Goal: Information Seeking & Learning: Learn about a topic

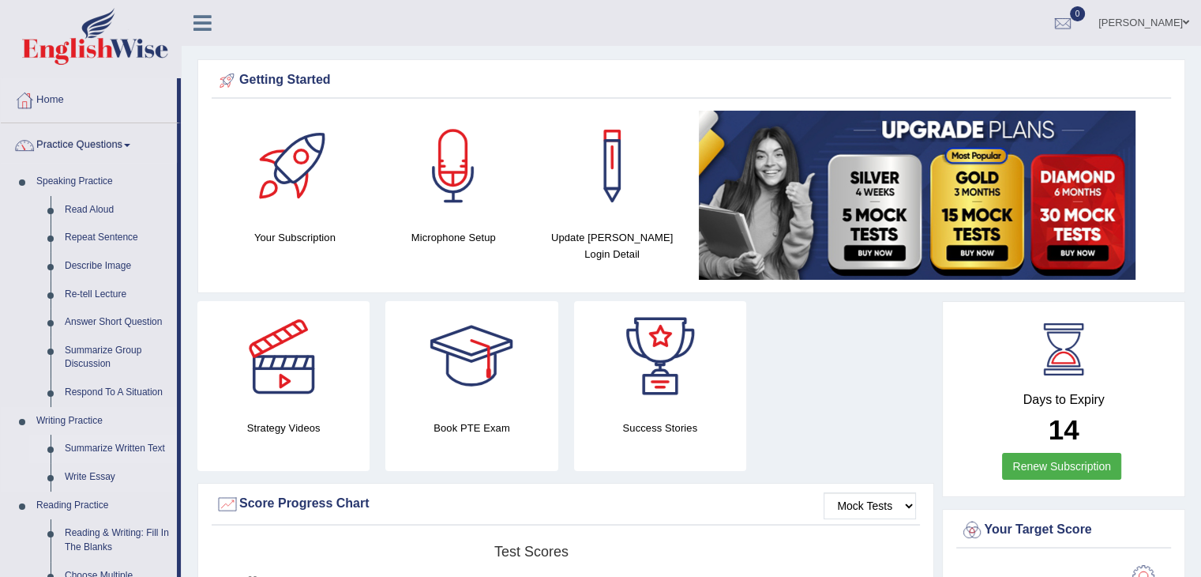
click at [86, 449] on link "Summarize Written Text" at bounding box center [117, 448] width 119 height 28
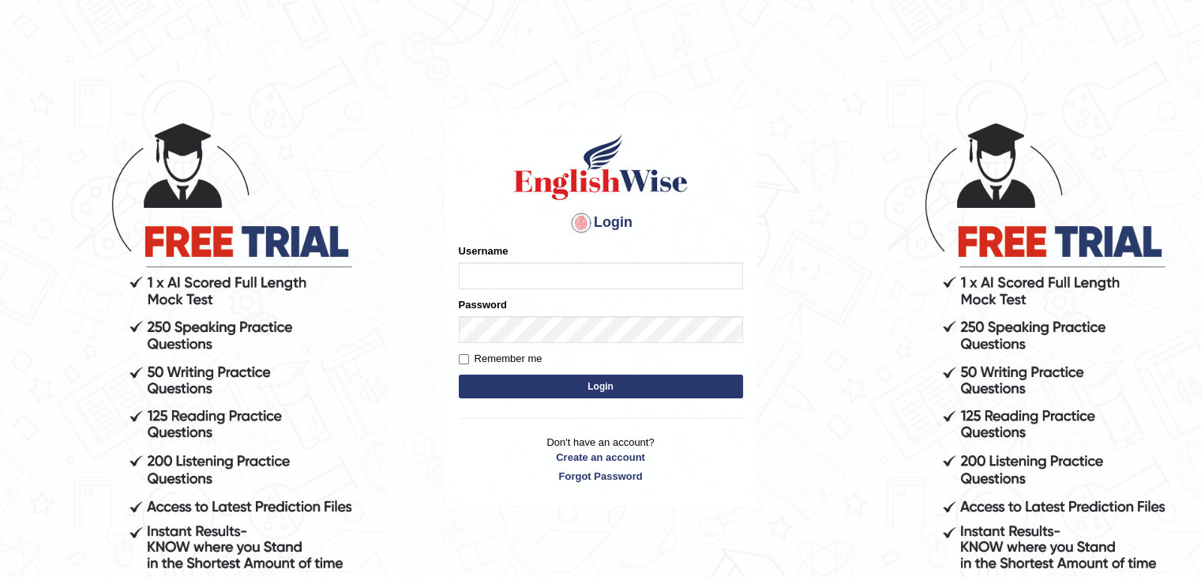
click at [574, 263] on input "Username" at bounding box center [601, 275] width 284 height 27
click at [542, 269] on input "Username" at bounding box center [601, 275] width 284 height 27
type input "umme@2005"
click at [690, 276] on input "Username" at bounding box center [601, 275] width 284 height 27
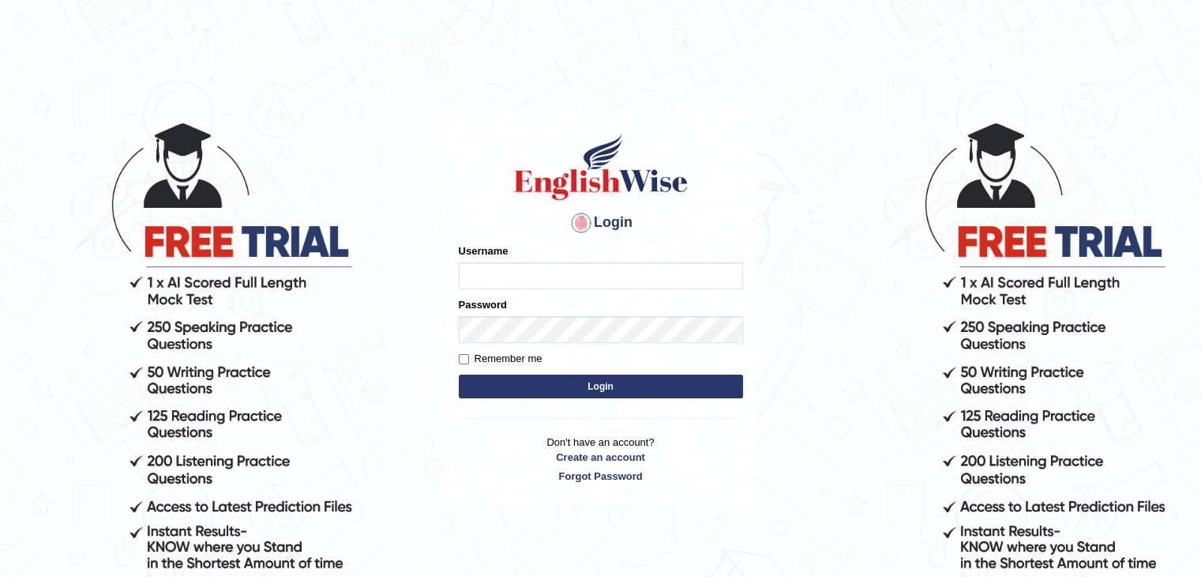
click at [690, 276] on input "Username" at bounding box center [601, 275] width 284 height 27
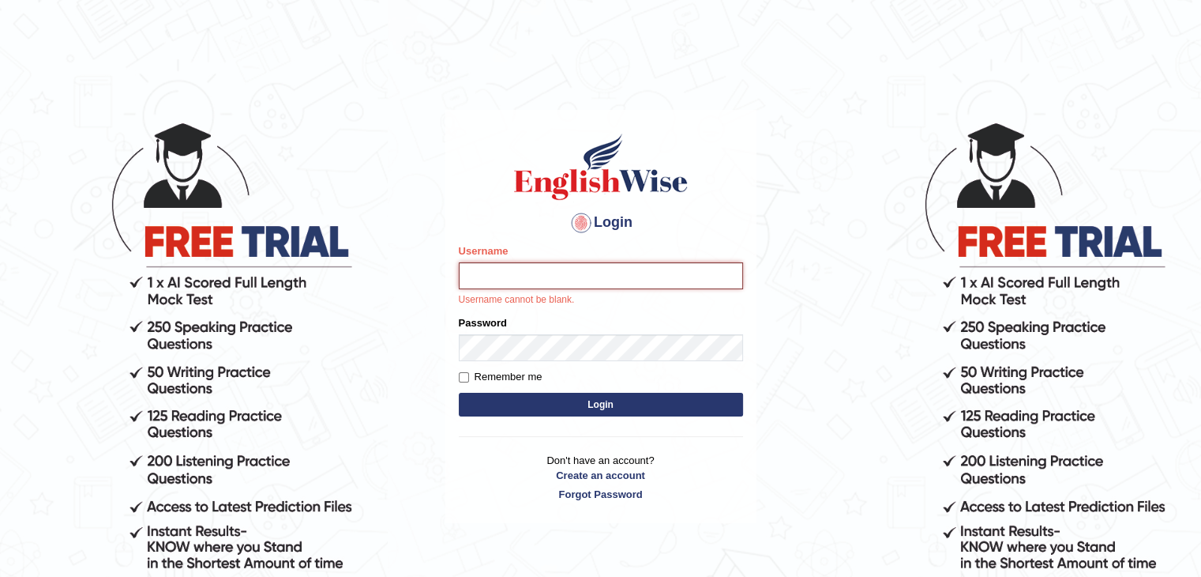
click at [660, 284] on input "Username" at bounding box center [601, 275] width 284 height 27
click at [626, 348] on form "Please fix the following errors: Username Username cannot be blank. Password Re…" at bounding box center [601, 331] width 284 height 177
click at [651, 278] on input "Username" at bounding box center [601, 275] width 284 height 27
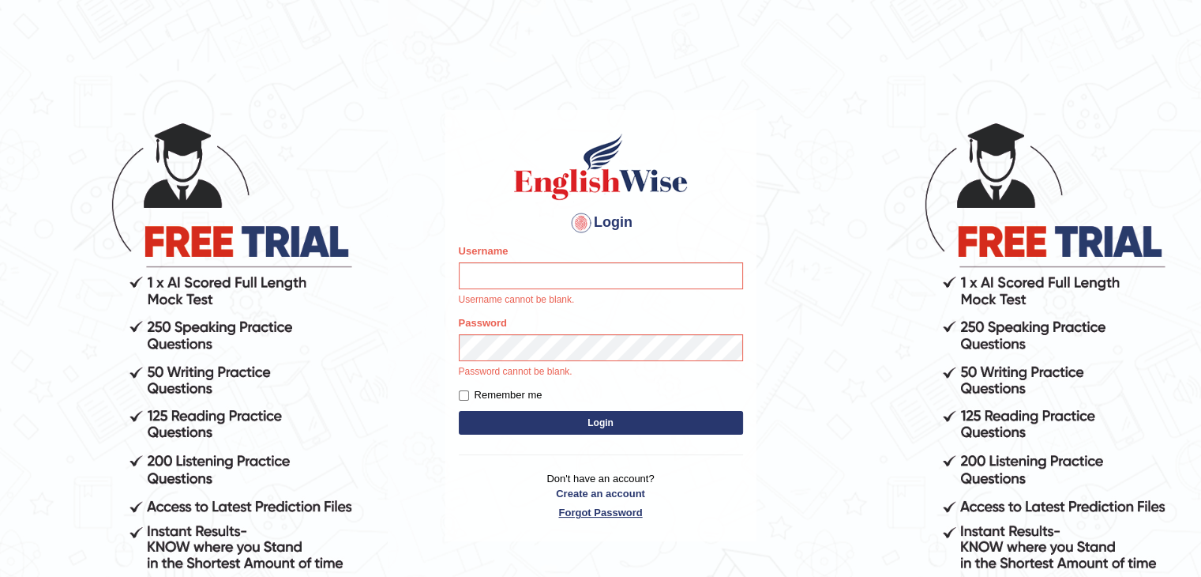
click at [611, 506] on link "Forgot Password" at bounding box center [601, 512] width 284 height 15
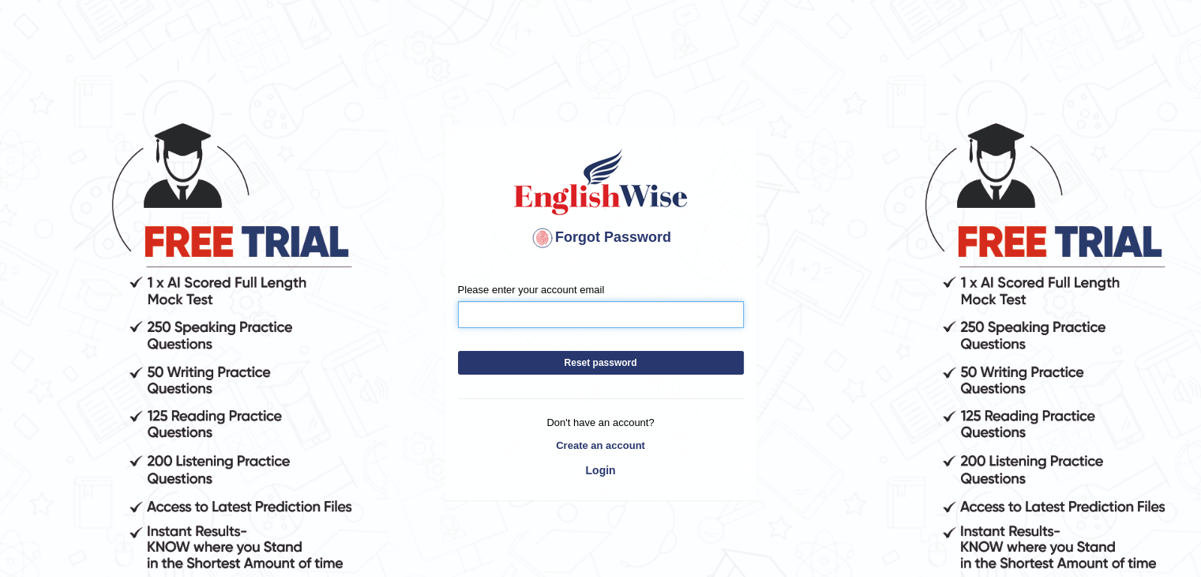
click at [547, 314] on input "Please enter your account email" at bounding box center [601, 314] width 286 height 27
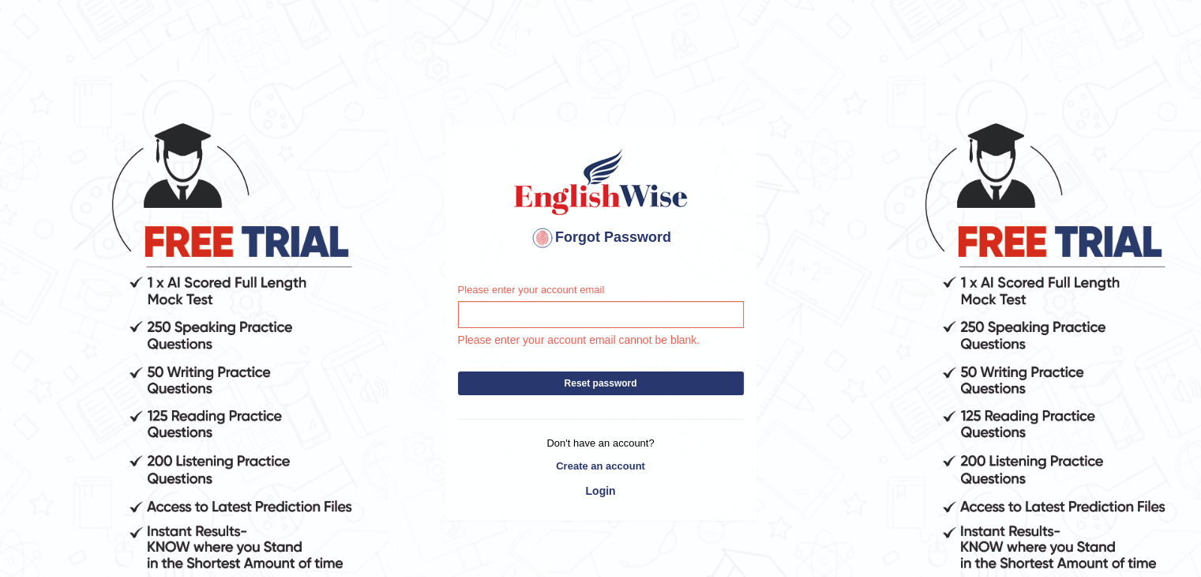
click at [534, 395] on form "Please enter your account email Please enter your account email cannot be blank…" at bounding box center [601, 342] width 286 height 121
click at [532, 386] on button "Reset password" at bounding box center [601, 383] width 286 height 24
click at [509, 314] on input "Please enter your account email" at bounding box center [601, 314] width 286 height 27
type input "[EMAIL_ADDRESS][DOMAIN_NAME]"
click at [510, 385] on button "Reset password" at bounding box center [601, 383] width 286 height 24
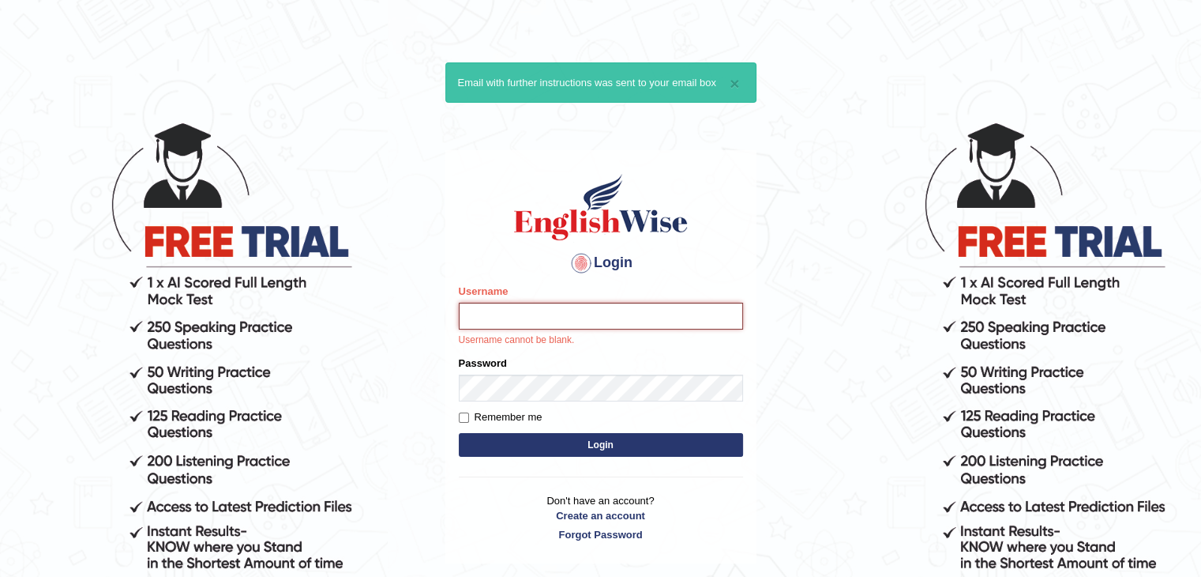
click at [494, 319] on input "Username" at bounding box center [601, 315] width 284 height 27
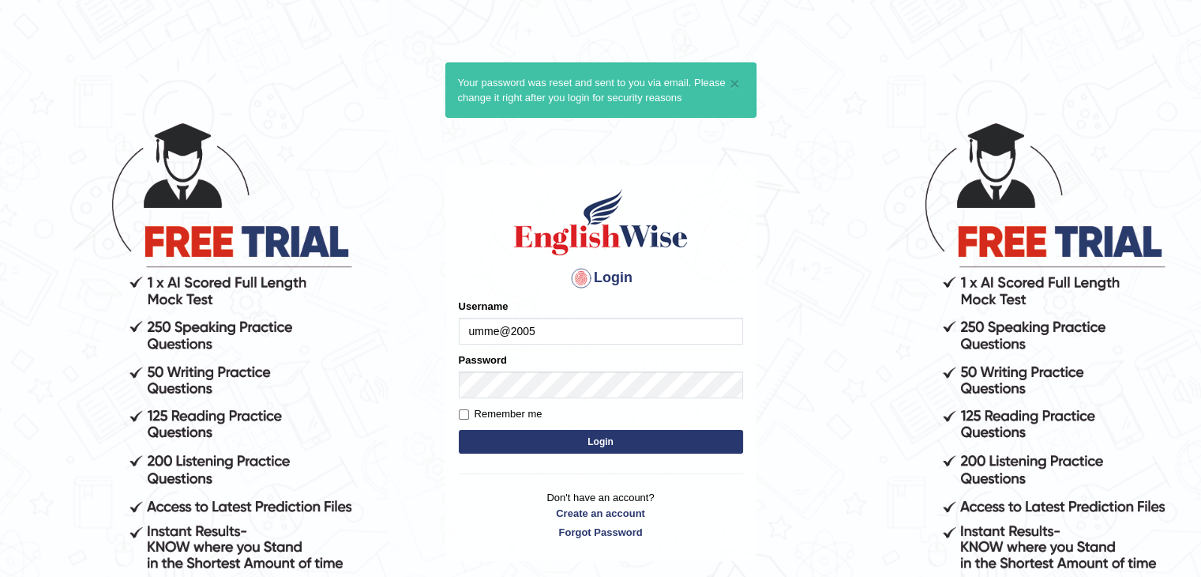
type input "umme@2005"
click at [498, 400] on form "Please fix the following errors: Username umme@2005 Password Remember me Login" at bounding box center [601, 378] width 284 height 159
click at [461, 414] on input "Remember me" at bounding box center [464, 414] width 10 height 10
checkbox input "true"
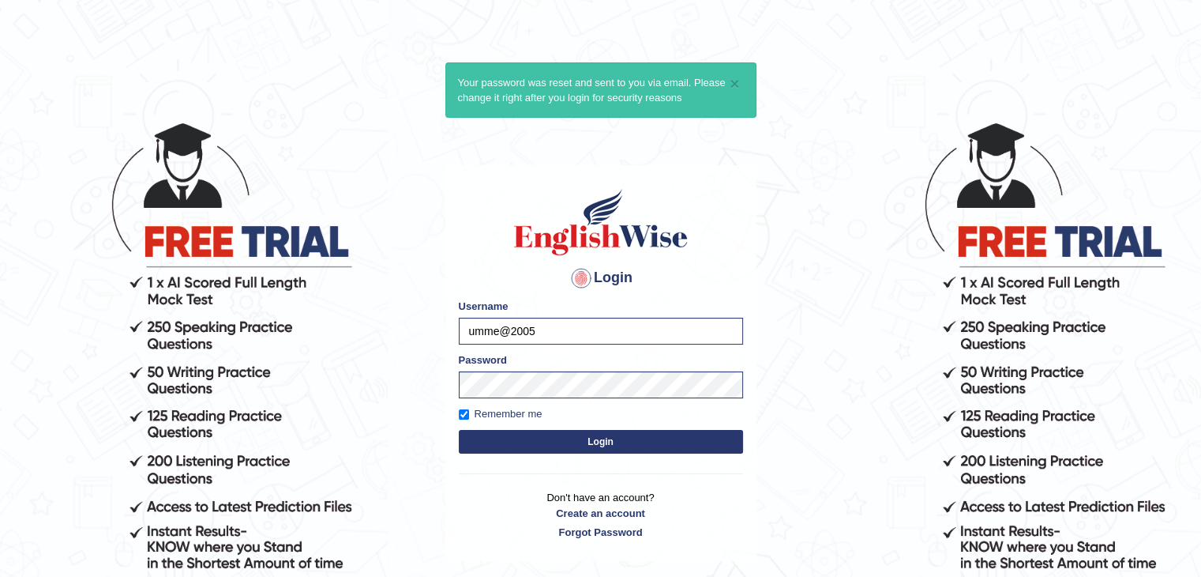
click at [519, 441] on button "Login" at bounding box center [601, 442] width 284 height 24
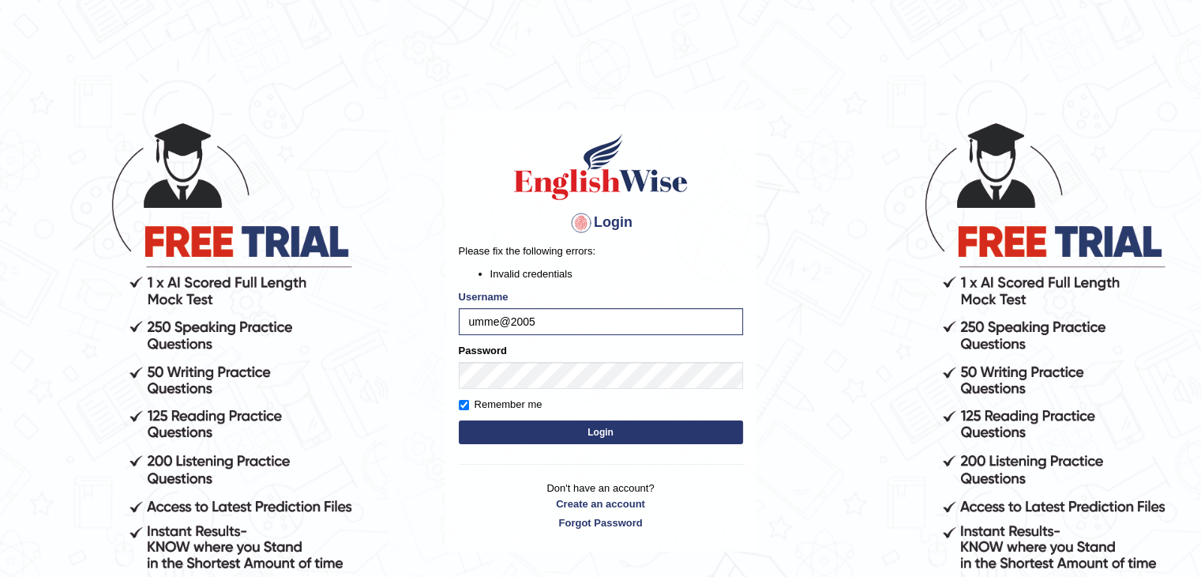
click at [556, 437] on button "Login" at bounding box center [601, 432] width 284 height 24
click at [532, 439] on button "Login" at bounding box center [601, 432] width 284 height 24
click at [534, 428] on button "Login" at bounding box center [601, 432] width 284 height 24
click at [550, 329] on input "umme@2005" at bounding box center [601, 321] width 284 height 27
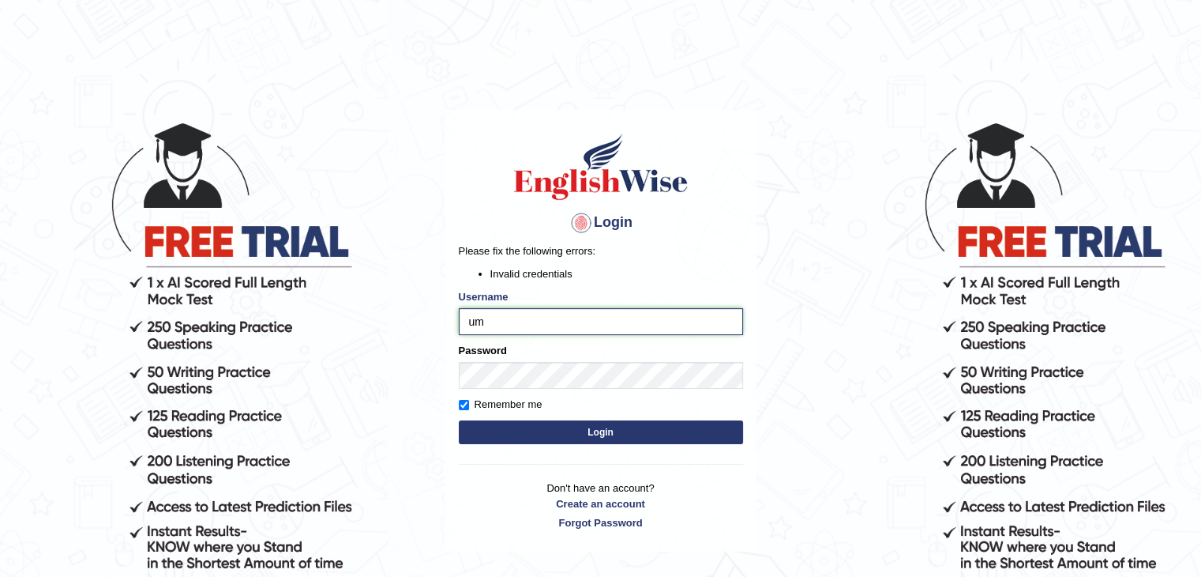
type input "u"
type input "umme@2005"
click at [493, 443] on button "Login" at bounding box center [601, 432] width 284 height 24
click at [573, 216] on div at bounding box center [581, 222] width 25 height 25
click at [610, 223] on h4 "Login" at bounding box center [601, 222] width 284 height 25
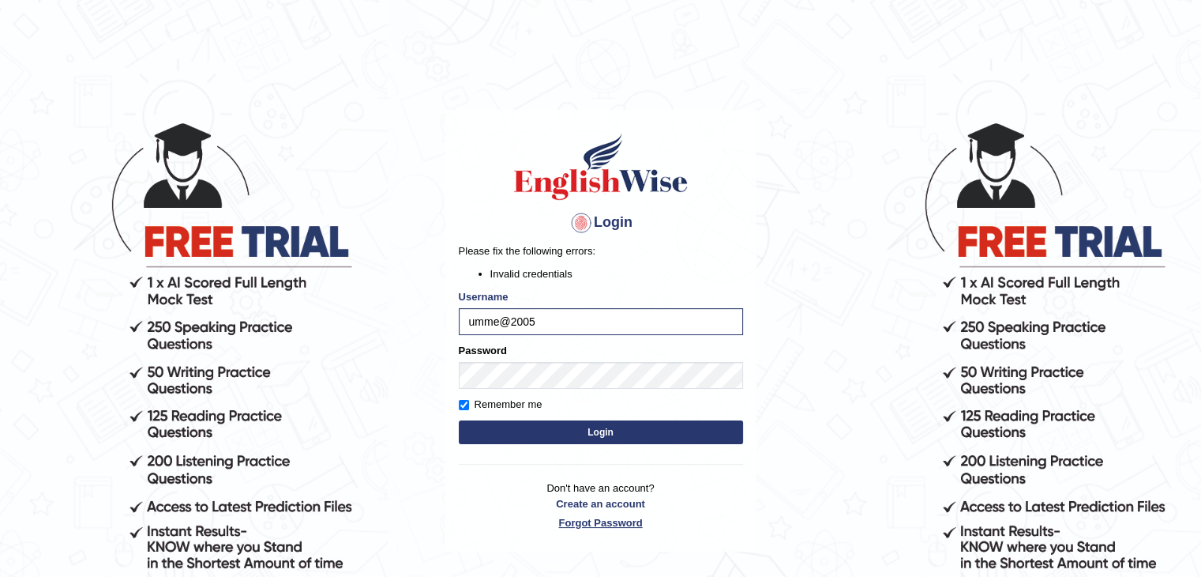
click at [605, 525] on link "Forgot Password" at bounding box center [601, 522] width 284 height 15
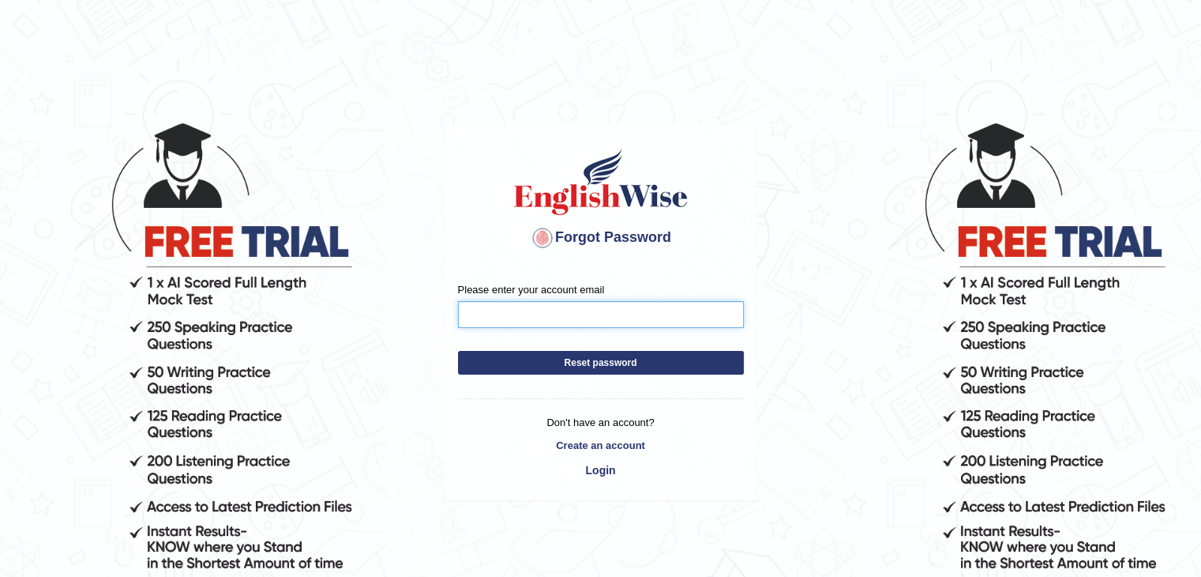
click at [559, 319] on input "Please enter your account email" at bounding box center [601, 314] width 286 height 27
type input "uhani3864@gmail.com"
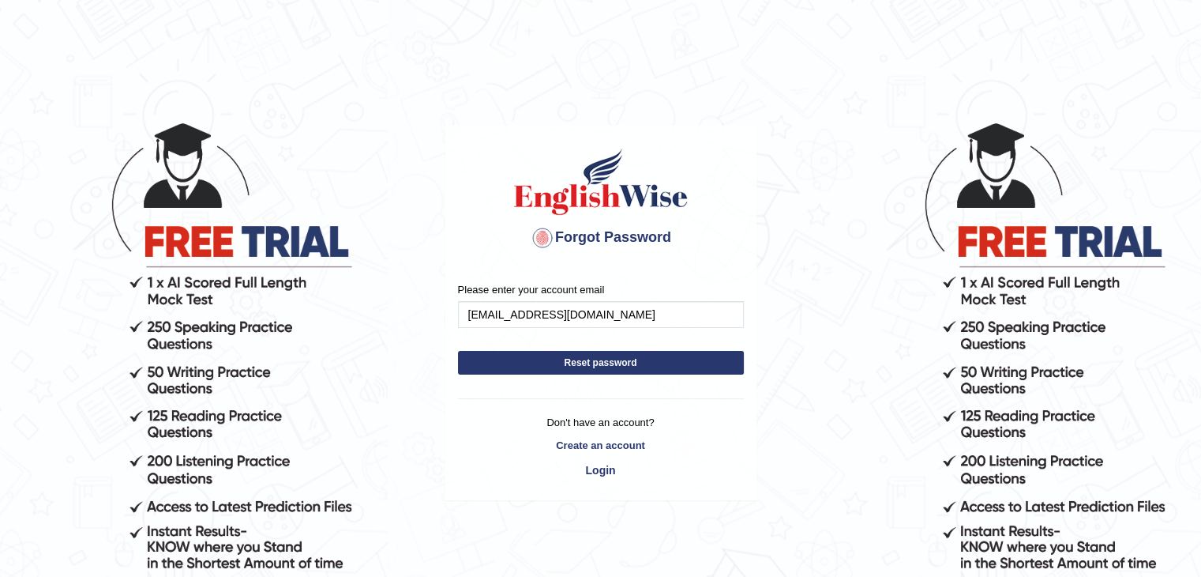
click at [575, 359] on button "Reset password" at bounding box center [601, 363] width 286 height 24
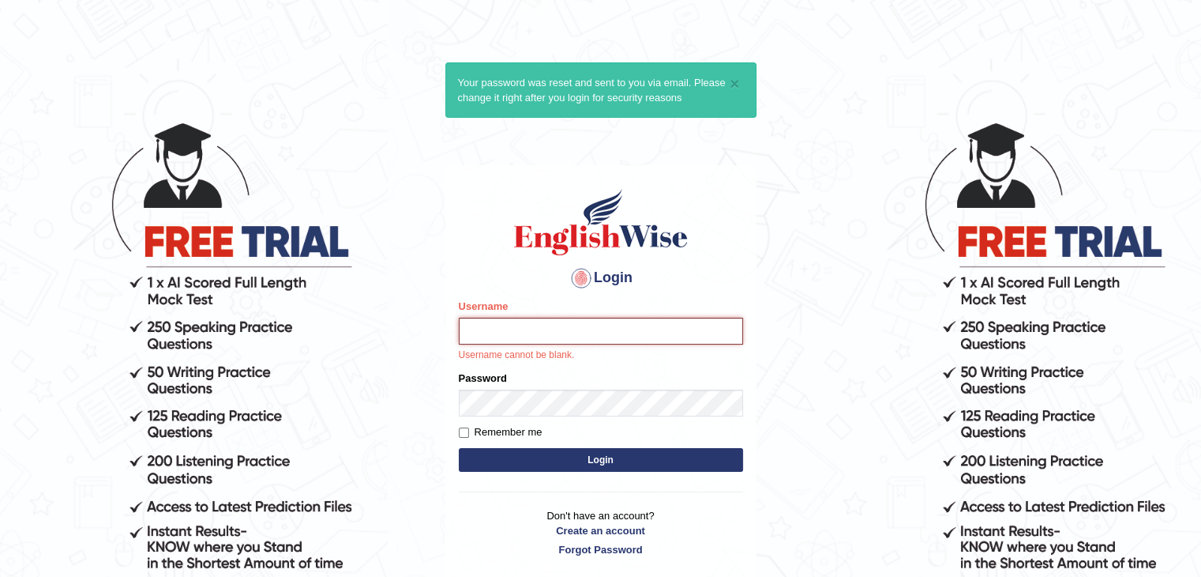
click at [527, 341] on input "Username" at bounding box center [601, 330] width 284 height 27
type input "umme@2005"
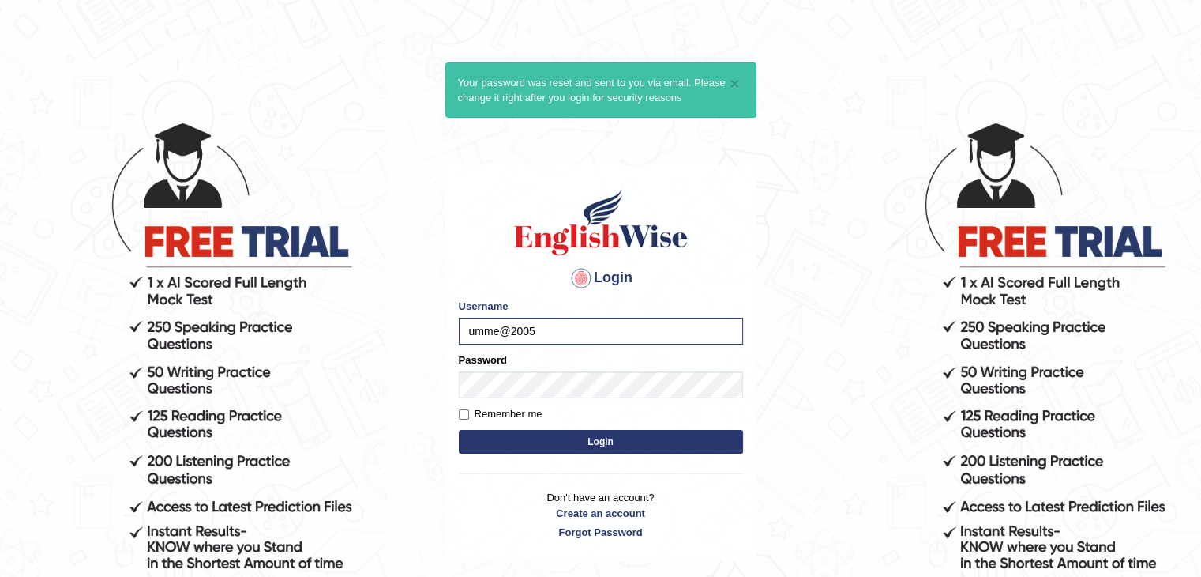
click at [520, 399] on form "Please fix the following errors: Username umme@2005 Password Remember me Login" at bounding box center [601, 378] width 284 height 159
click at [465, 415] on input "Remember me" at bounding box center [464, 414] width 10 height 10
checkbox input "true"
click at [540, 435] on button "Login" at bounding box center [601, 442] width 284 height 24
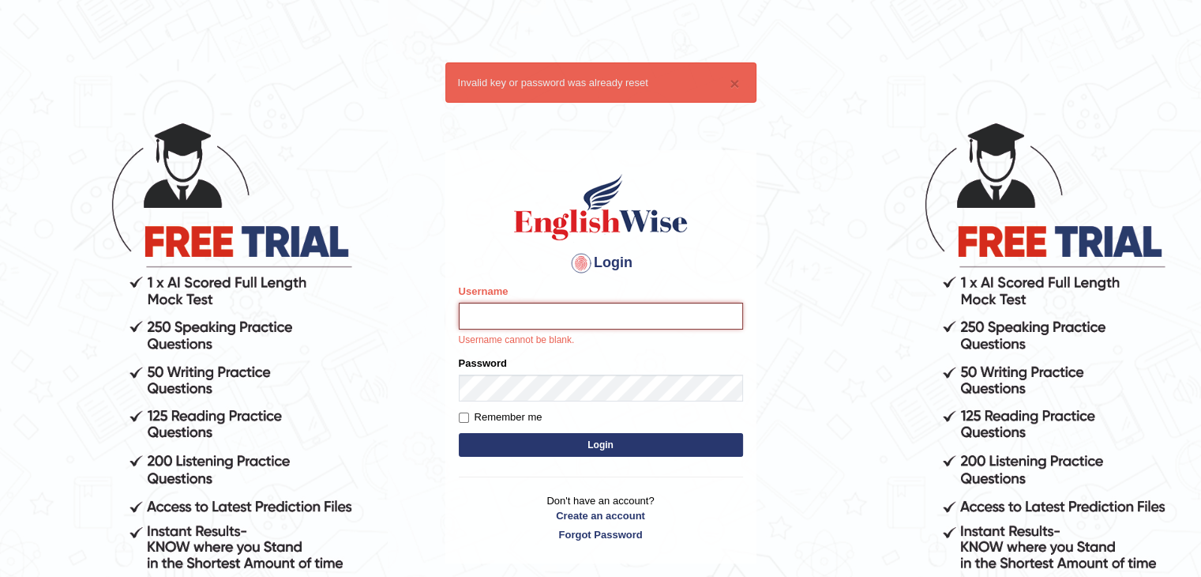
click at [586, 314] on input "Username" at bounding box center [601, 315] width 284 height 27
type input "umme2005"
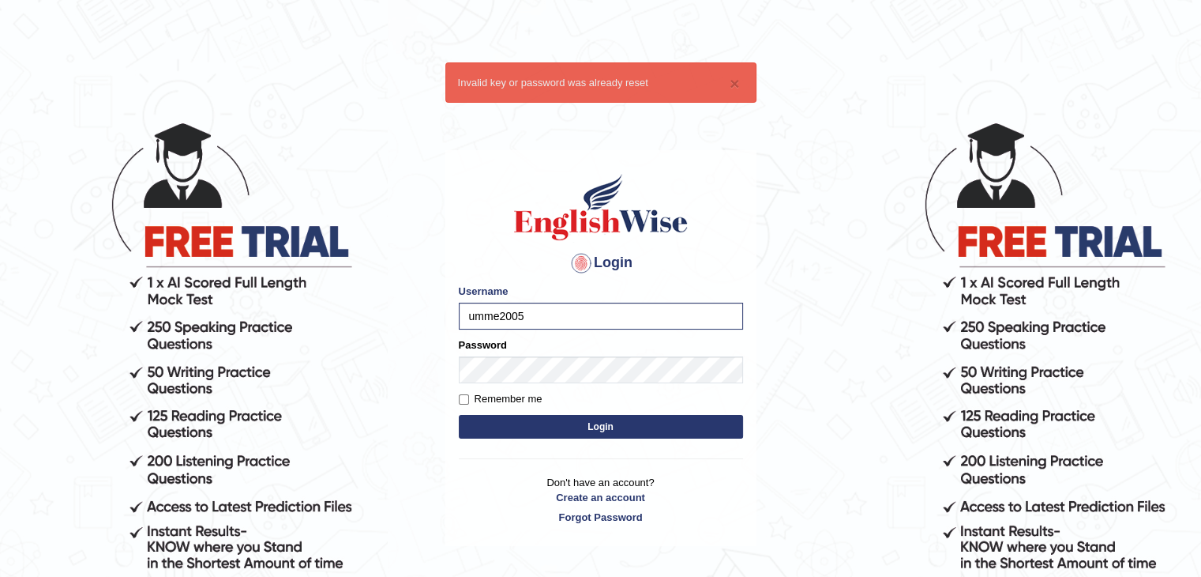
click at [509, 435] on button "Login" at bounding box center [601, 427] width 284 height 24
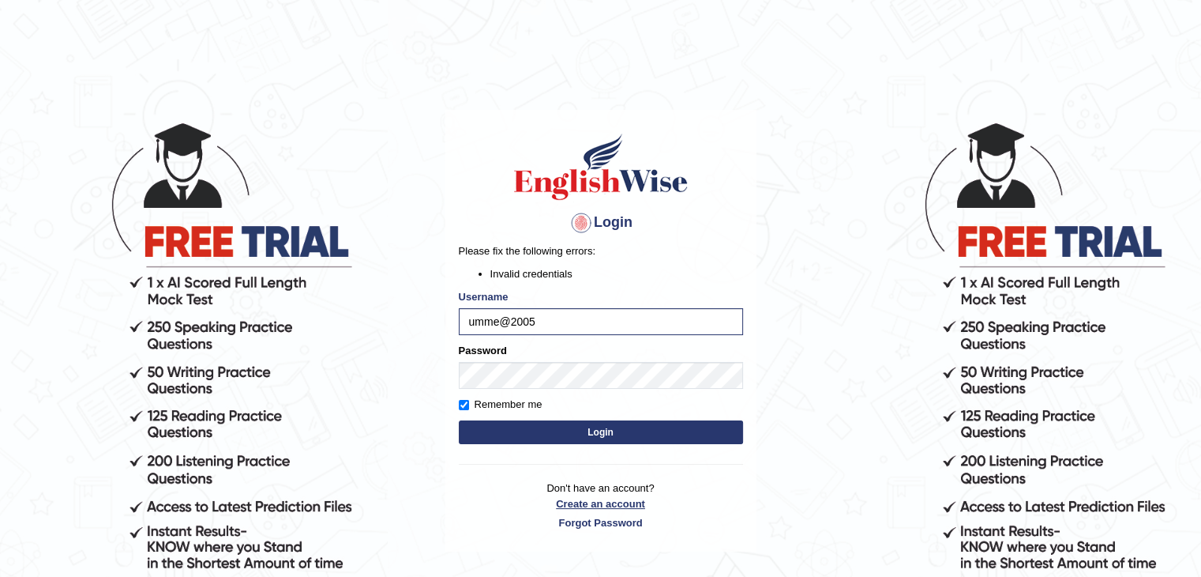
click at [589, 500] on link "Create an account" at bounding box center [601, 503] width 284 height 15
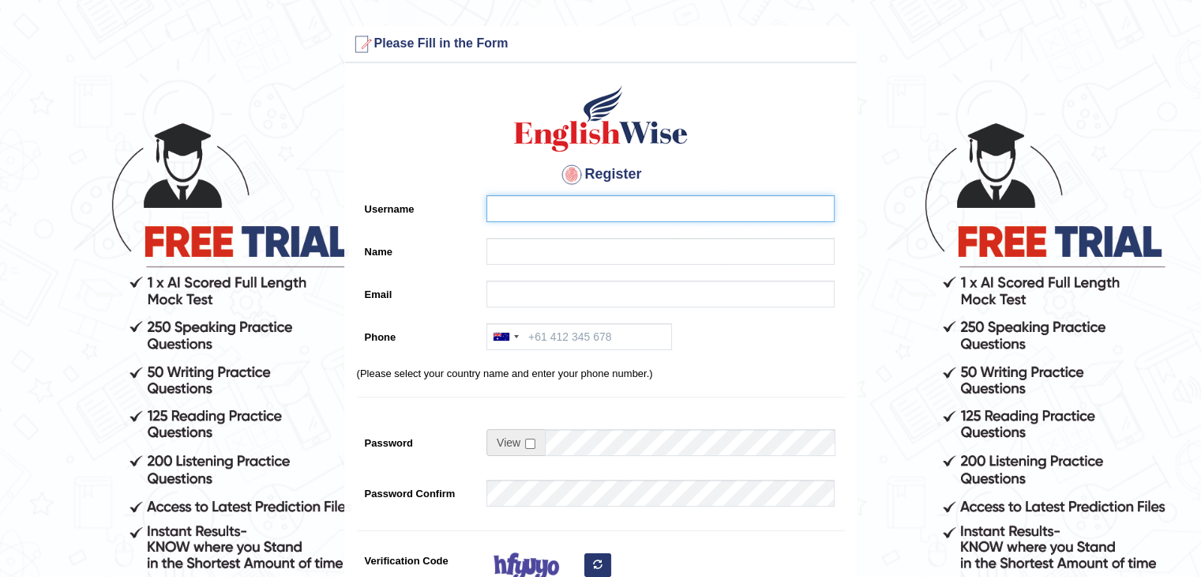
click at [575, 208] on input "Username" at bounding box center [661, 208] width 348 height 27
type input "umme2005"
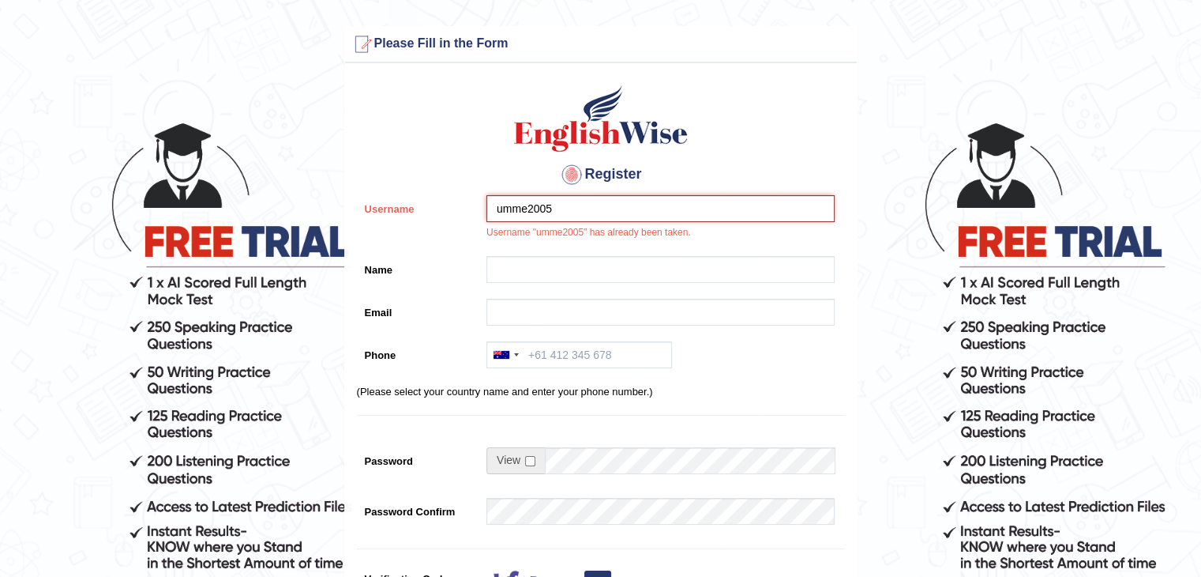
click at [524, 207] on input "umme2005" at bounding box center [661, 208] width 348 height 27
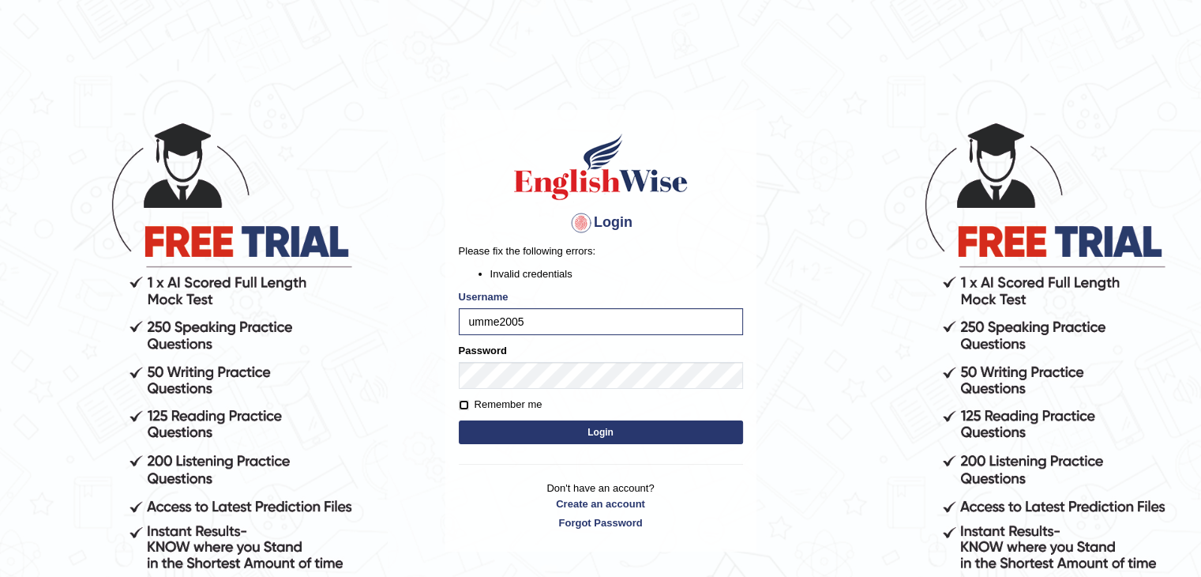
click at [462, 405] on input "Remember me" at bounding box center [464, 405] width 10 height 10
checkbox input "true"
click at [511, 438] on button "Login" at bounding box center [601, 432] width 284 height 24
click at [580, 489] on p "Don't have an account? Create an account Forgot Password" at bounding box center [601, 504] width 284 height 49
click at [581, 502] on link "Create an account" at bounding box center [601, 503] width 284 height 15
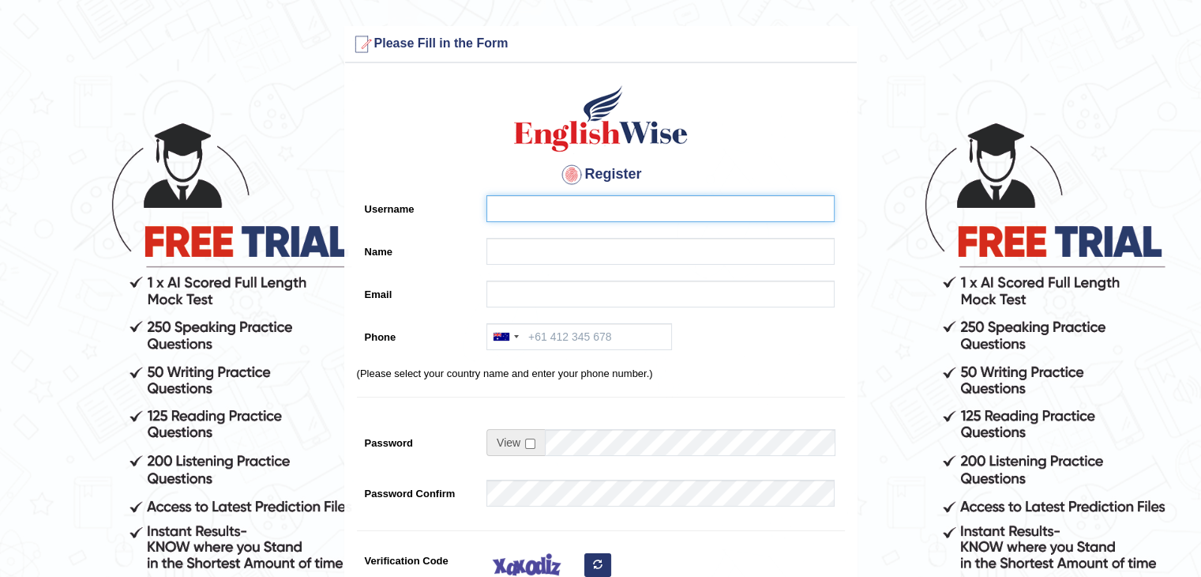
click at [538, 208] on input "Username" at bounding box center [661, 208] width 348 height 27
type input "umme@786"
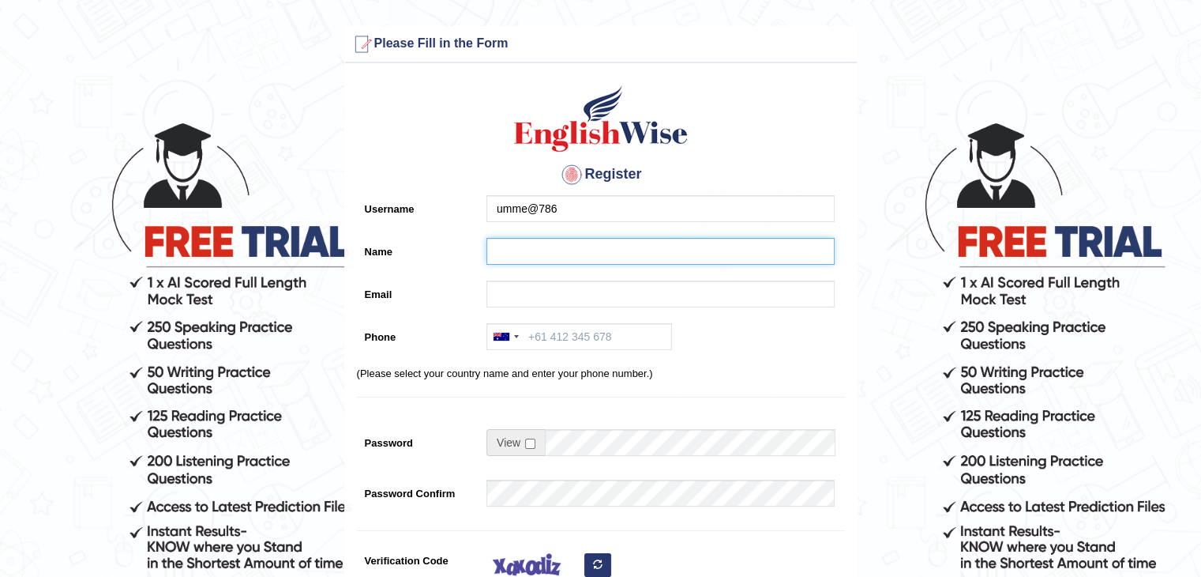
click at [536, 254] on input "Name" at bounding box center [661, 251] width 348 height 27
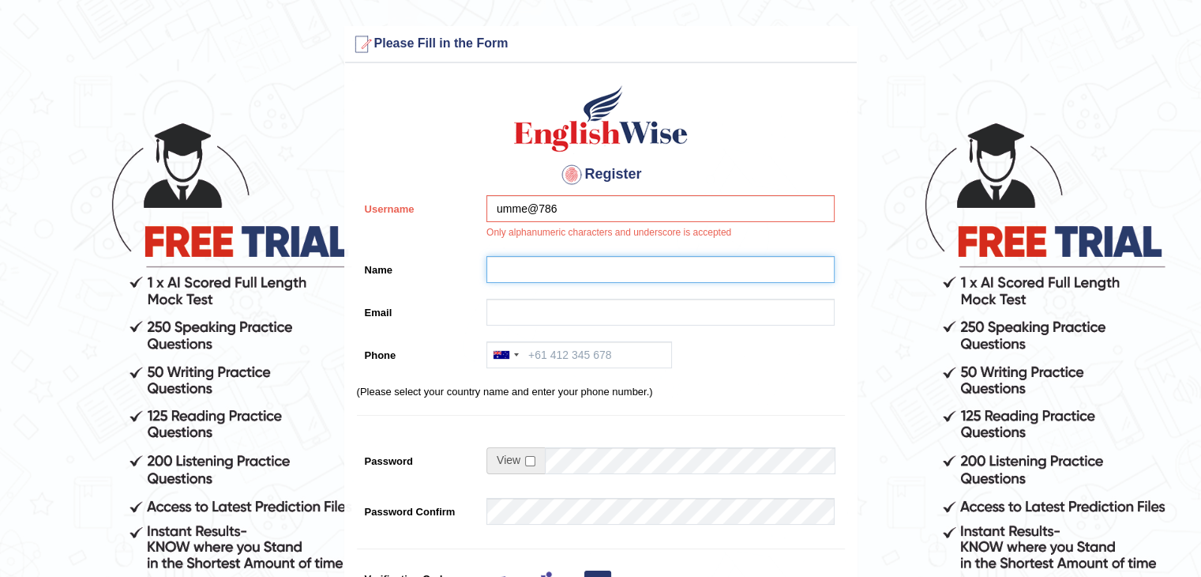
type input "UmmeHani"
click at [575, 207] on input "umme@786" at bounding box center [661, 208] width 348 height 27
click at [540, 299] on input "Email" at bounding box center [661, 312] width 348 height 27
click at [539, 206] on input "umme@2005" at bounding box center [661, 208] width 348 height 27
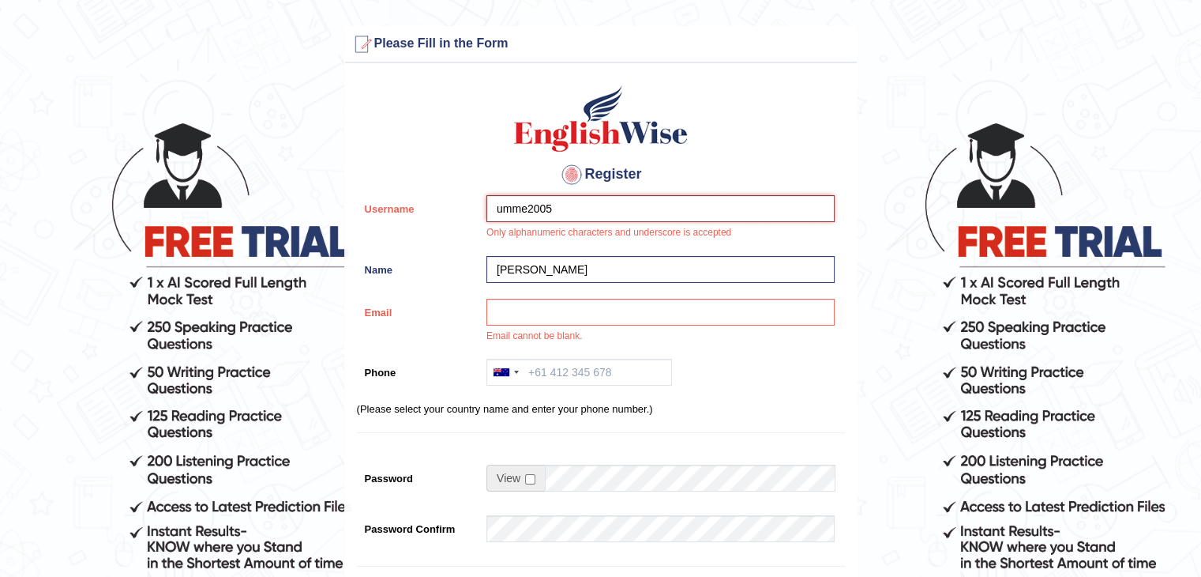
click at [539, 206] on input "umme2005" at bounding box center [661, 208] width 348 height 27
type input "umme2005"
click at [531, 307] on input "Email" at bounding box center [661, 312] width 348 height 27
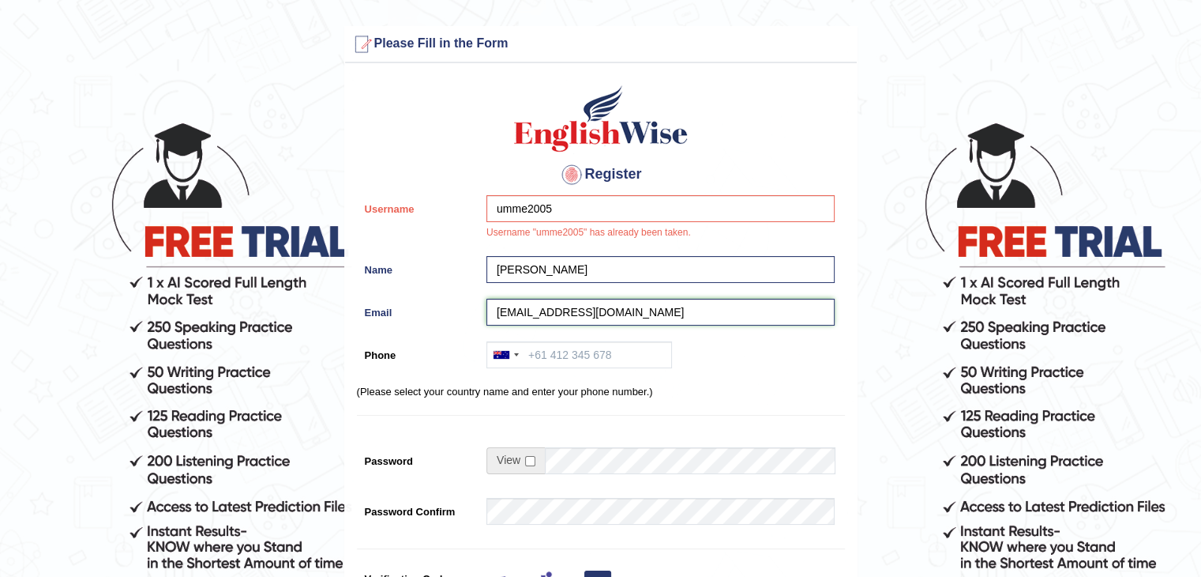
click at [522, 312] on input "uhani864@gmail.com" at bounding box center [661, 312] width 348 height 27
type input "uhani3864@gmail.com"
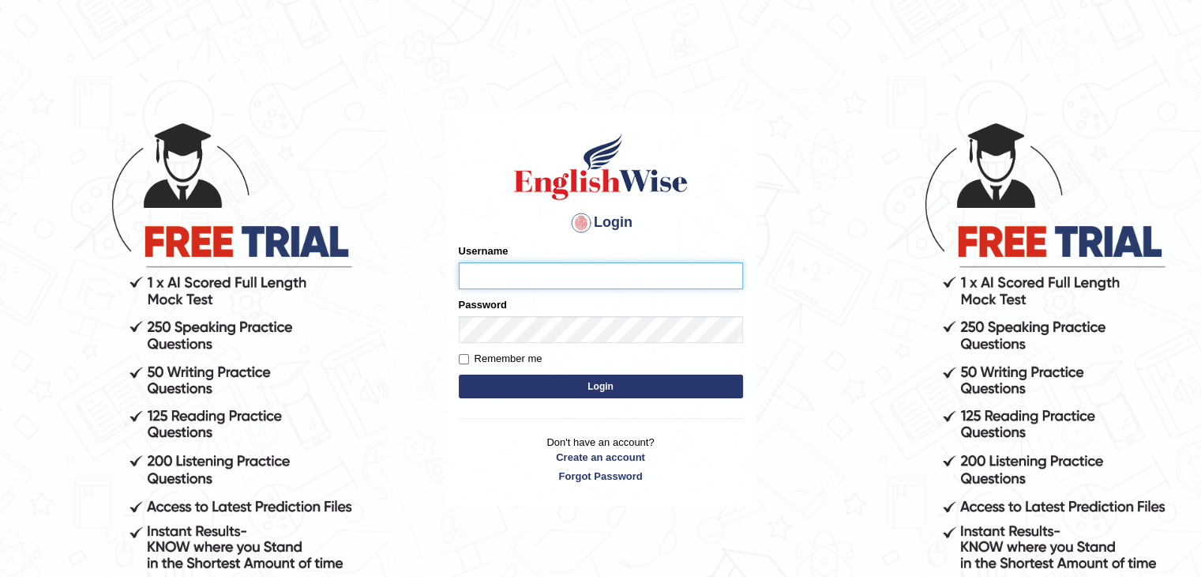
type input "umme2005"
click at [553, 380] on button "Login" at bounding box center [601, 386] width 284 height 24
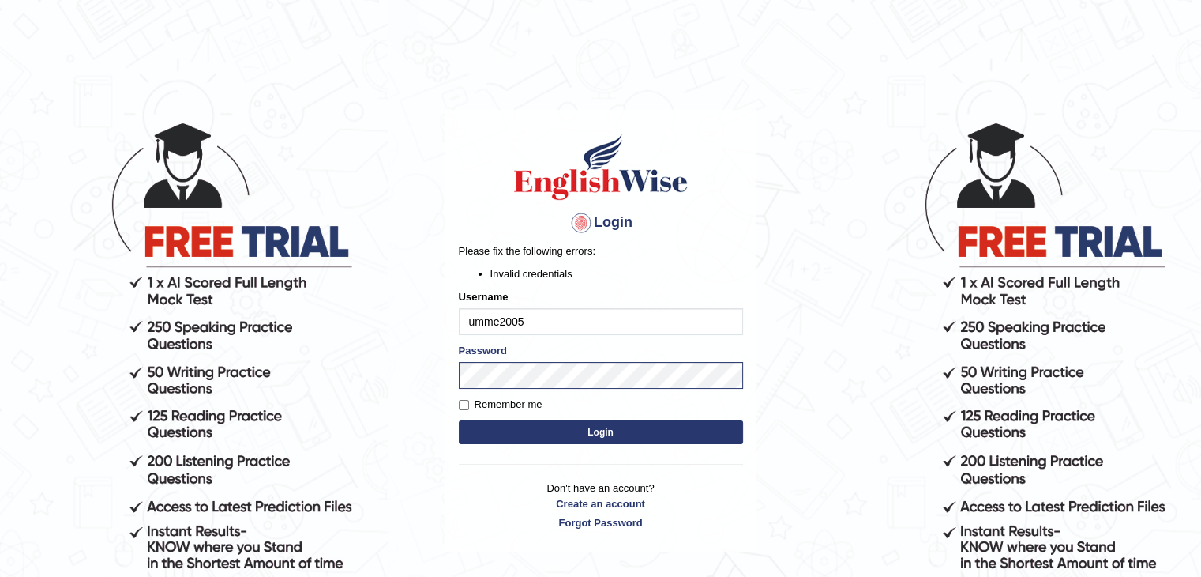
click at [554, 441] on button "Login" at bounding box center [601, 432] width 284 height 24
click at [505, 438] on button "Login" at bounding box center [601, 432] width 284 height 24
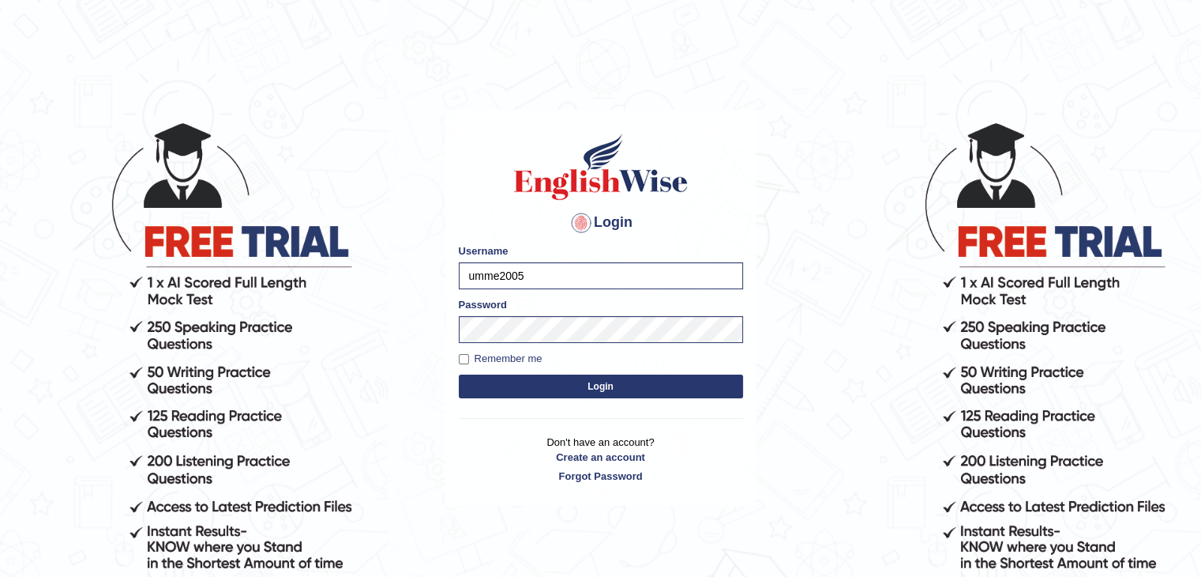
click at [505, 438] on p "Don't have an account? Create an account Forgot Password" at bounding box center [601, 458] width 284 height 49
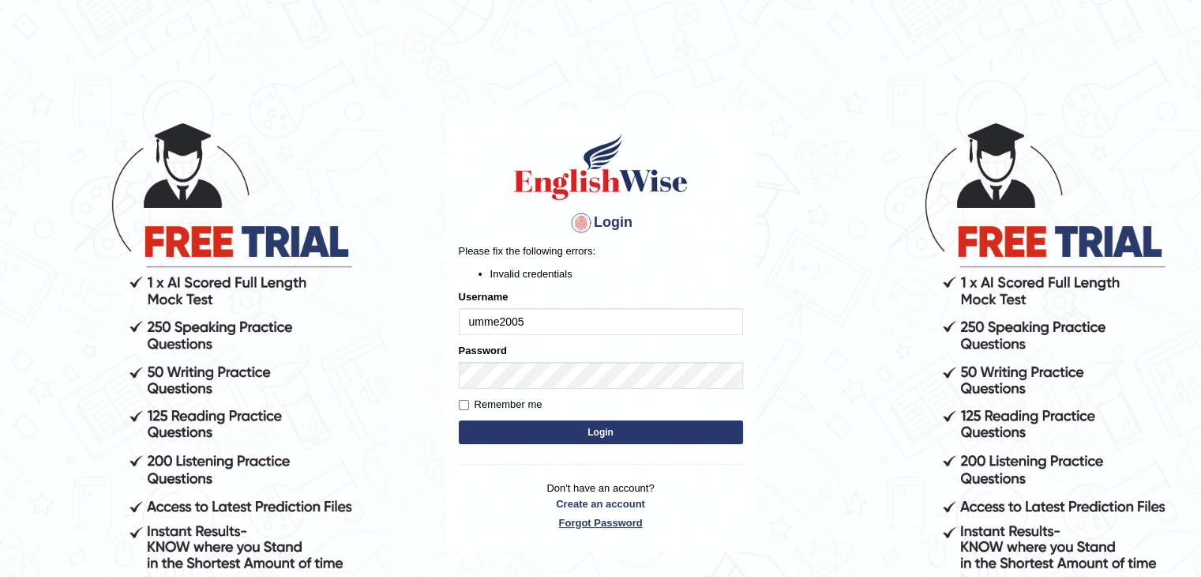
click at [590, 526] on link "Forgot Password" at bounding box center [601, 522] width 284 height 15
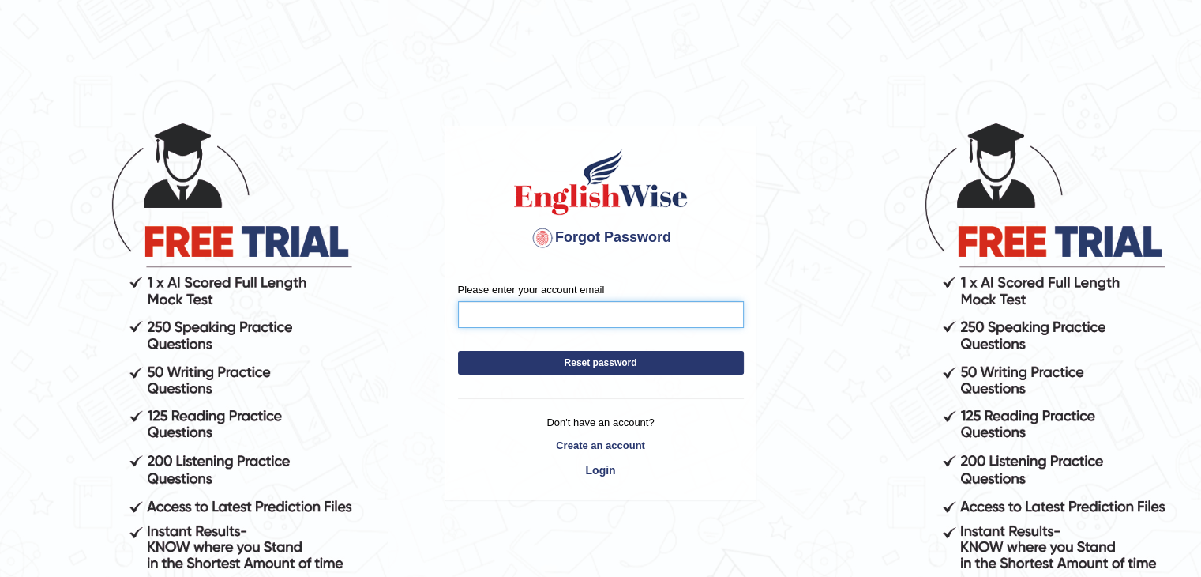
click at [558, 308] on input "Please enter your account email" at bounding box center [601, 314] width 286 height 27
type input "[EMAIL_ADDRESS][DOMAIN_NAME]"
click at [552, 367] on button "Reset password" at bounding box center [601, 363] width 286 height 24
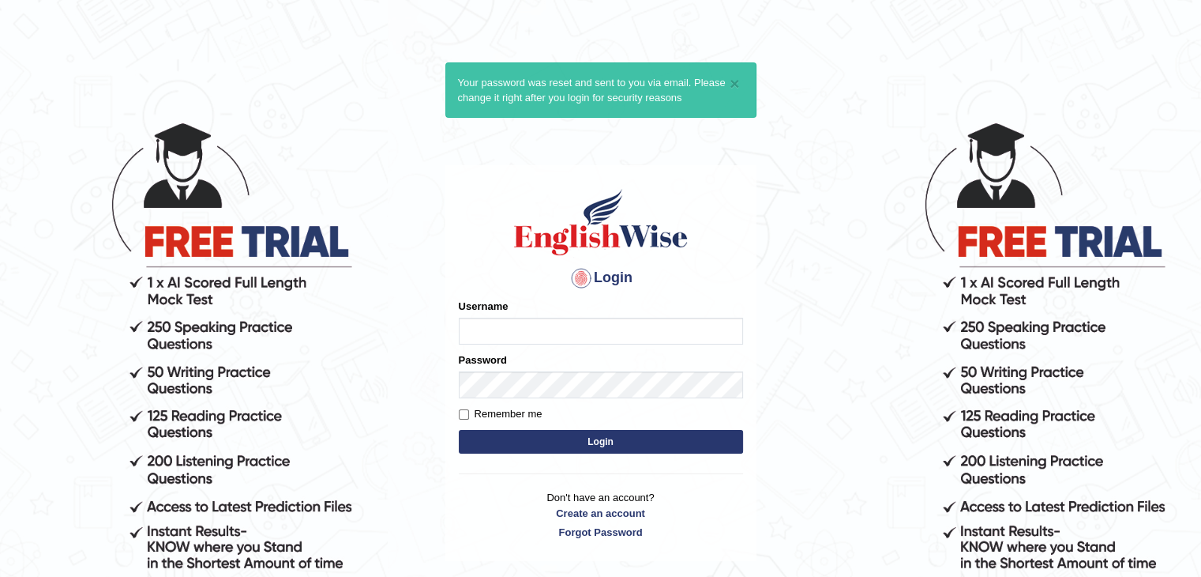
type input "umme2005"
click at [549, 443] on button "Login" at bounding box center [601, 442] width 284 height 24
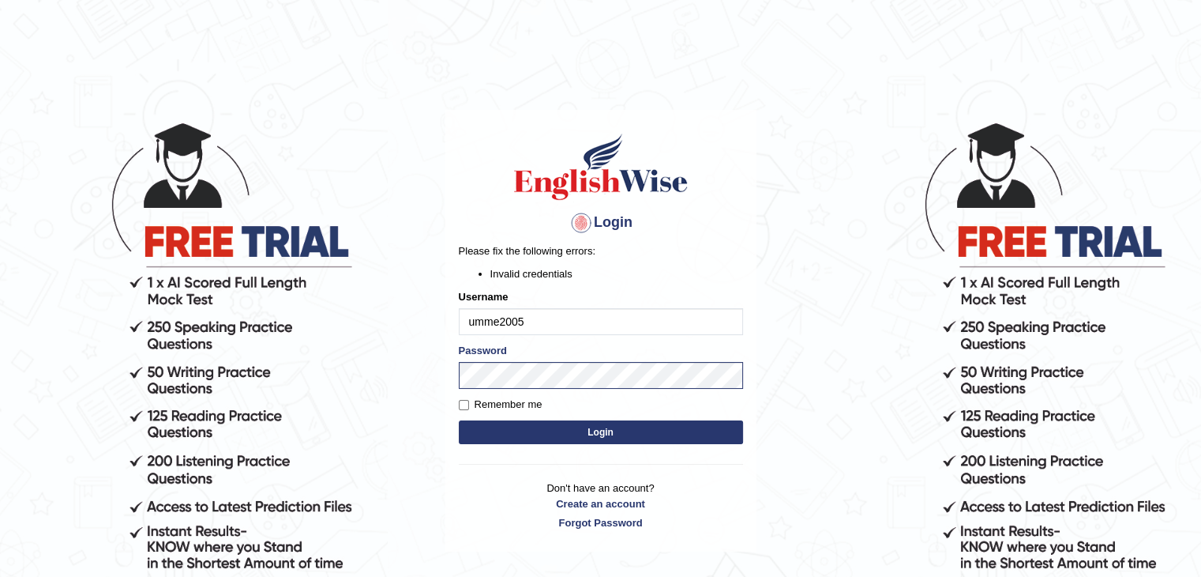
click at [552, 431] on button "Login" at bounding box center [601, 432] width 284 height 24
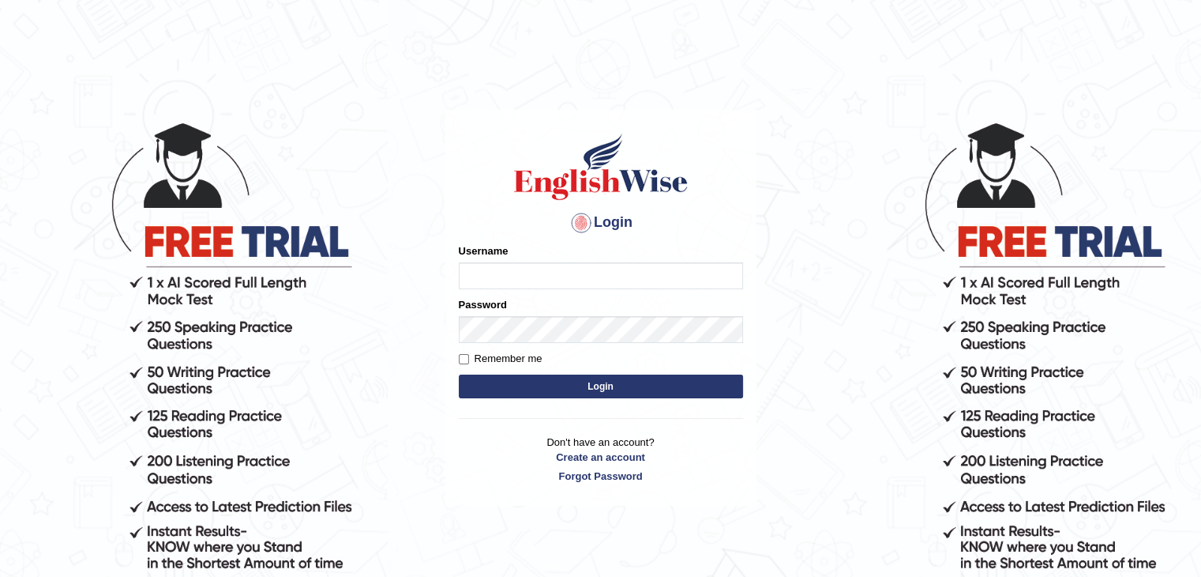
type input "umme2005"
click at [476, 386] on button "Login" at bounding box center [601, 386] width 284 height 24
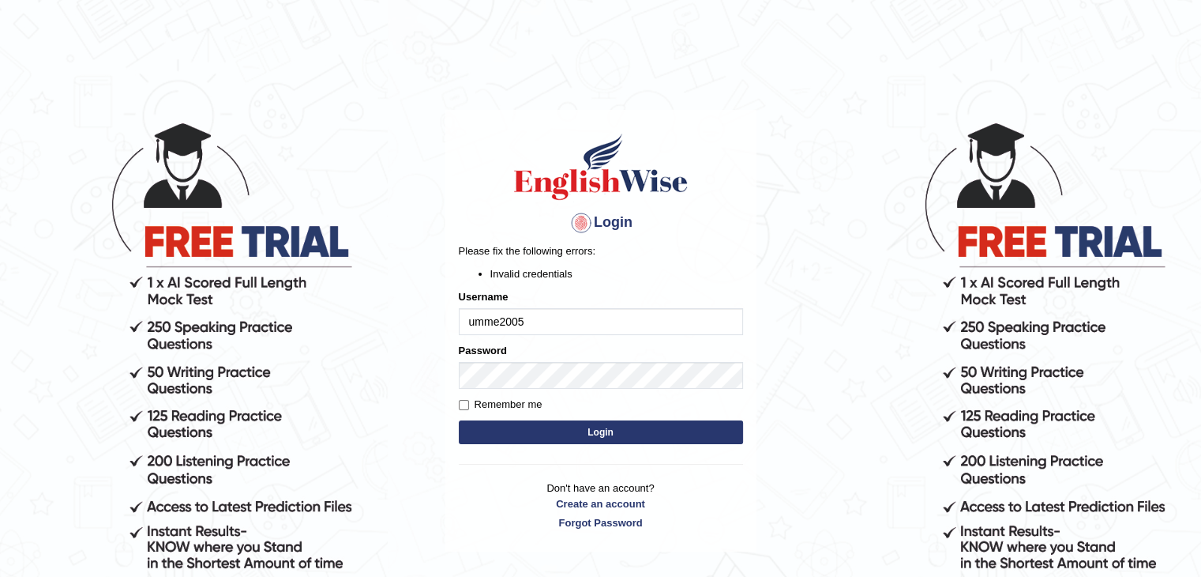
click at [484, 438] on button "Login" at bounding box center [601, 432] width 284 height 24
click at [501, 321] on input "umme2005" at bounding box center [601, 321] width 284 height 27
type input "umme@2005"
click at [487, 438] on button "Login" at bounding box center [601, 432] width 284 height 24
type input "umme2005"
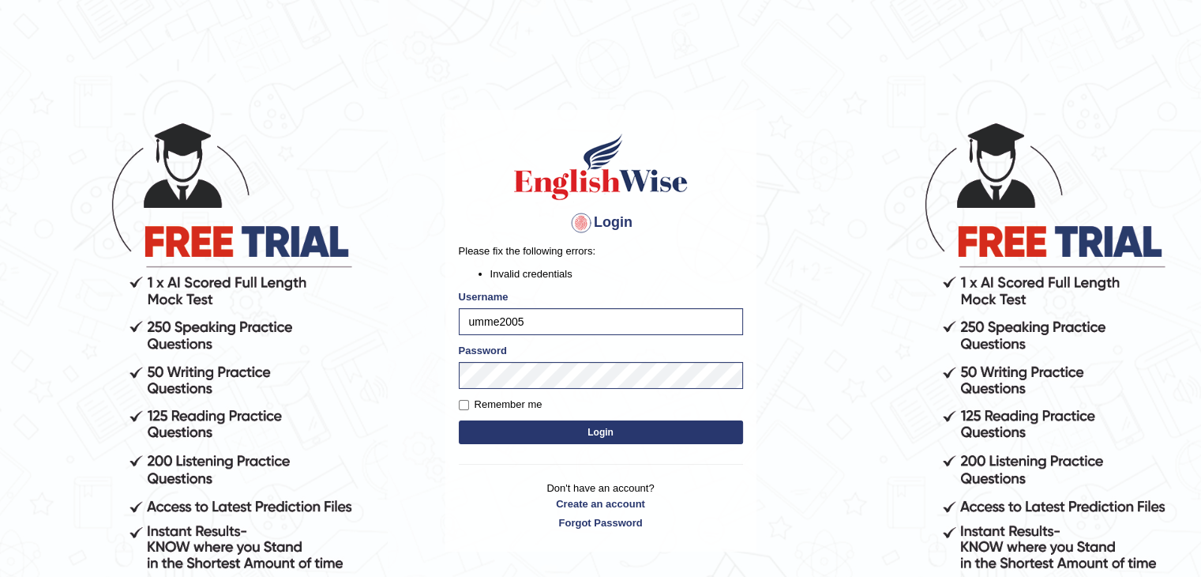
click at [557, 435] on button "Login" at bounding box center [601, 432] width 284 height 24
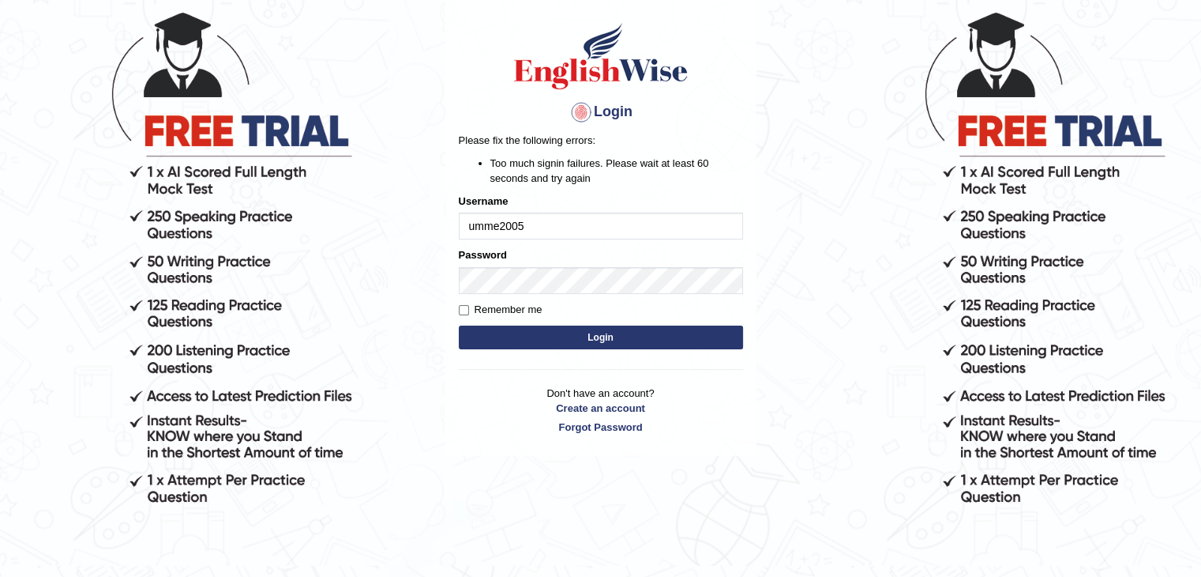
scroll to position [145, 0]
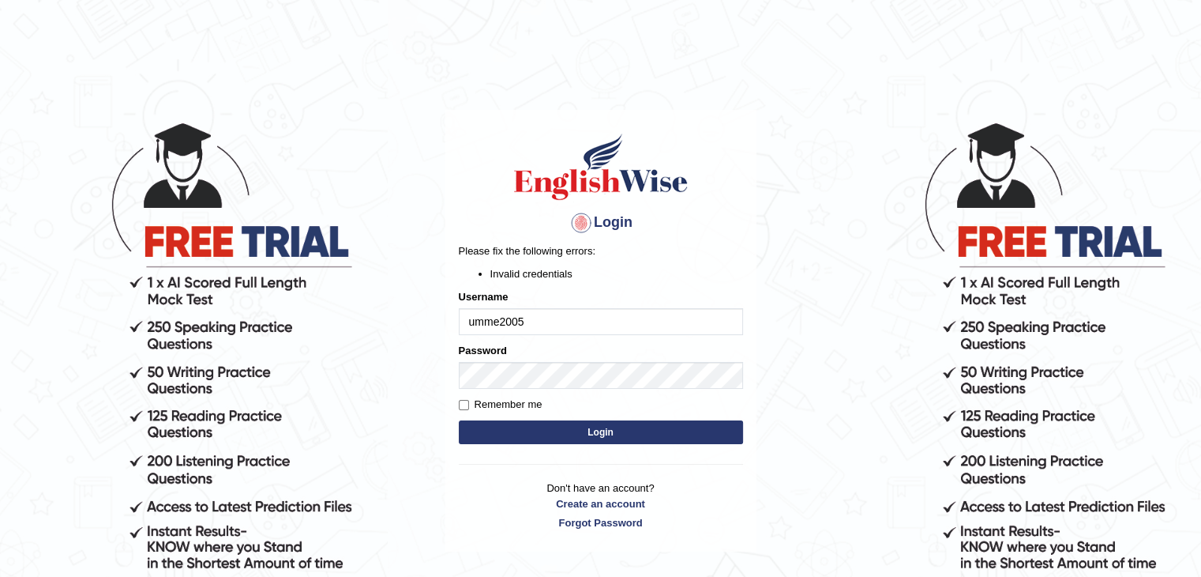
click at [459, 420] on button "Login" at bounding box center [601, 432] width 284 height 24
click at [593, 323] on input "umme2005" at bounding box center [601, 321] width 284 height 27
paste input "hani3864@gmail.com"
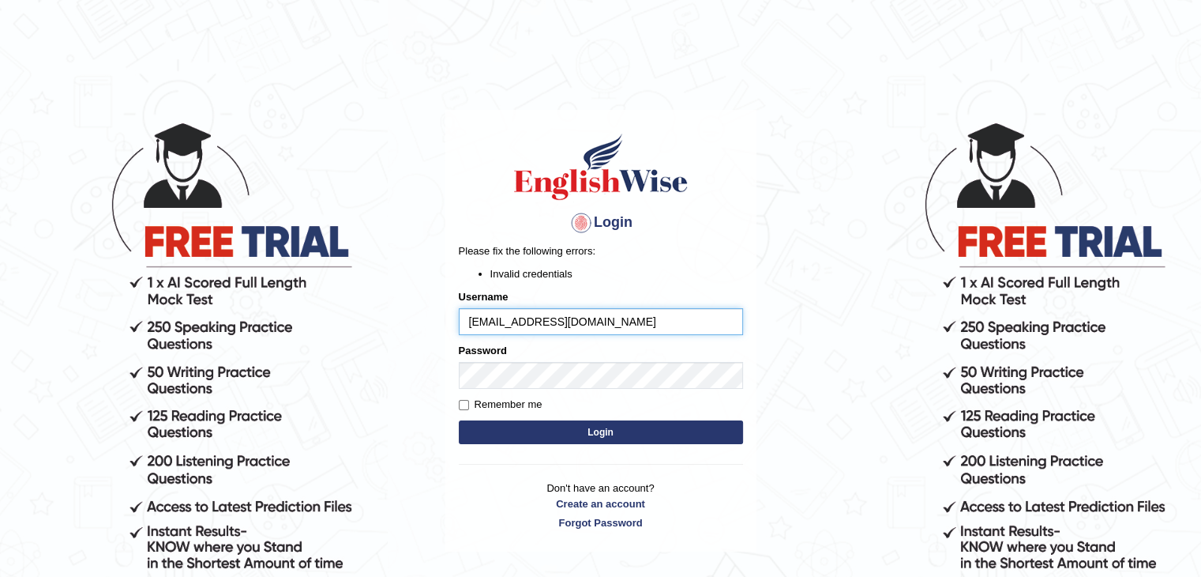
type input "uhani3864@gmail.com"
click at [554, 436] on button "Login" at bounding box center [601, 432] width 284 height 24
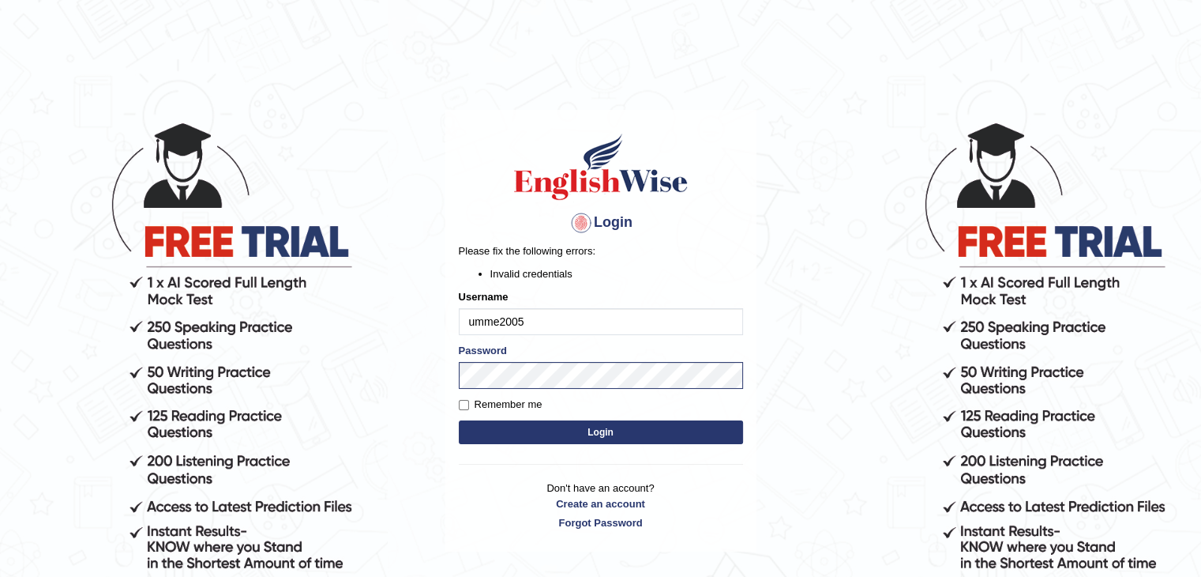
click at [500, 323] on input "umme2005" at bounding box center [601, 321] width 284 height 27
type input "umme@2005"
click at [551, 431] on button "Login" at bounding box center [601, 432] width 284 height 24
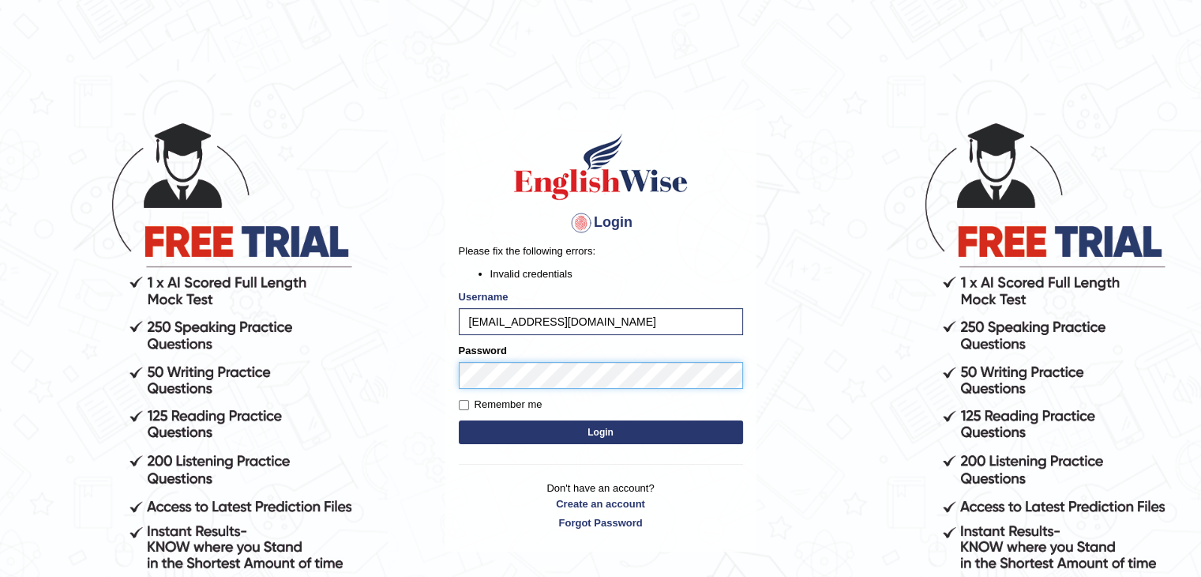
click at [449, 370] on div "Login Please fix the following errors: Invalid credentials Username uhani3864@g…" at bounding box center [600, 330] width 311 height 441
click at [596, 521] on link "Forgot Password" at bounding box center [601, 522] width 284 height 15
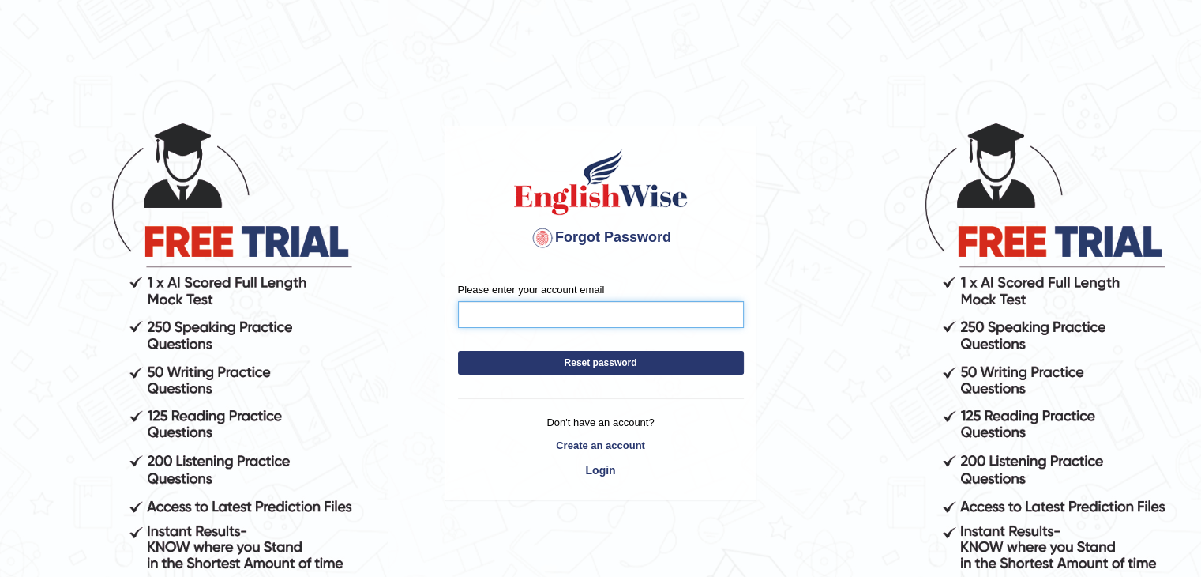
click at [537, 324] on input "Please enter your account email" at bounding box center [601, 314] width 286 height 27
paste input "uhani3864@gmail.com"
type input "uhani3864@gmail.com"
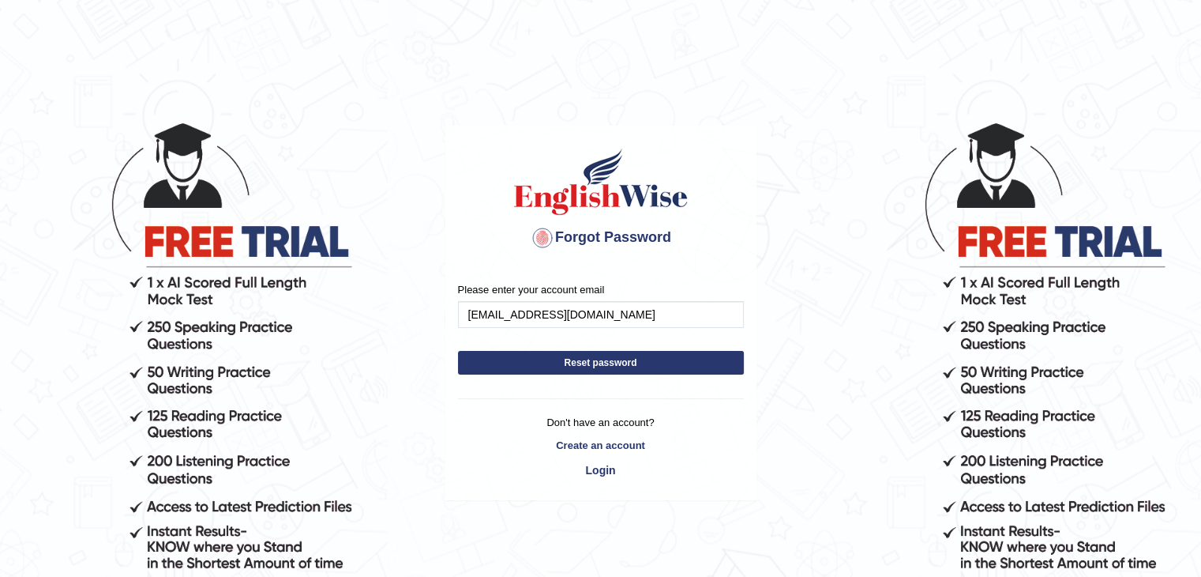
click at [543, 365] on button "Reset password" at bounding box center [601, 363] width 286 height 24
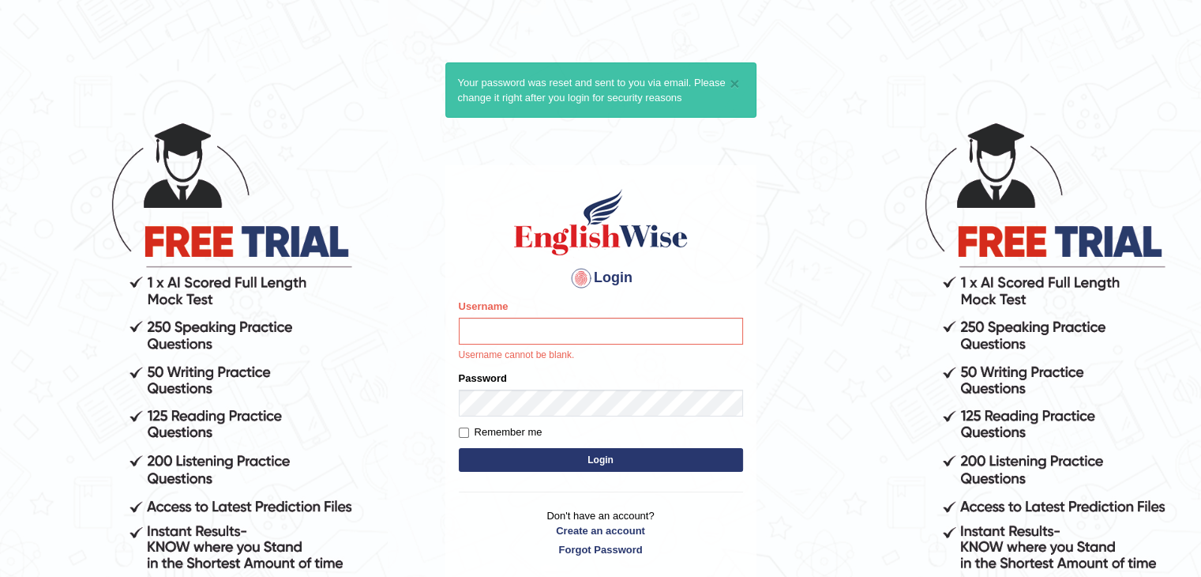
click at [518, 334] on input "Username" at bounding box center [601, 330] width 284 height 27
type input "umme2005"
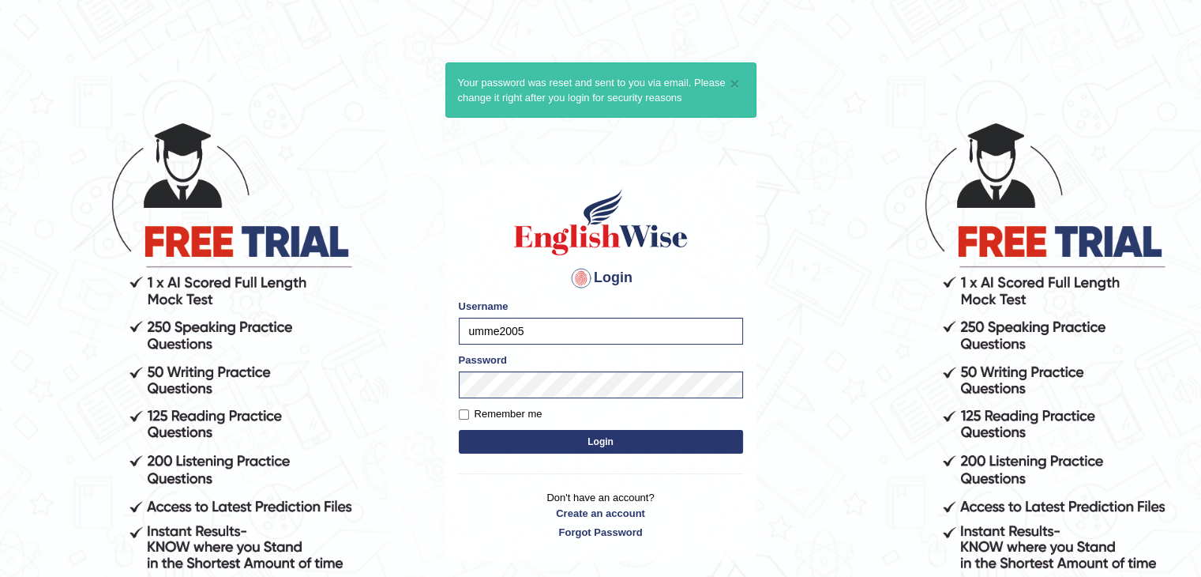
click at [501, 332] on input "umme2005" at bounding box center [601, 330] width 284 height 27
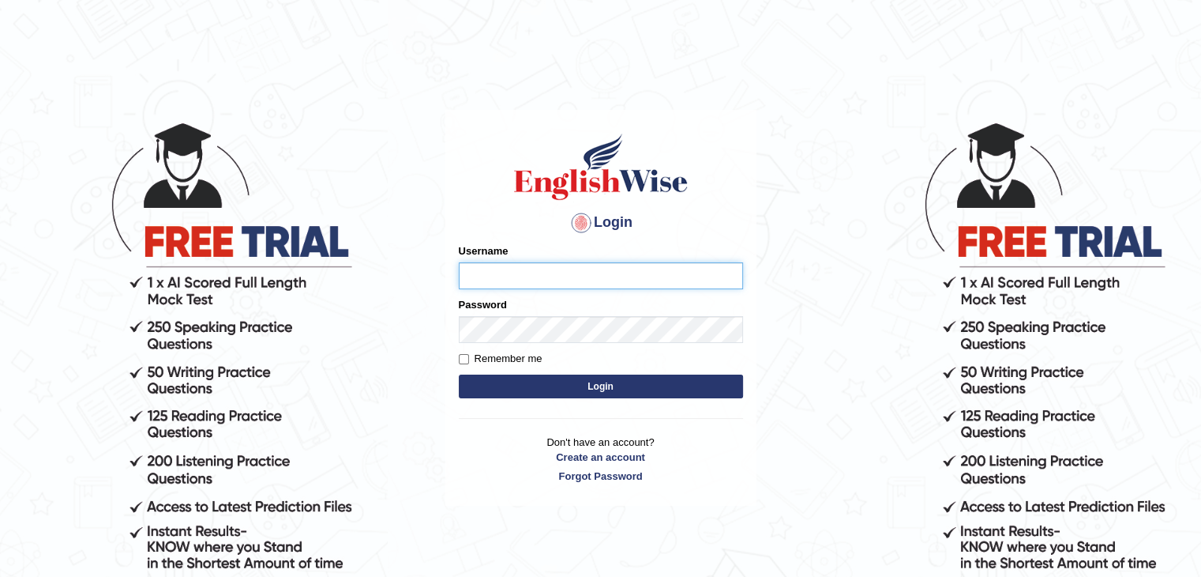
type input "umme2005"
click at [539, 389] on button "Login" at bounding box center [601, 386] width 284 height 24
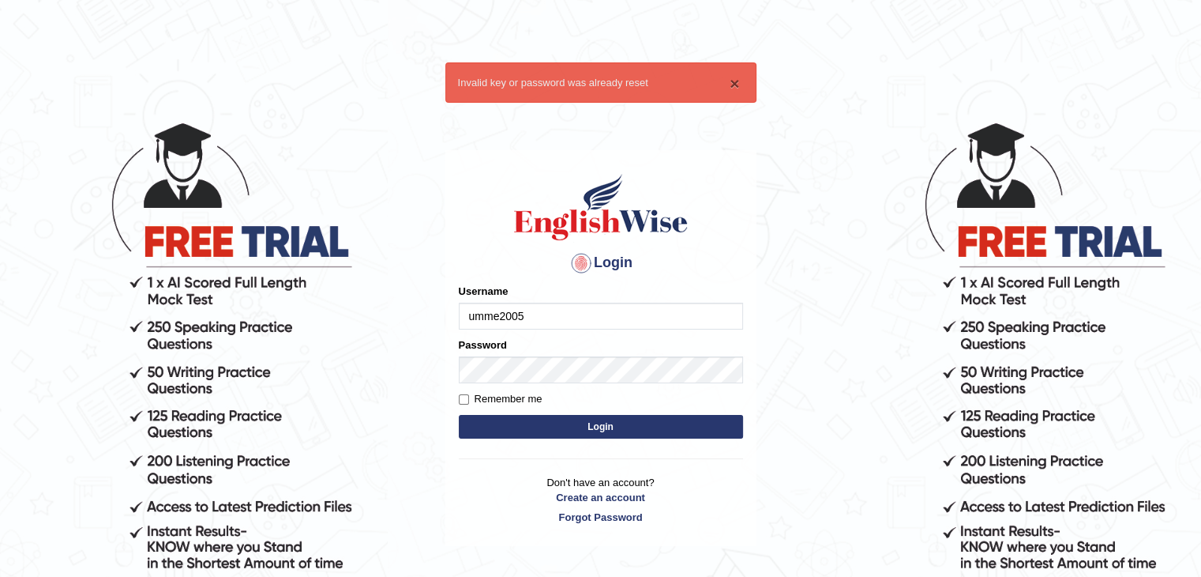
click at [732, 85] on button "×" at bounding box center [734, 83] width 9 height 17
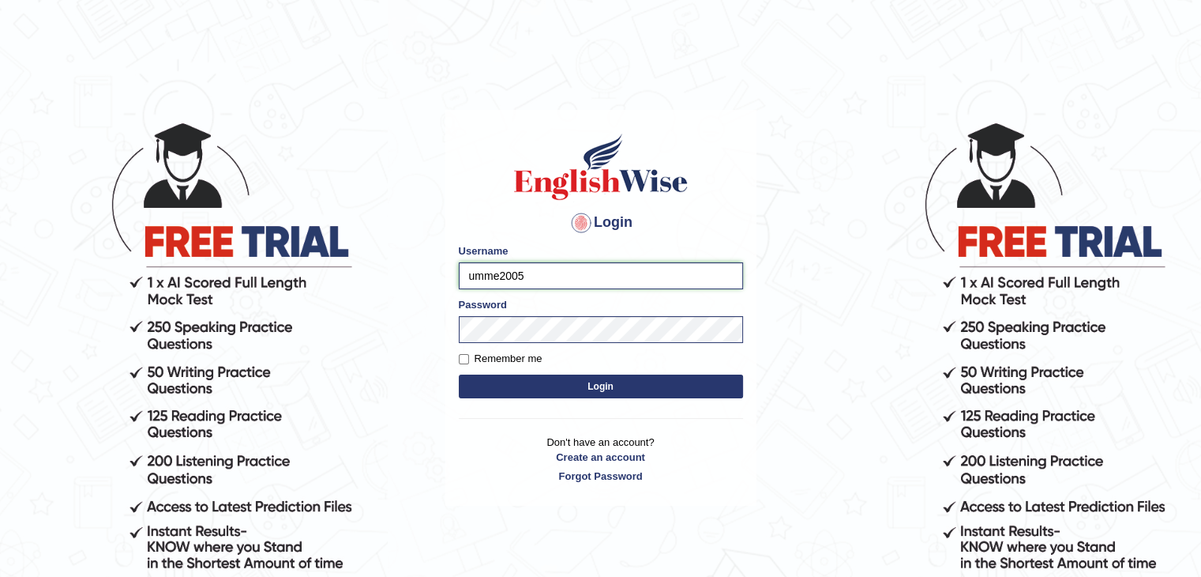
click at [499, 275] on input "umme2005" at bounding box center [601, 275] width 284 height 27
click at [539, 282] on input "umme2005" at bounding box center [601, 275] width 284 height 27
paste input "UmmeHani"
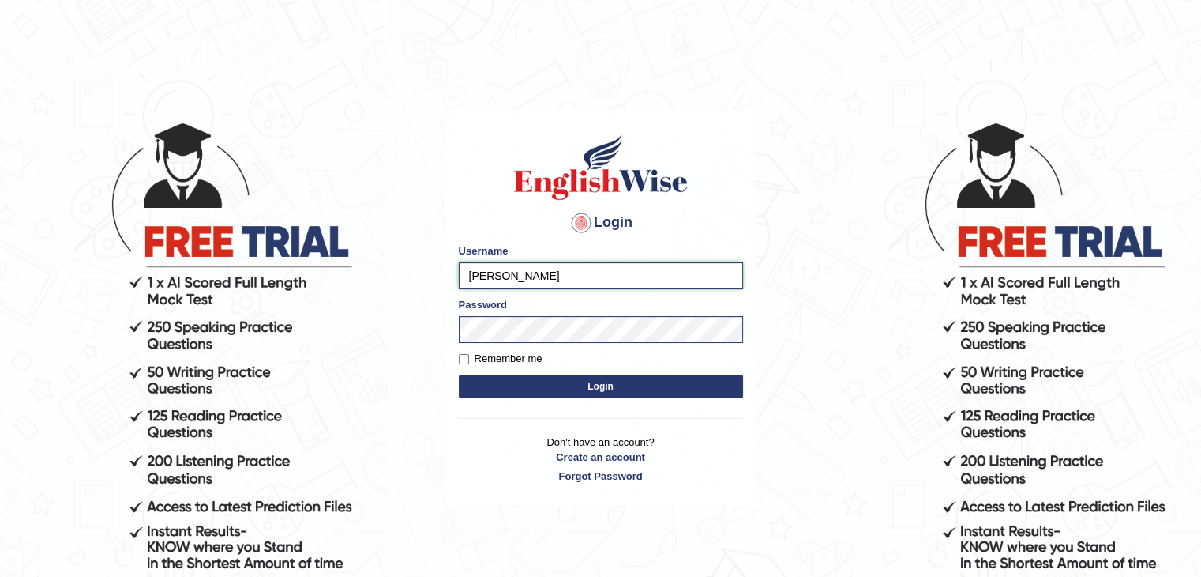
type input "UmmeHani"
click at [618, 389] on button "Login" at bounding box center [601, 386] width 284 height 24
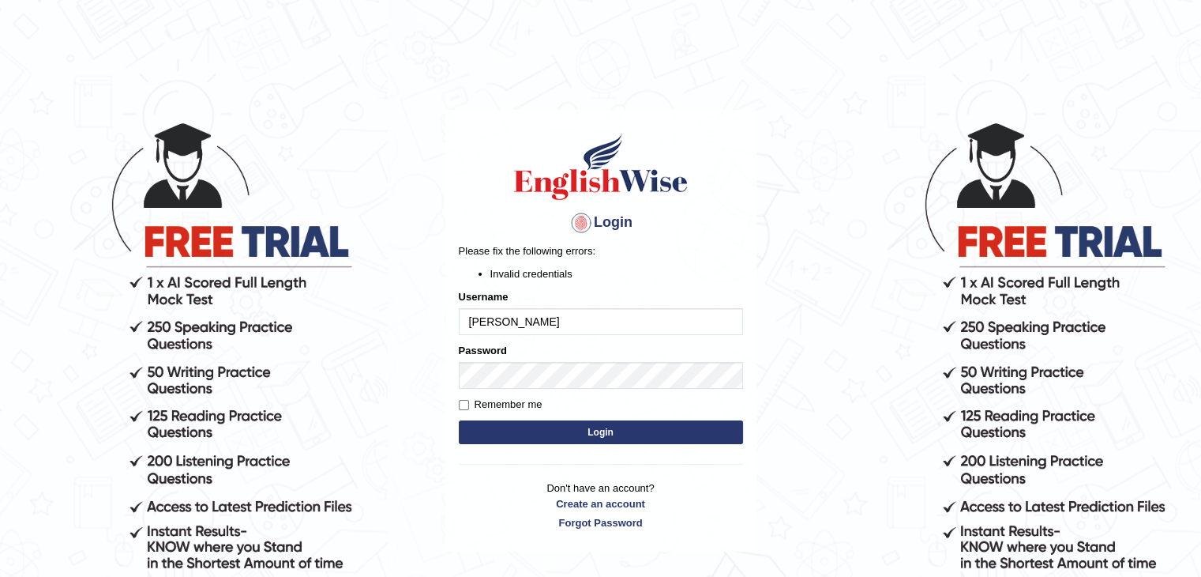
click at [459, 260] on div "Please fix the following errors: Invalid credentials" at bounding box center [601, 262] width 284 height 38
click at [498, 318] on input "UmmeHani" at bounding box center [601, 321] width 284 height 27
type input "Umme@Hani"
click at [575, 428] on button "Login" at bounding box center [601, 432] width 284 height 24
click at [498, 319] on input "umme2005" at bounding box center [601, 321] width 284 height 27
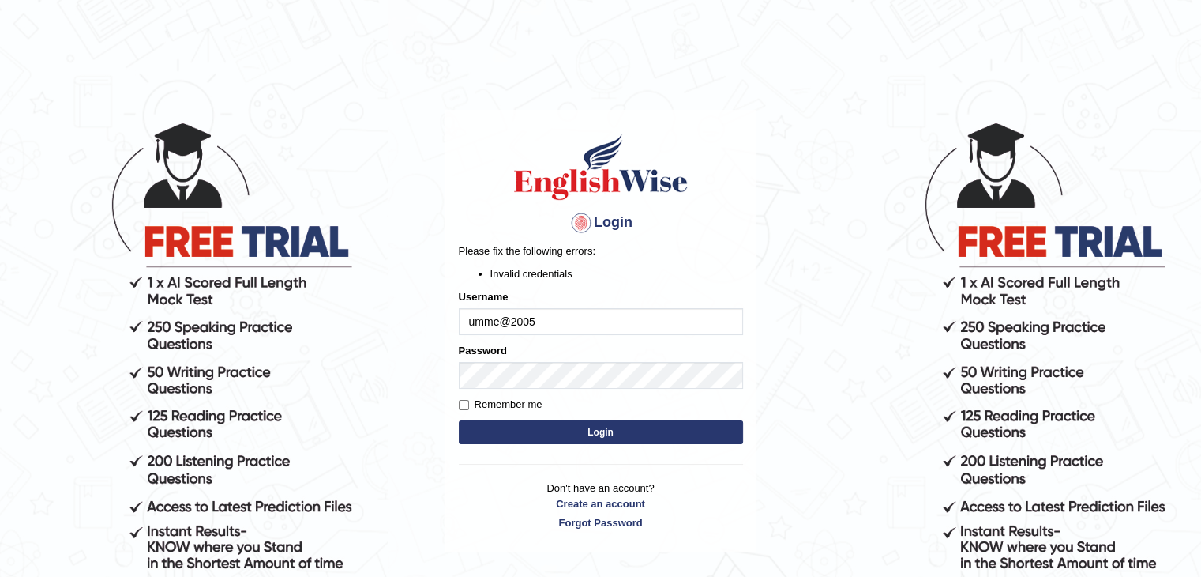
type input "umme@2005"
click at [464, 404] on input "Remember me" at bounding box center [464, 405] width 10 height 10
checkbox input "true"
click at [505, 430] on button "Login" at bounding box center [601, 432] width 284 height 24
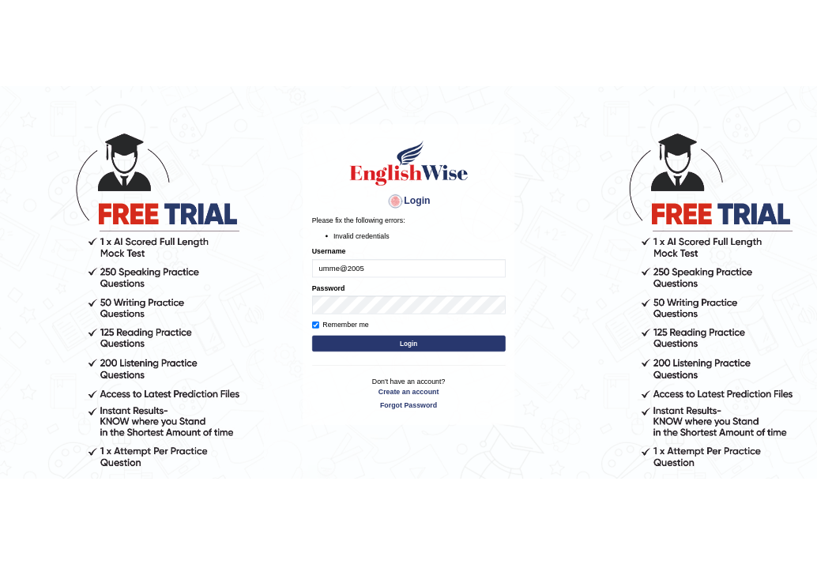
scroll to position [34, 0]
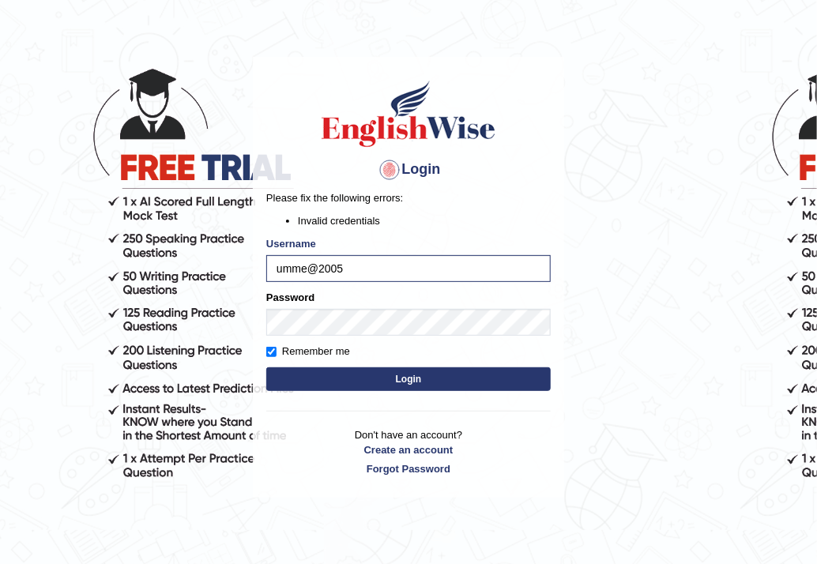
click at [616, 47] on body "Login Please fix the following errors: Invalid credentials Username umme@2005 P…" at bounding box center [408, 289] width 817 height 564
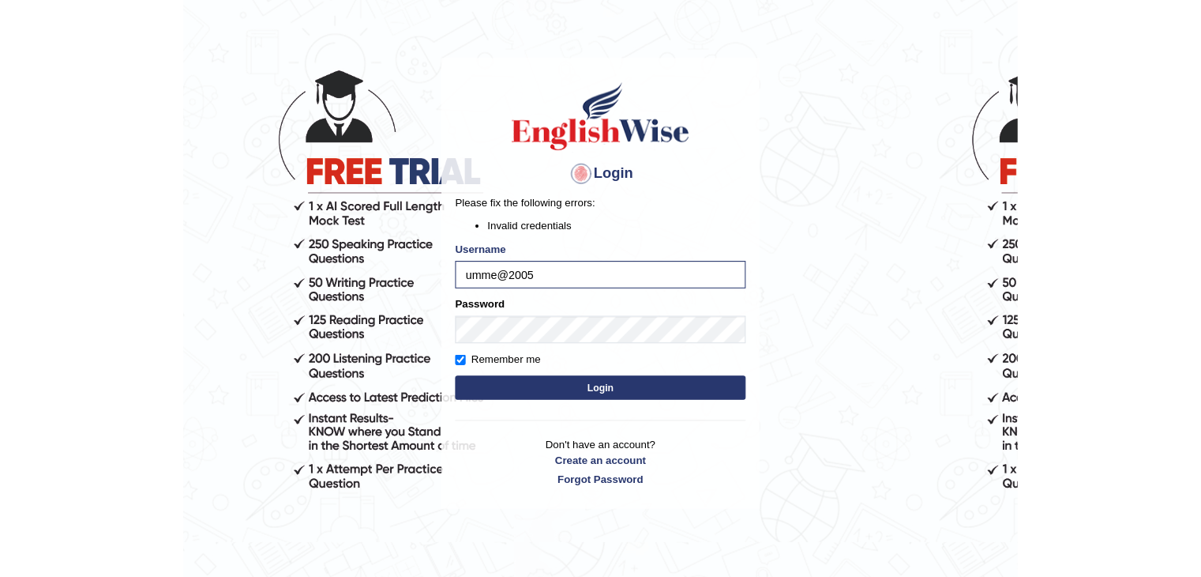
scroll to position [53, 0]
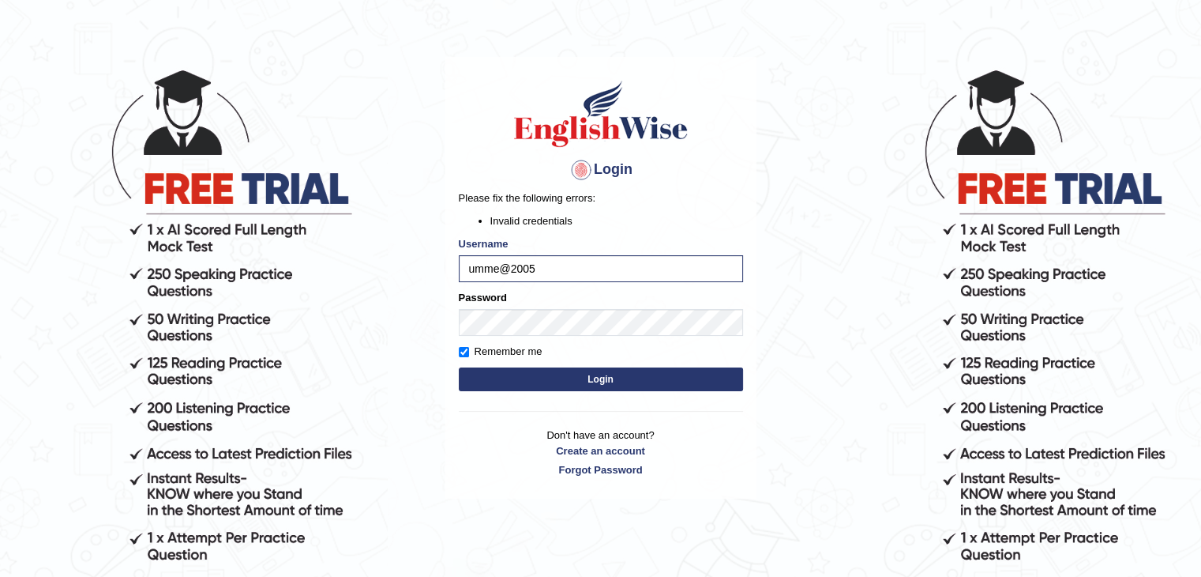
click at [619, 543] on div "Login Please fix the following errors: Invalid credentials Username umme@2005 P…" at bounding box center [601, 295] width 316 height 577
click at [599, 466] on link "Forgot Password" at bounding box center [601, 469] width 284 height 15
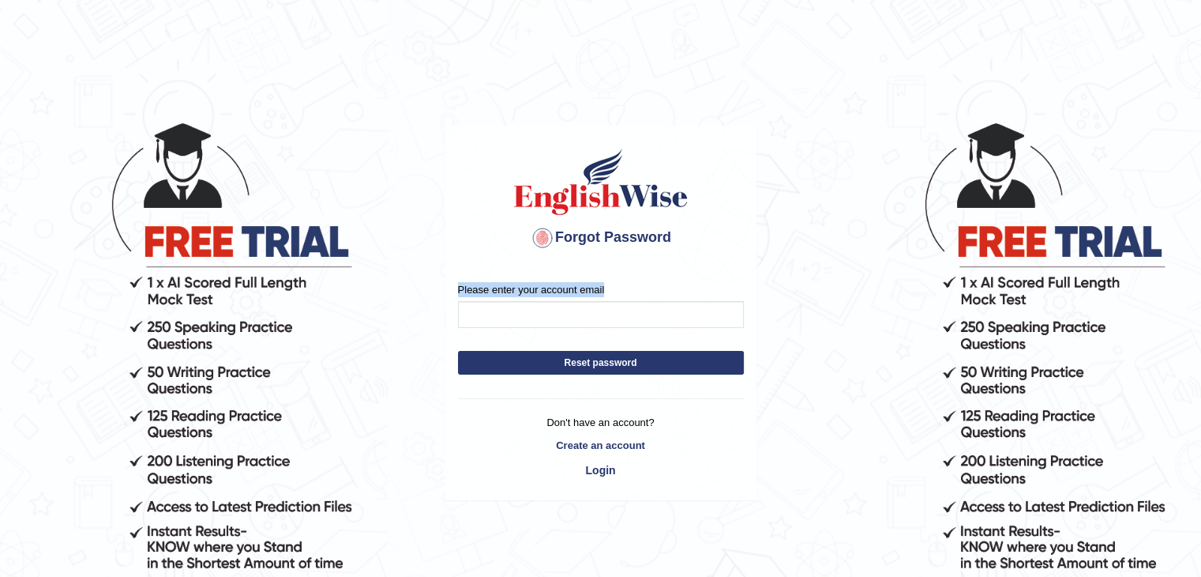
drag, startPoint x: 534, startPoint y: 329, endPoint x: 543, endPoint y: 318, distance: 14.0
click at [543, 318] on form "Please enter your account email Reset password" at bounding box center [601, 332] width 286 height 100
click at [543, 318] on input "Please enter your account email" at bounding box center [601, 314] width 286 height 27
paste input "UmmeHani"
type input "UmmeHani"
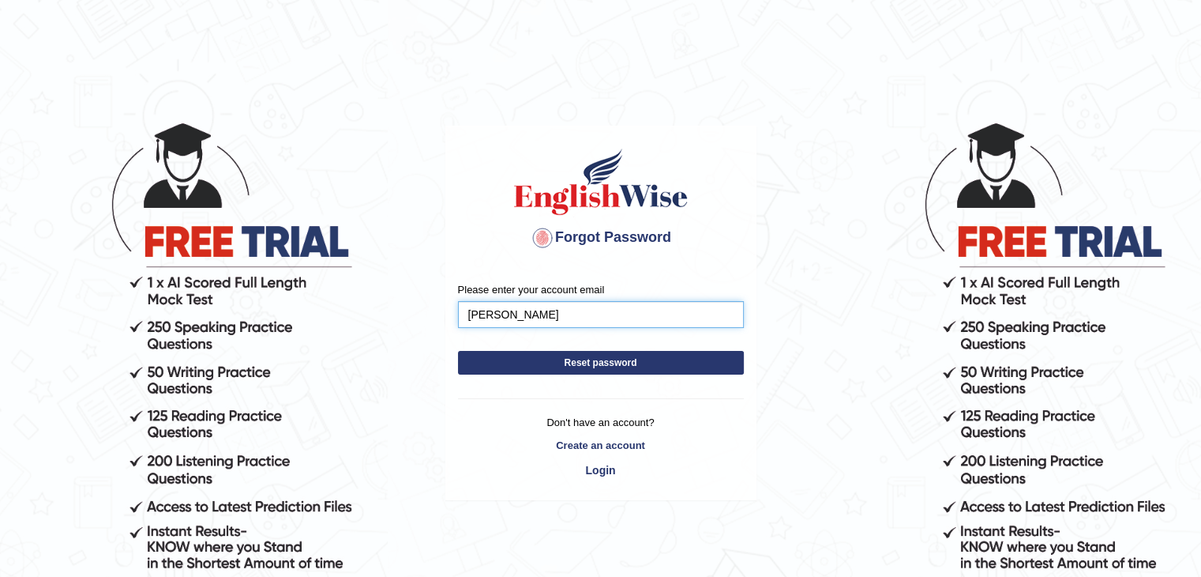
click at [543, 318] on input "UmmeHani" at bounding box center [601, 314] width 286 height 27
click at [576, 322] on input "Please enter your account email" at bounding box center [601, 314] width 286 height 27
type input "uhani3864@gmail.com"
click at [593, 358] on button "Reset password" at bounding box center [601, 363] width 286 height 24
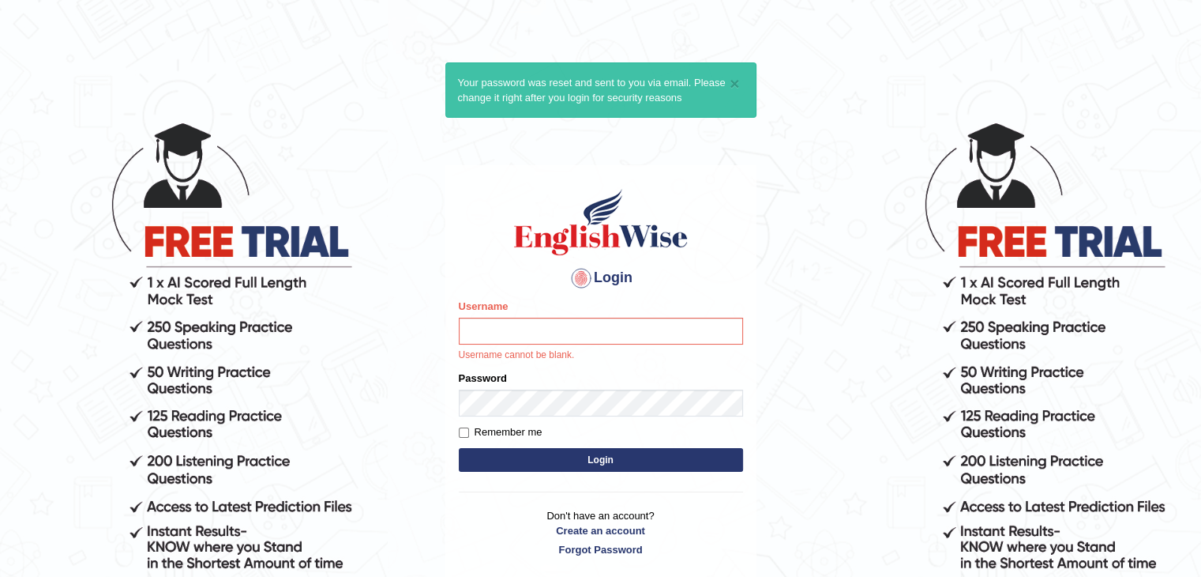
click at [524, 329] on input "Username" at bounding box center [601, 330] width 284 height 27
click at [562, 329] on input "Your username is: umme2005" at bounding box center [601, 330] width 284 height 27
type input "umme2005"
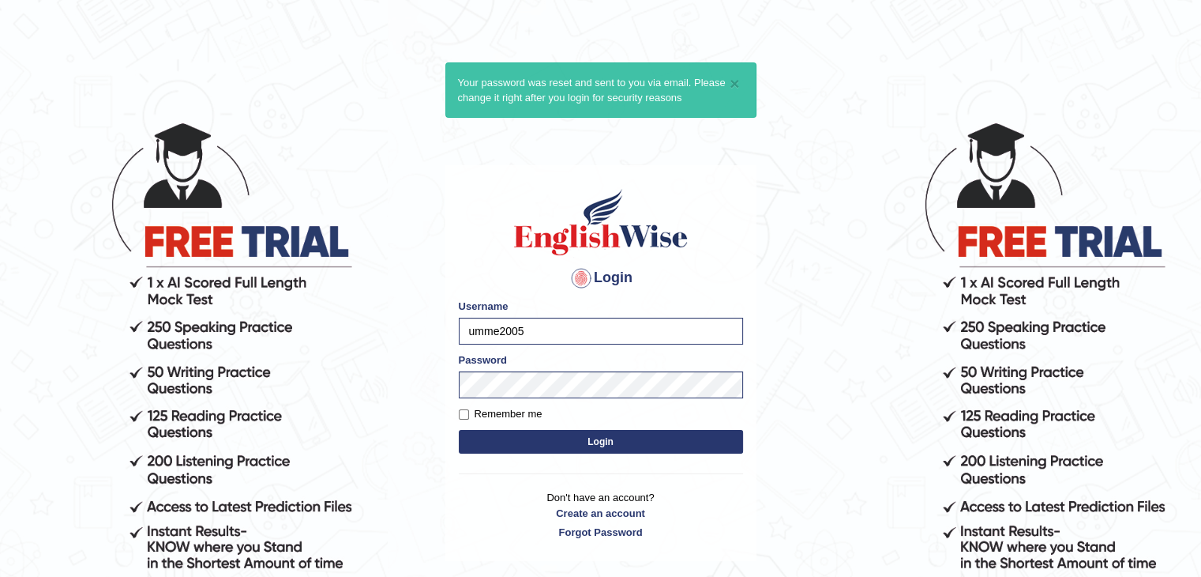
click at [499, 409] on label "Remember me" at bounding box center [501, 414] width 84 height 16
click at [469, 409] on input "Remember me" at bounding box center [464, 414] width 10 height 10
checkbox input "true"
click at [490, 440] on button "Login" at bounding box center [601, 442] width 284 height 24
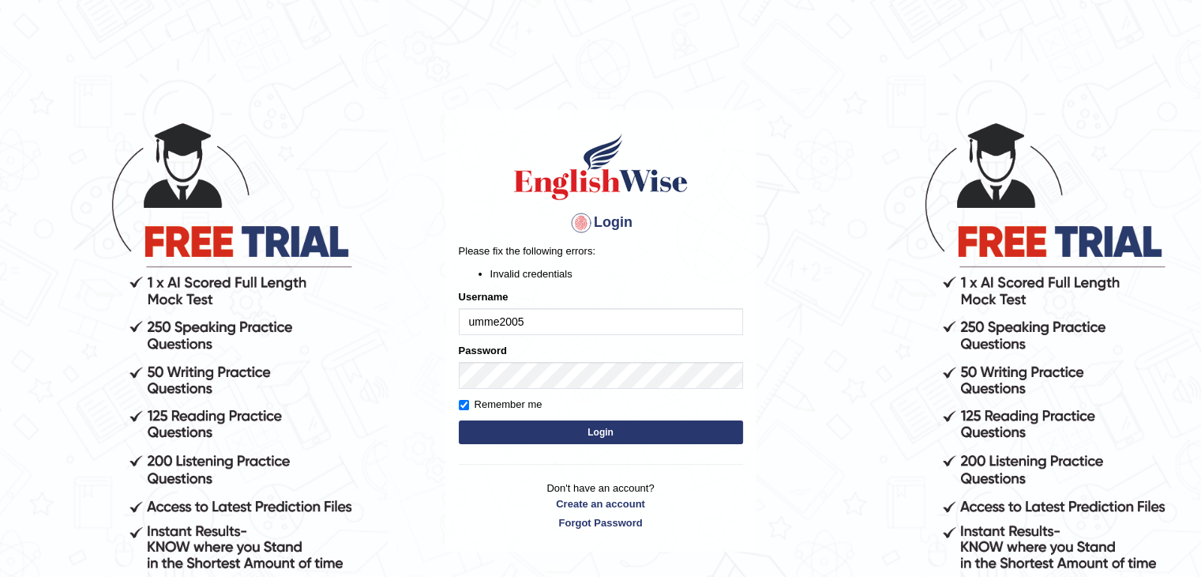
click at [490, 440] on button "Login" at bounding box center [601, 432] width 284 height 24
click at [464, 408] on input "Remember me" at bounding box center [464, 405] width 10 height 10
checkbox input "true"
click at [493, 441] on button "Login" at bounding box center [601, 432] width 284 height 24
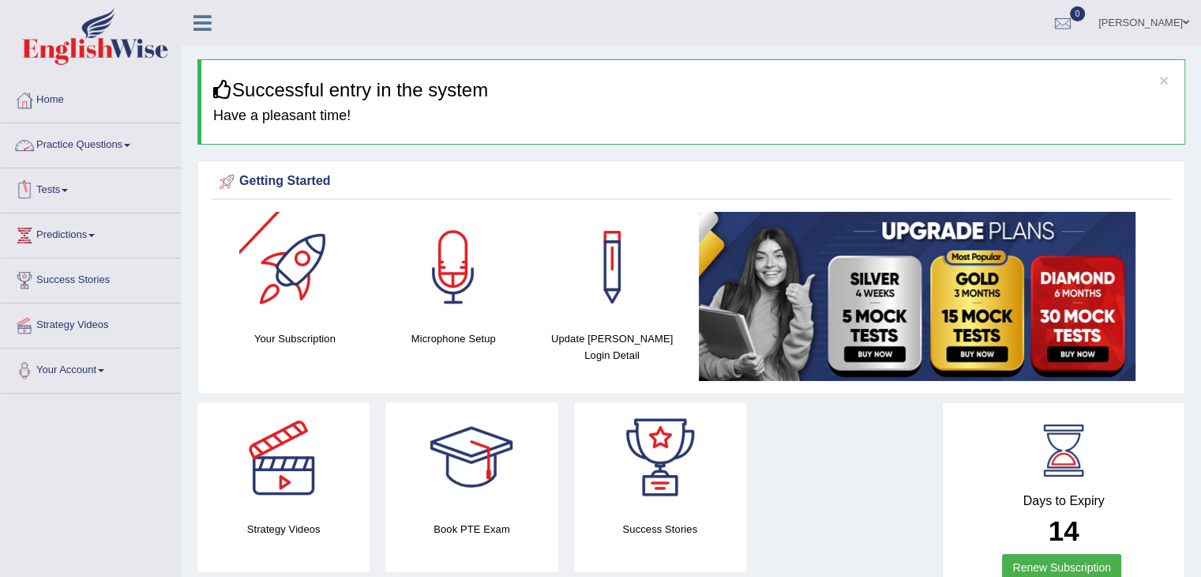
click at [60, 149] on link "Practice Questions" at bounding box center [91, 142] width 180 height 39
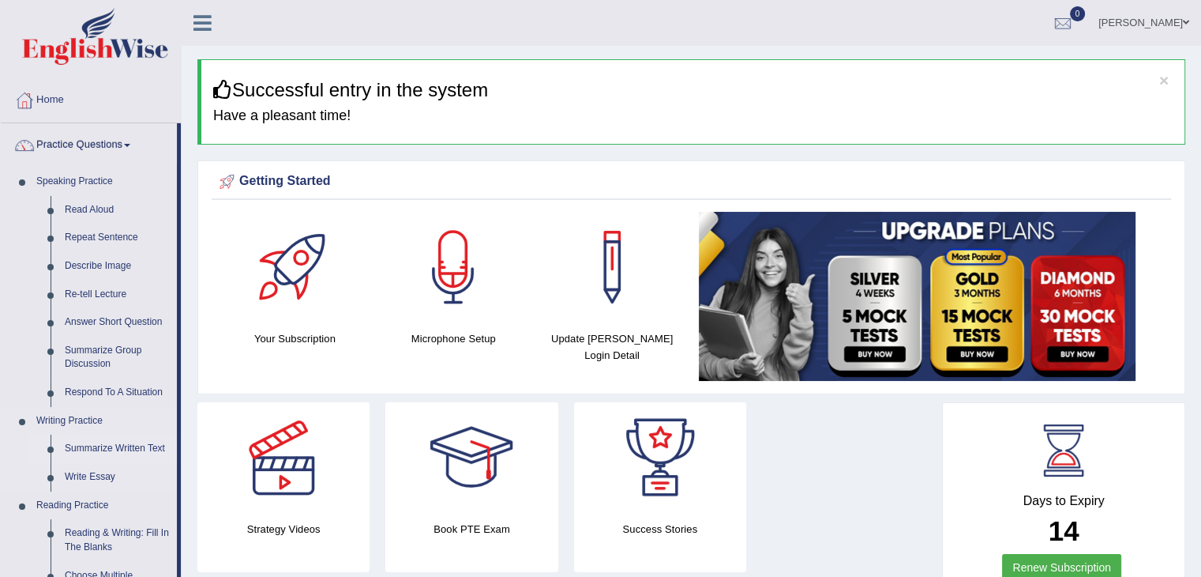
click at [108, 439] on link "Summarize Written Text" at bounding box center [117, 448] width 119 height 28
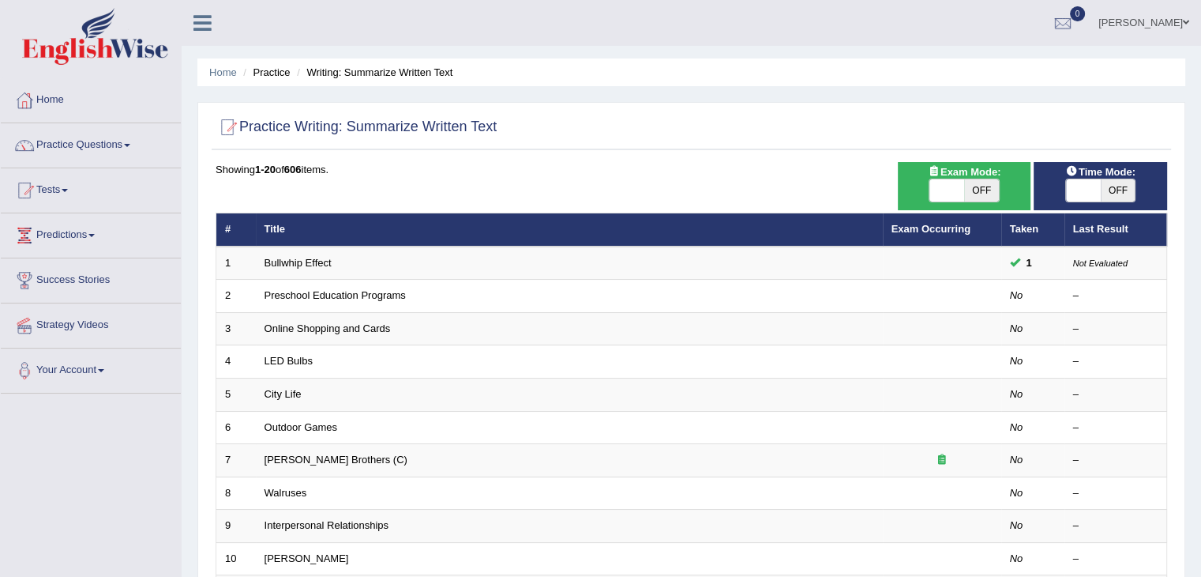
click at [985, 197] on span "OFF" at bounding box center [981, 190] width 35 height 22
checkbox input "true"
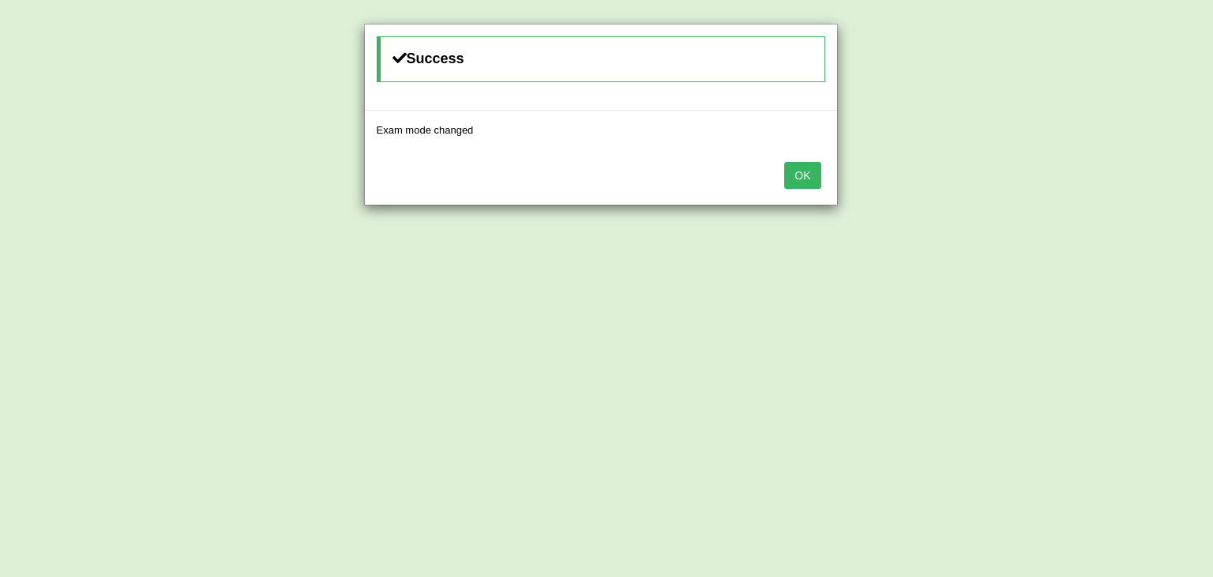
click at [793, 175] on button "OK" at bounding box center [802, 175] width 36 height 27
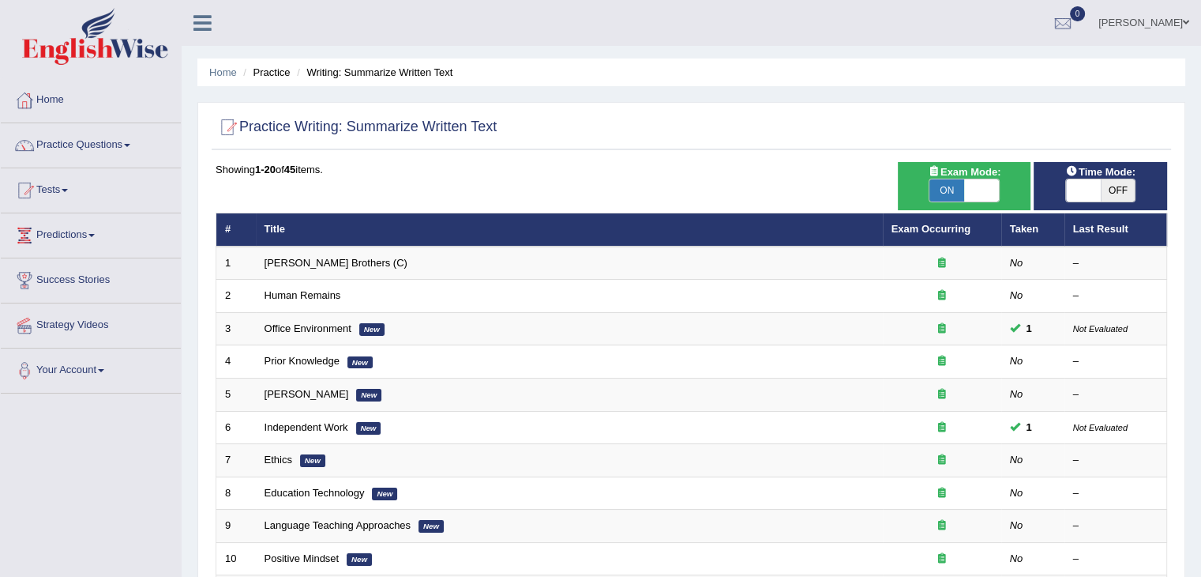
click at [1111, 190] on span "OFF" at bounding box center [1118, 190] width 35 height 22
checkbox input "true"
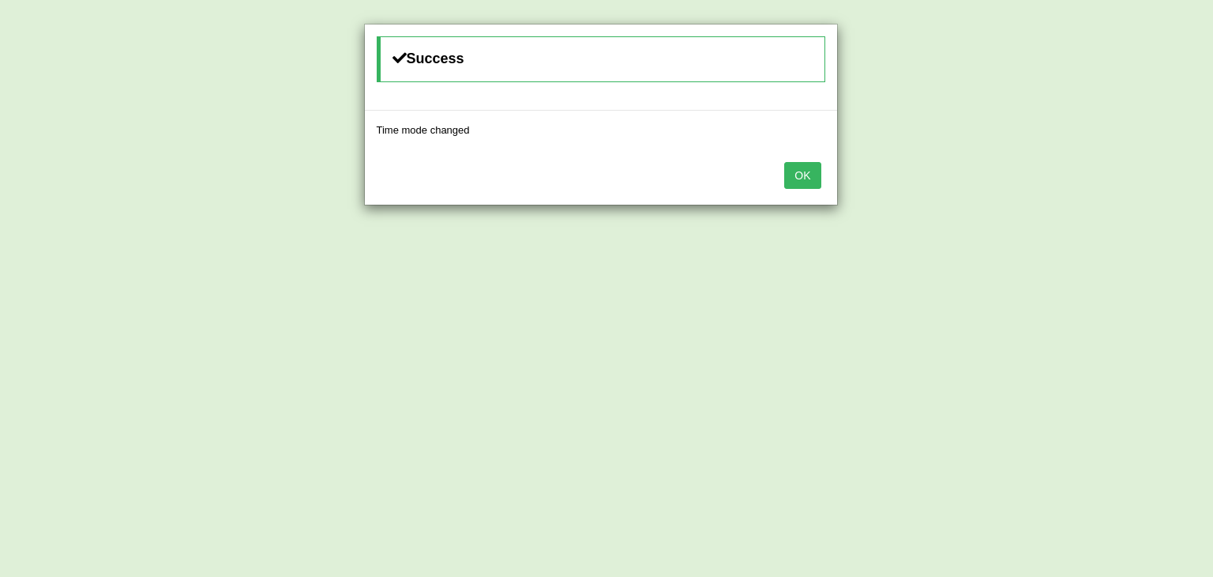
click at [805, 175] on button "OK" at bounding box center [802, 175] width 36 height 27
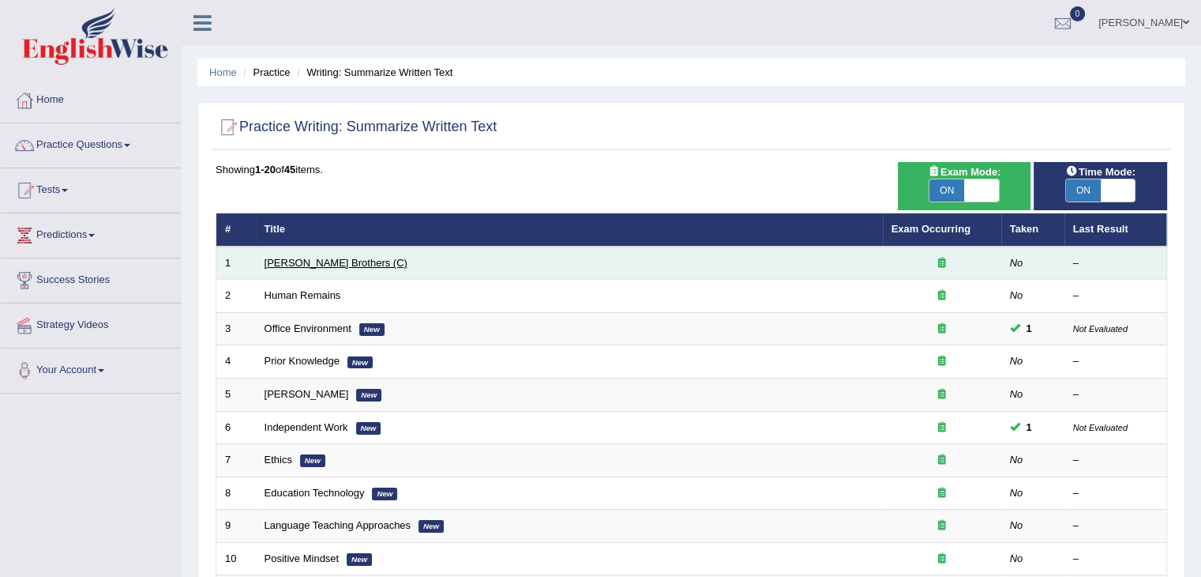
click at [295, 257] on link "[PERSON_NAME] Brothers (C)" at bounding box center [336, 263] width 143 height 12
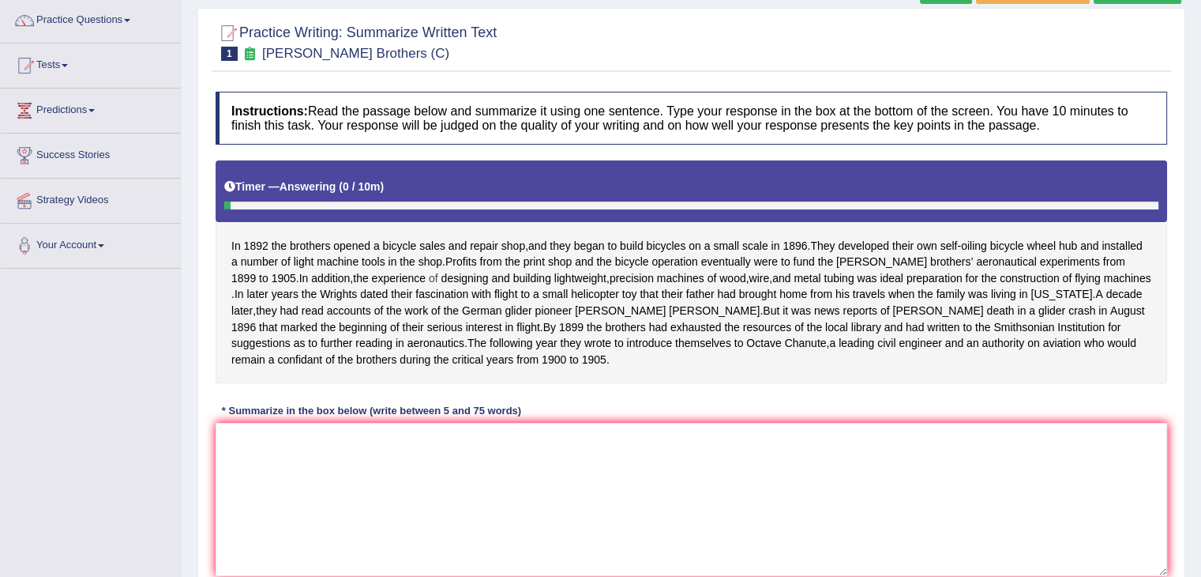
scroll to position [253, 0]
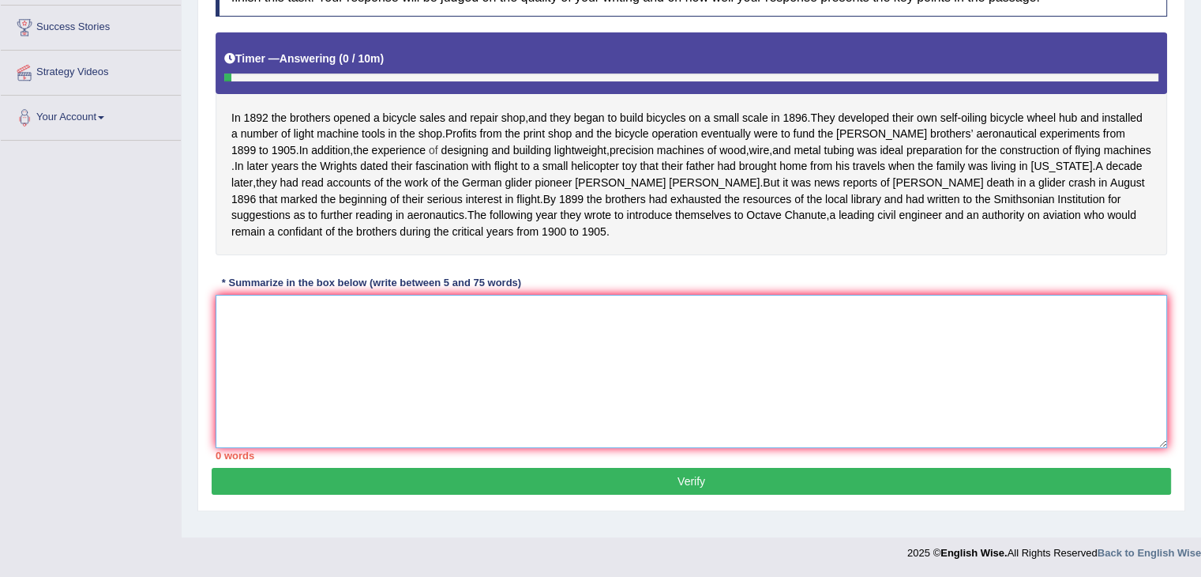
click at [366, 401] on textarea at bounding box center [692, 371] width 952 height 153
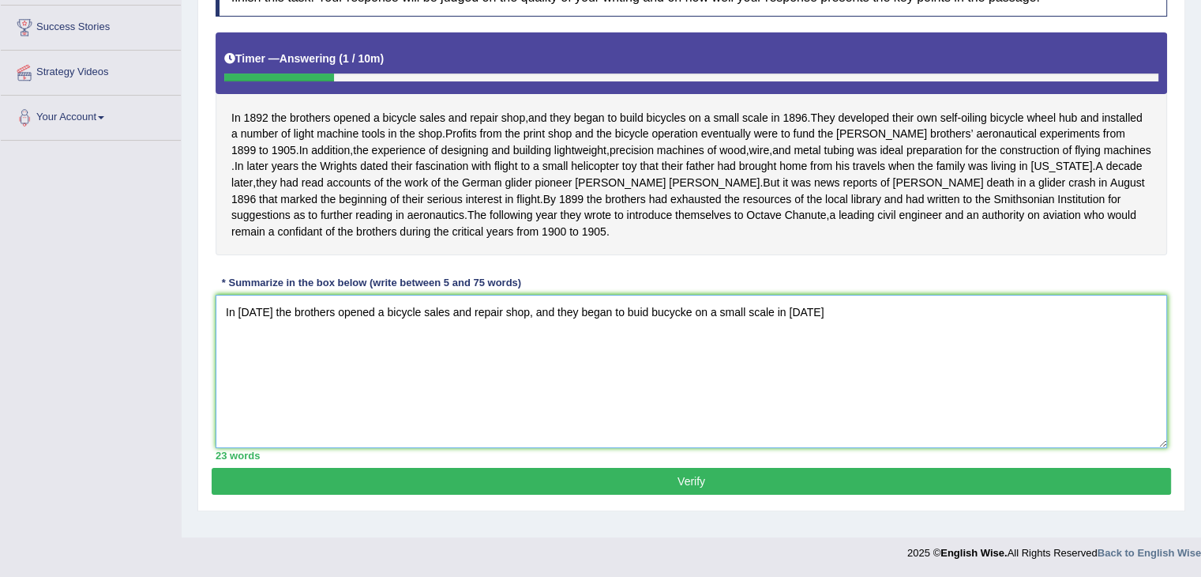
click at [373, 415] on textarea "In [DATE] the brothers opened a bicycle sales and repair shop, and they began t…" at bounding box center [692, 371] width 952 height 153
click at [805, 325] on textarea "In [DATE] the brothers opened a bicycle sales and repair shop, and they began t…" at bounding box center [692, 371] width 952 height 153
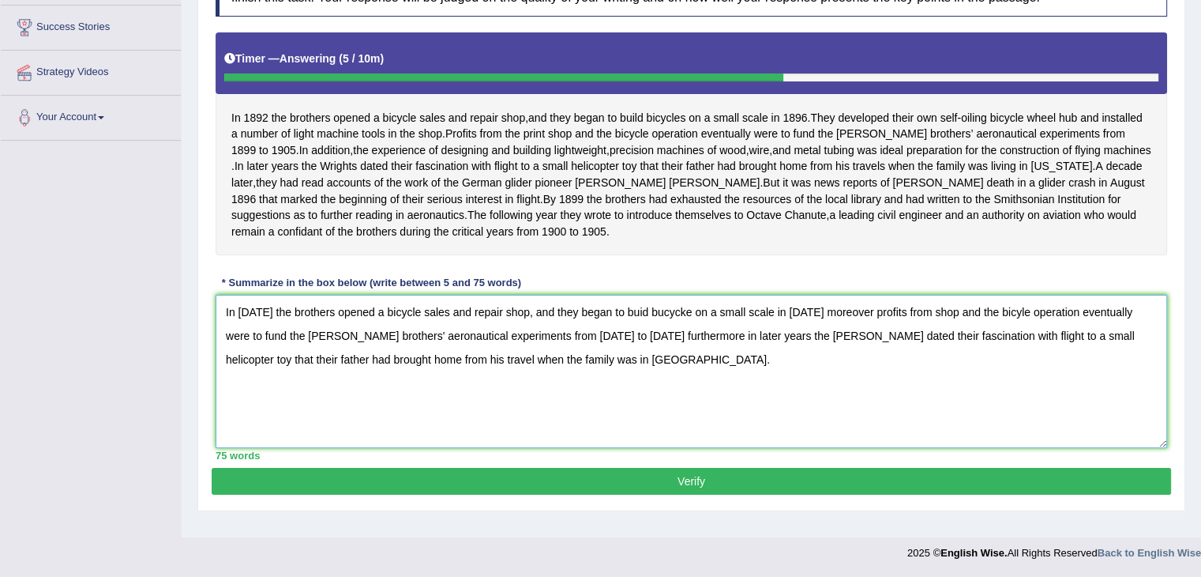
click at [679, 325] on textarea "In [DATE] the brothers opened a bicycle sales and repair shop, and they began t…" at bounding box center [692, 371] width 952 height 153
click at [512, 374] on textarea "In [DATE] the brothers opened a bicycle sales and repair shop, and they began t…" at bounding box center [692, 371] width 952 height 153
click at [910, 325] on textarea "In [DATE] the brothers opened a bicycle sales and repair shop, and they began t…" at bounding box center [692, 371] width 952 height 153
click at [909, 323] on textarea "In 1892 the brothers opened a bicycle sales and repair shop, and they began to …" at bounding box center [692, 371] width 952 height 153
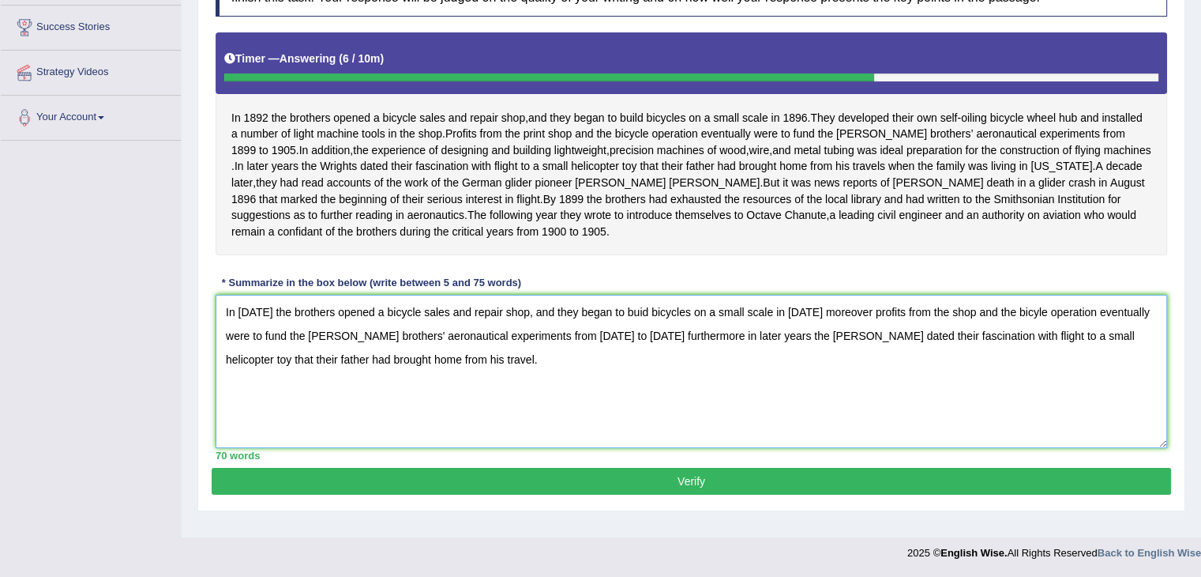
click at [930, 325] on textarea "In 1892 the brothers opened a bicycle sales and repair shop, and they began to …" at bounding box center [692, 371] width 952 height 153
click at [389, 374] on textarea "In 1892 the brothers opened a bicycle sales and repair shop, and they began to …" at bounding box center [692, 371] width 952 height 153
drag, startPoint x: 389, startPoint y: 374, endPoint x: 667, endPoint y: 359, distance: 277.6
click at [667, 359] on textarea "In 1892 the brothers opened a bicycle sales and repair shop, and they began to …" at bounding box center [692, 371] width 952 height 153
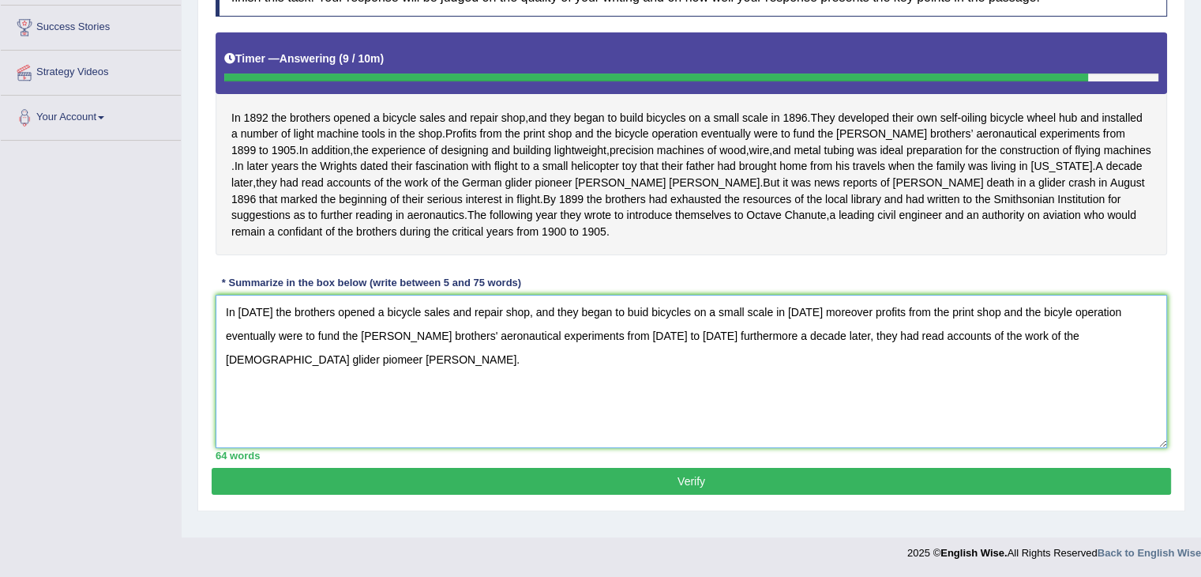
click at [1047, 348] on textarea "In 1892 the brothers opened a bicycle sales and repair shop, and they began to …" at bounding box center [692, 371] width 952 height 153
type textarea "In 1892 the brothers opened a bicycle sales and repair shop, and they began to …"
click at [941, 494] on button "Verify" at bounding box center [692, 481] width 960 height 27
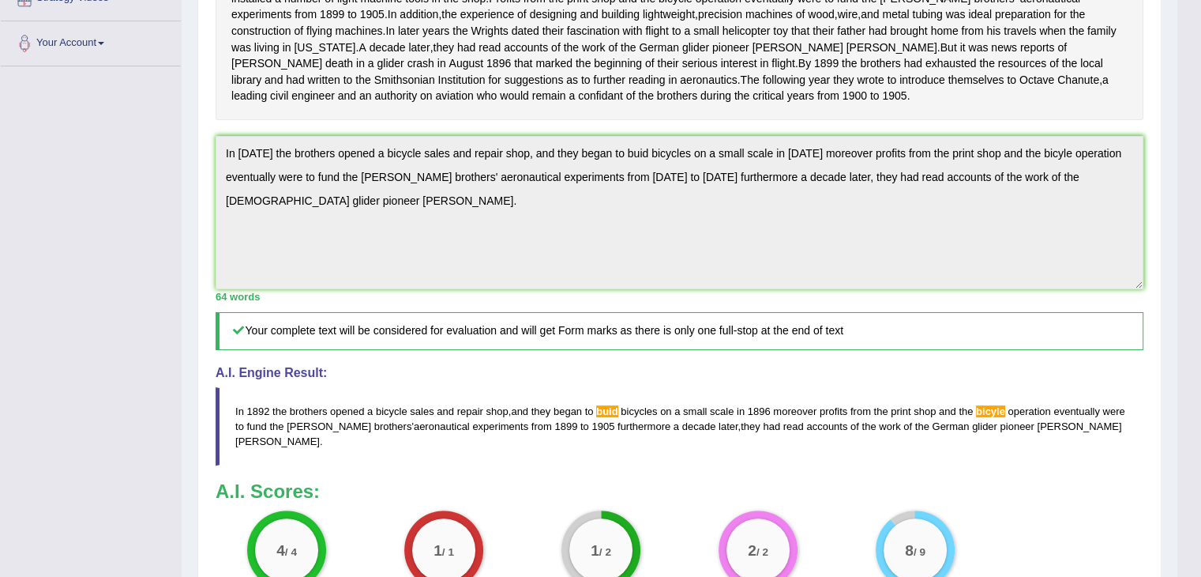
scroll to position [0, 0]
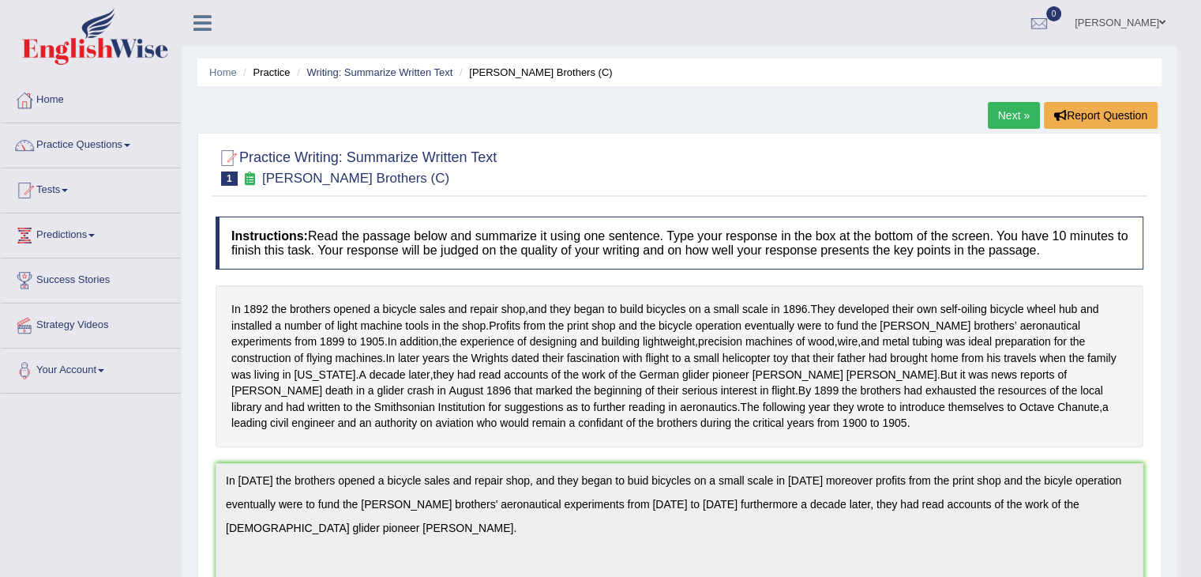
click at [1004, 114] on link "Next »" at bounding box center [1014, 115] width 52 height 27
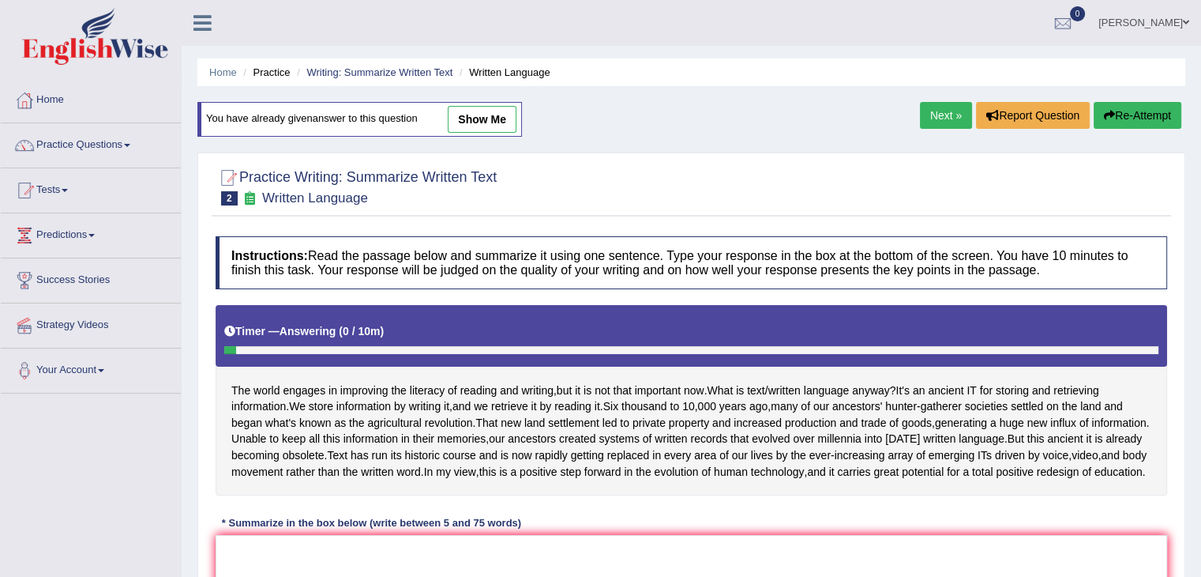
click at [946, 115] on link "Next »" at bounding box center [946, 115] width 52 height 27
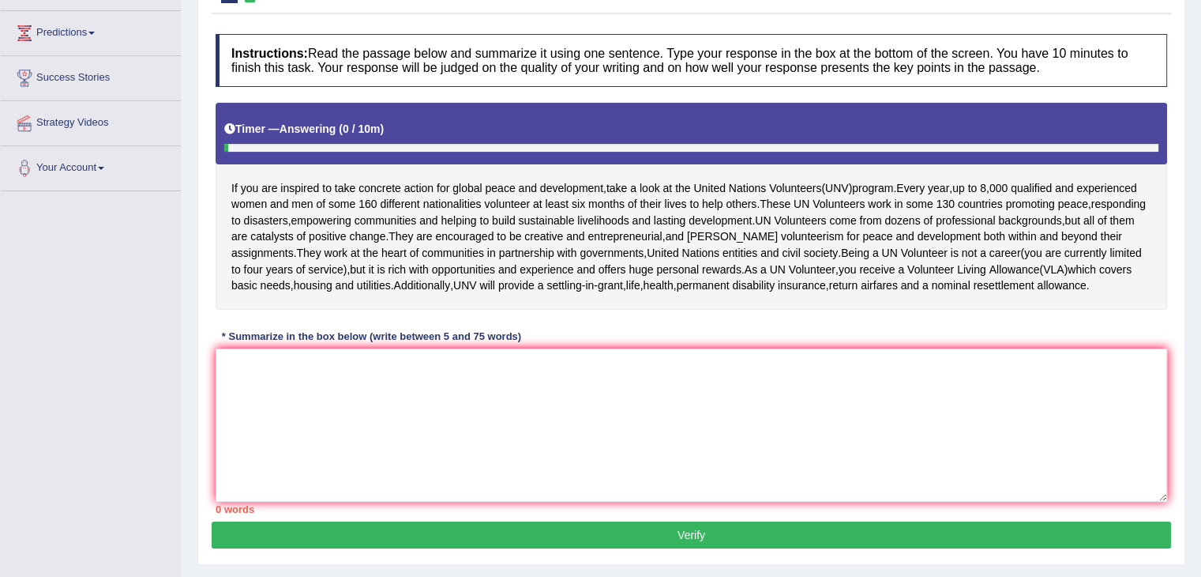
scroll to position [203, 0]
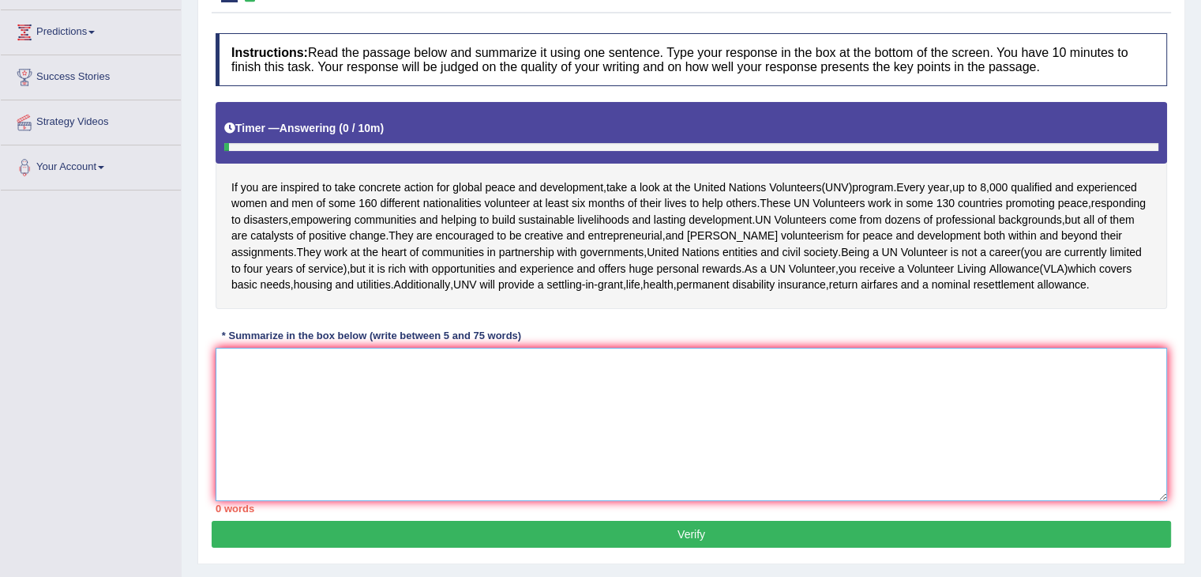
click at [828, 393] on textarea at bounding box center [692, 424] width 952 height 153
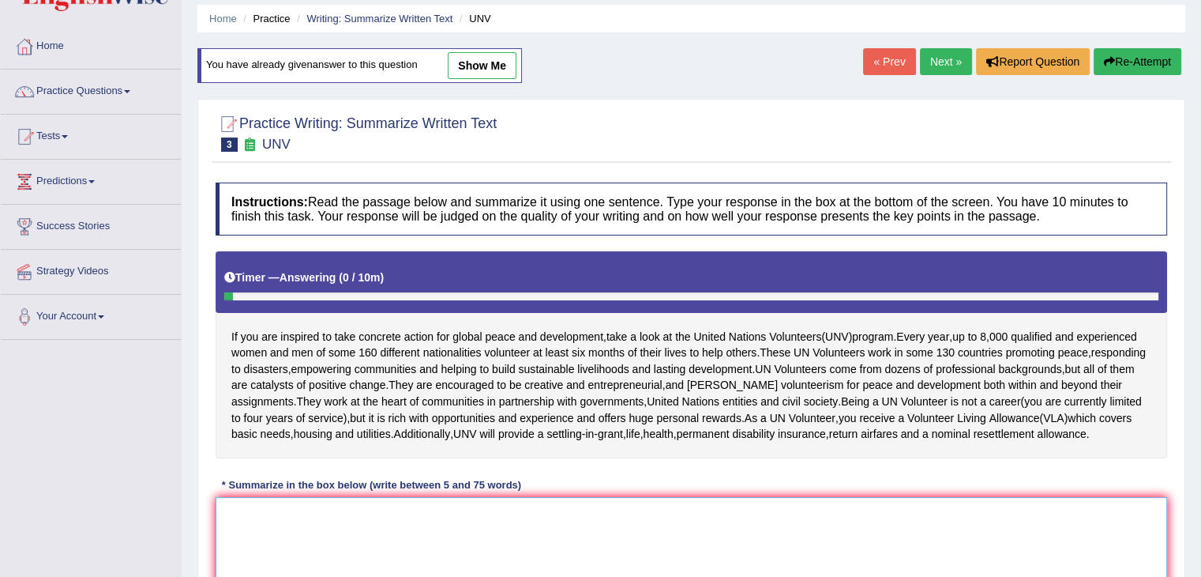
scroll to position [0, 0]
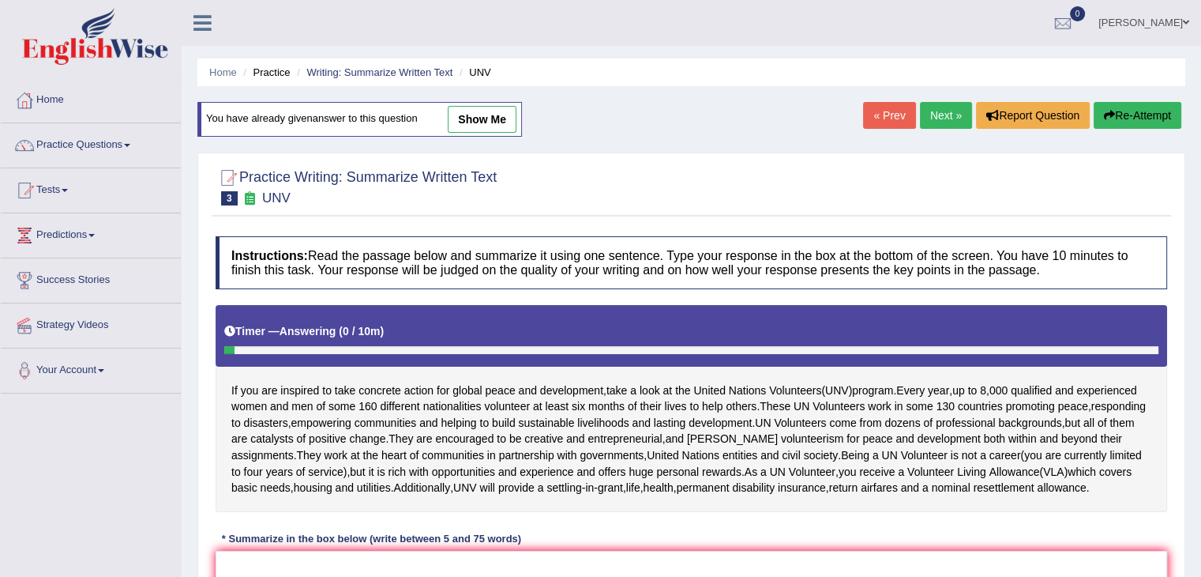
click at [948, 110] on link "Next »" at bounding box center [946, 115] width 52 height 27
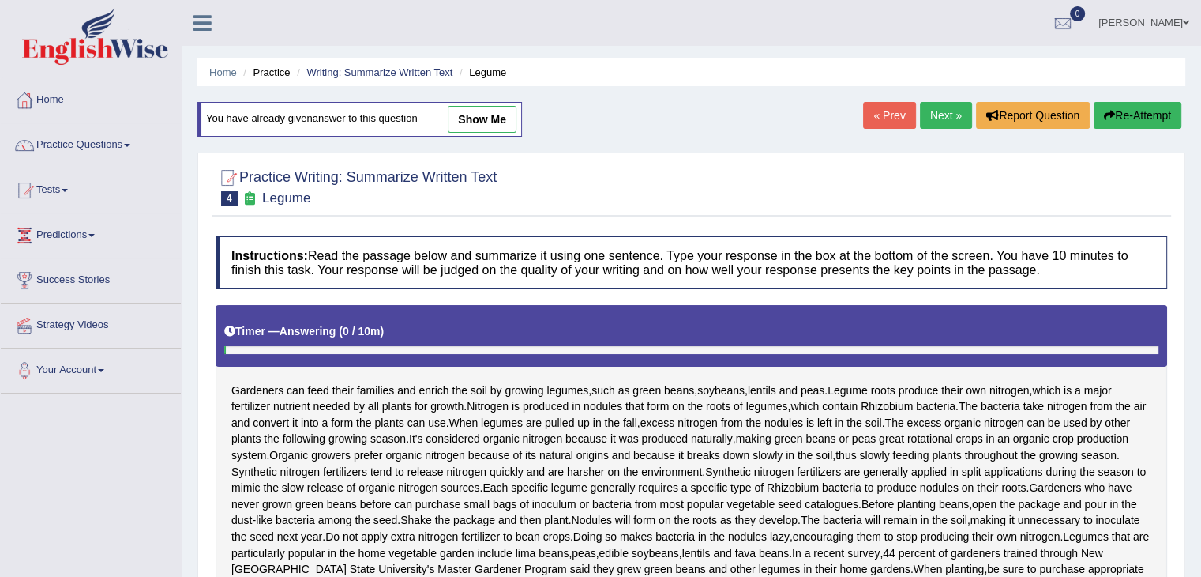
click at [948, 110] on link "Next »" at bounding box center [946, 115] width 52 height 27
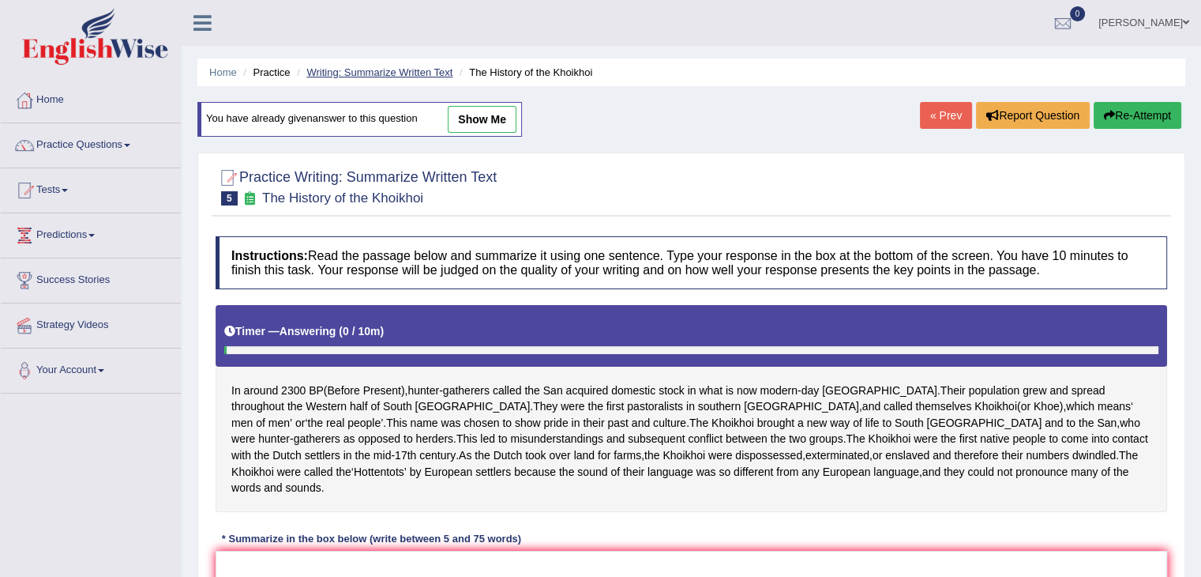
click at [392, 69] on link "Writing: Summarize Written Text" at bounding box center [379, 72] width 146 height 12
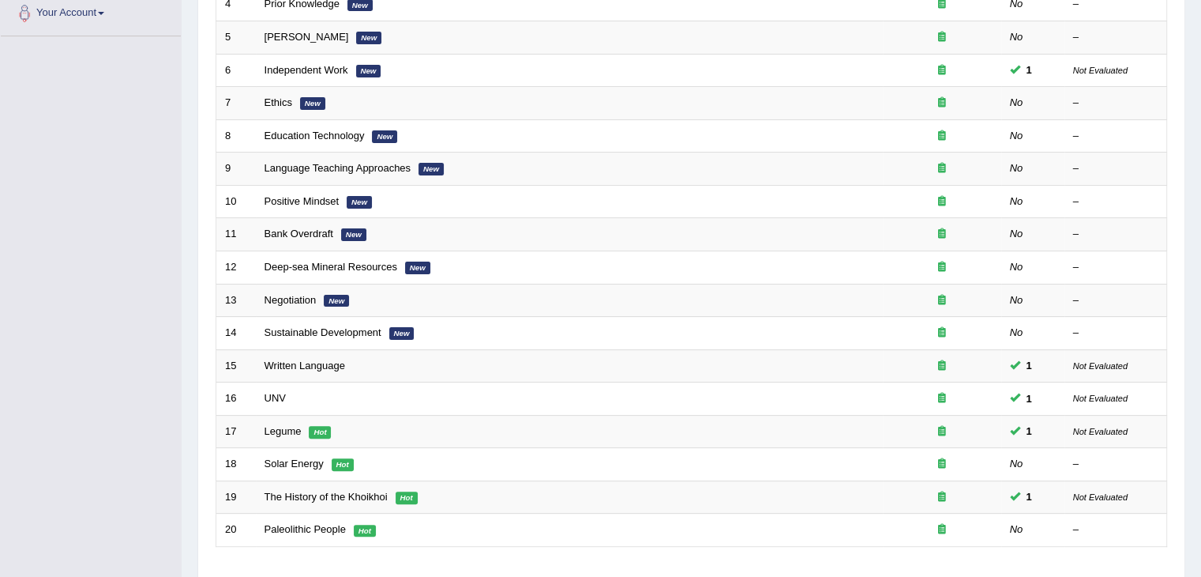
scroll to position [464, 0]
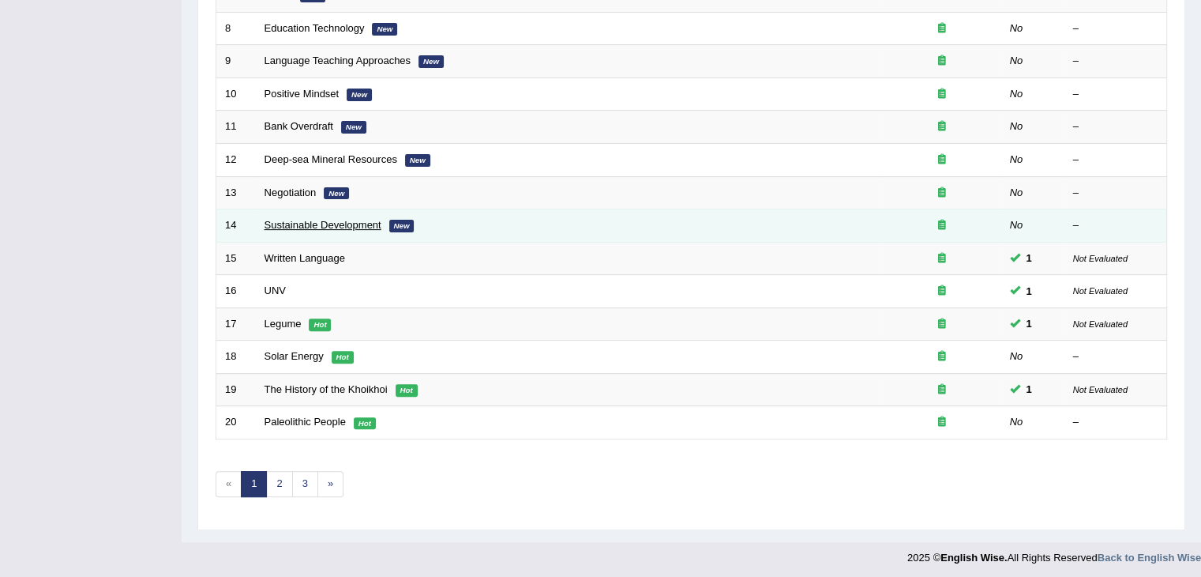
click at [334, 219] on link "Sustainable Development" at bounding box center [323, 225] width 117 height 12
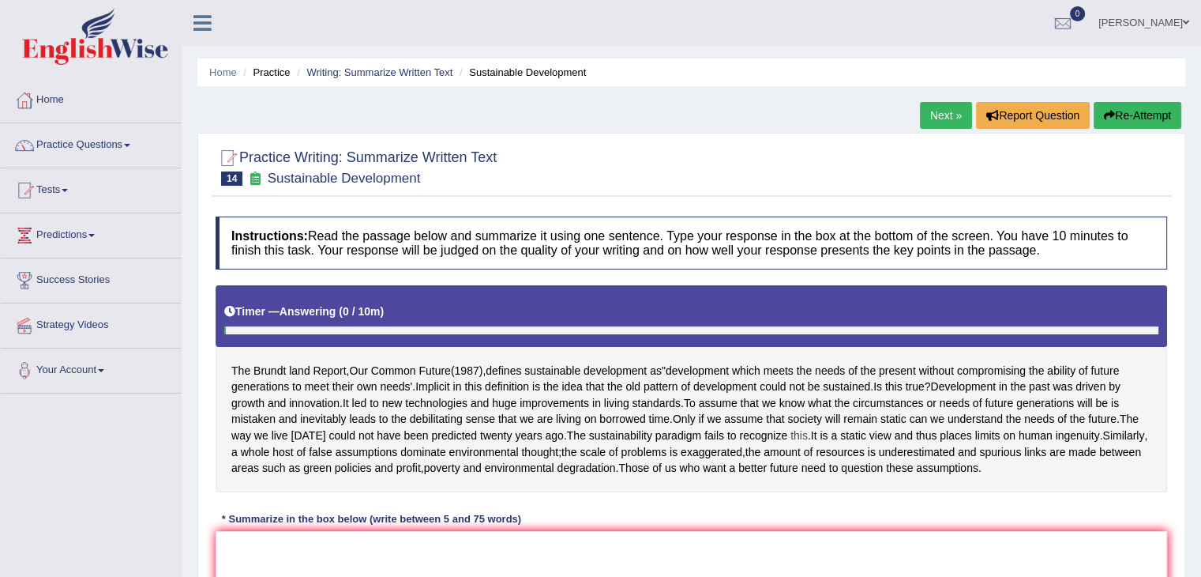
scroll to position [253, 0]
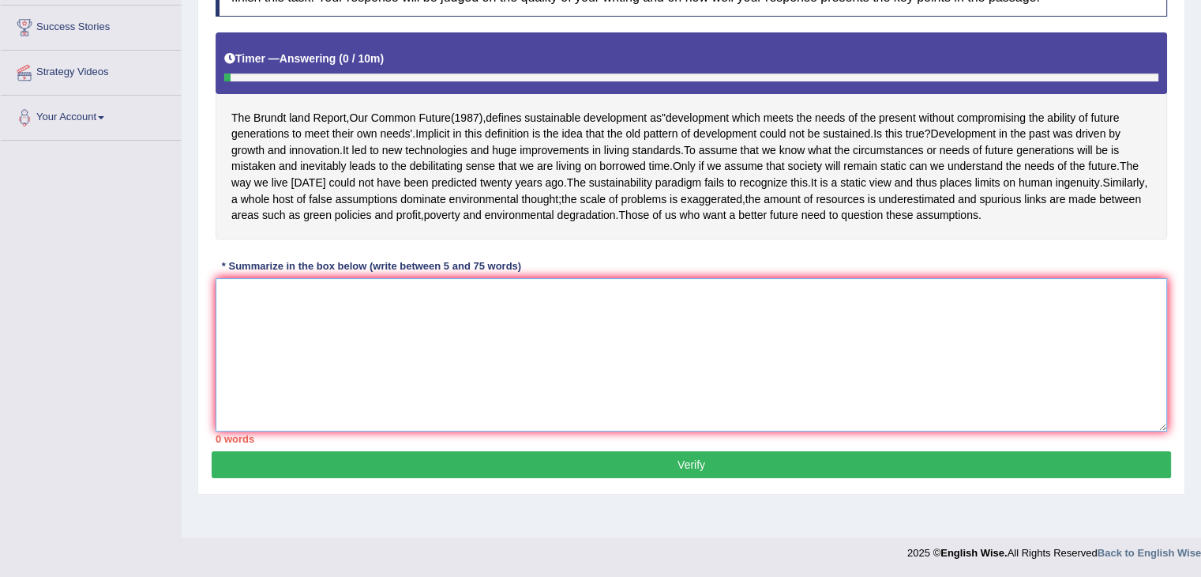
click at [370, 379] on textarea at bounding box center [692, 354] width 952 height 153
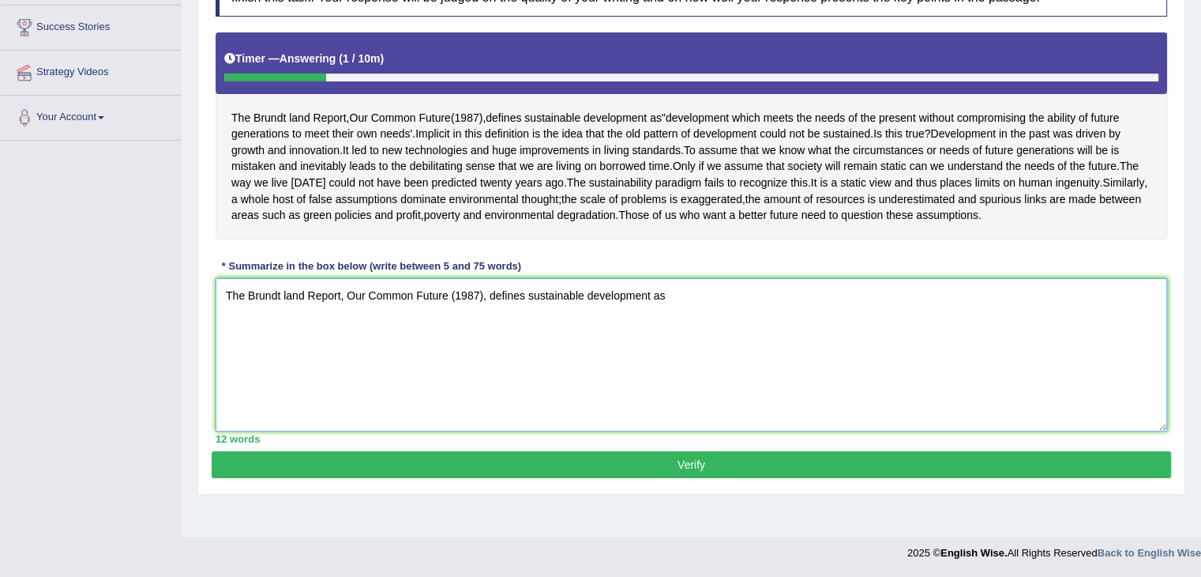
click at [379, 385] on textarea "The Brundt land Report, Our Common Future (1987), defines sustainable developme…" at bounding box center [692, 354] width 952 height 153
click at [675, 323] on textarea "The Brundt land Report, Our Common Future (1987), defines sustainable developme…" at bounding box center [692, 354] width 952 height 153
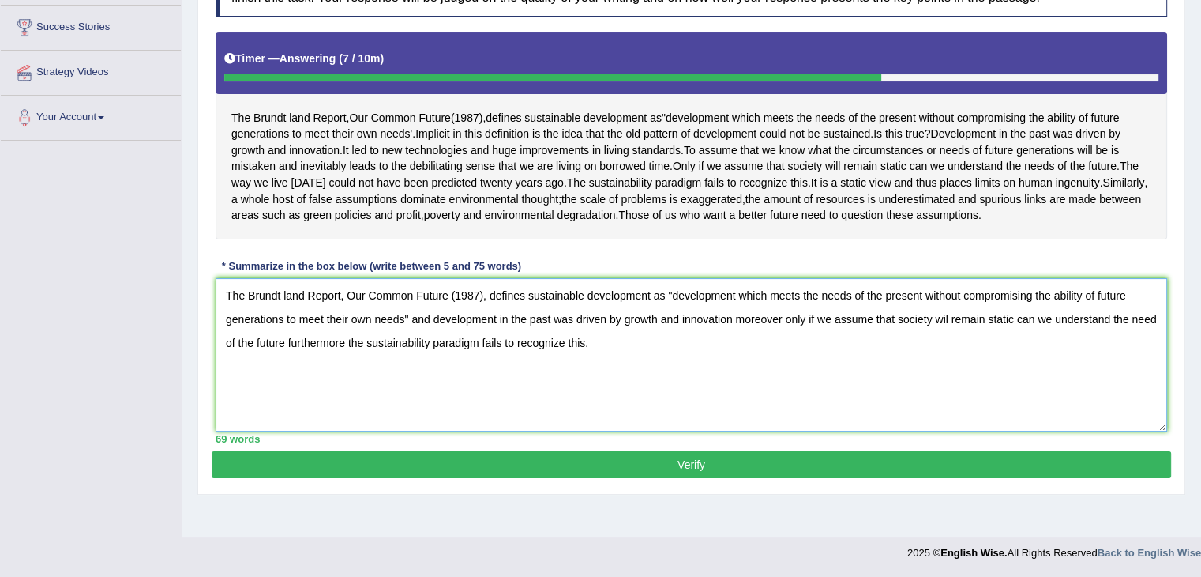
click at [948, 347] on textarea "The Brundt land Report, Our Common Future (1987), defines sustainable developme…" at bounding box center [692, 354] width 952 height 153
type textarea "The Brundt land Report, Our Common Future (1987), defines sustainable developme…"
click at [906, 478] on button "Verify" at bounding box center [692, 464] width 960 height 27
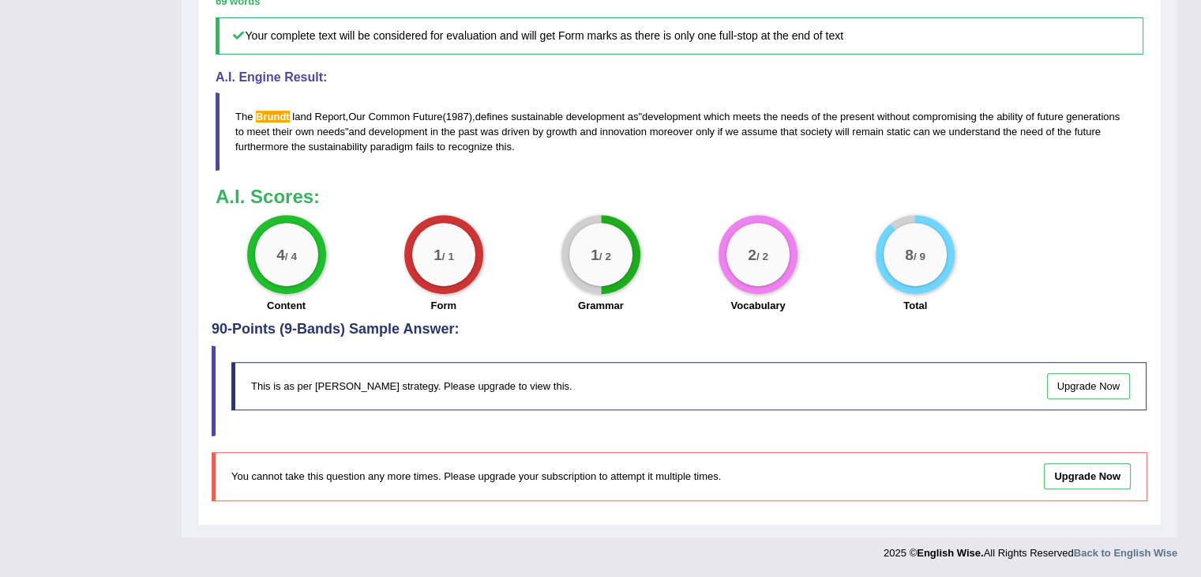
scroll to position [0, 0]
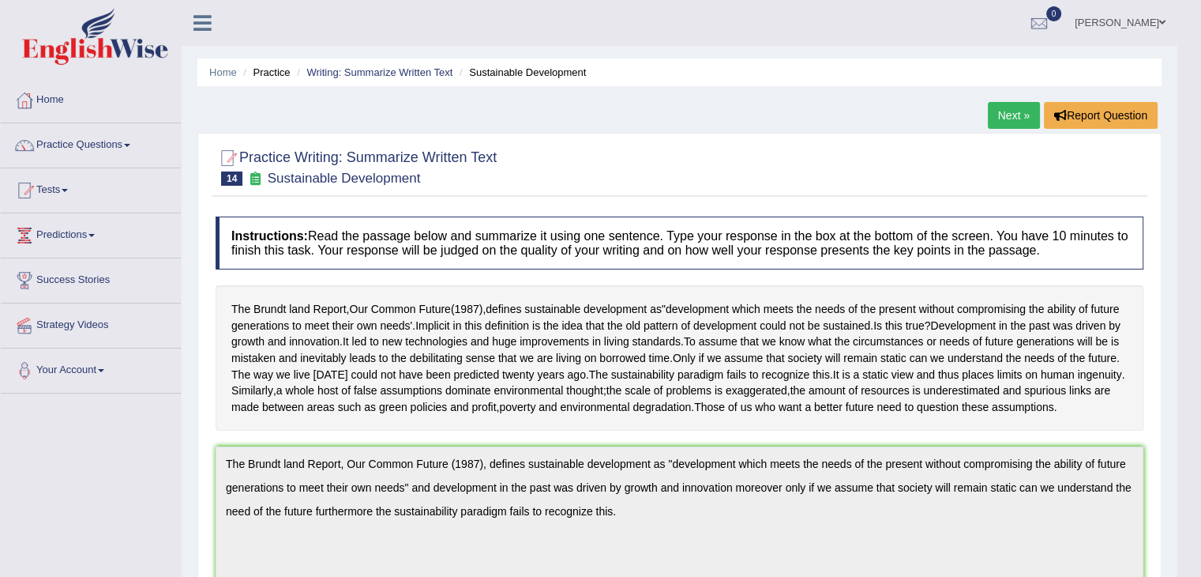
click at [996, 111] on link "Next »" at bounding box center [1014, 115] width 52 height 27
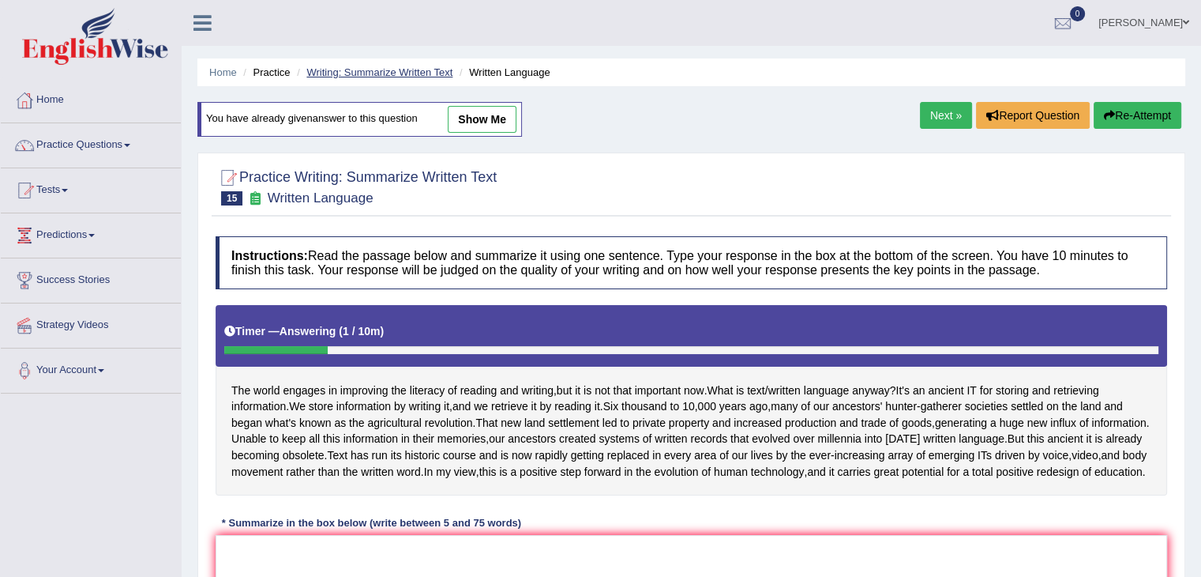
click at [398, 71] on link "Writing: Summarize Written Text" at bounding box center [379, 72] width 146 height 12
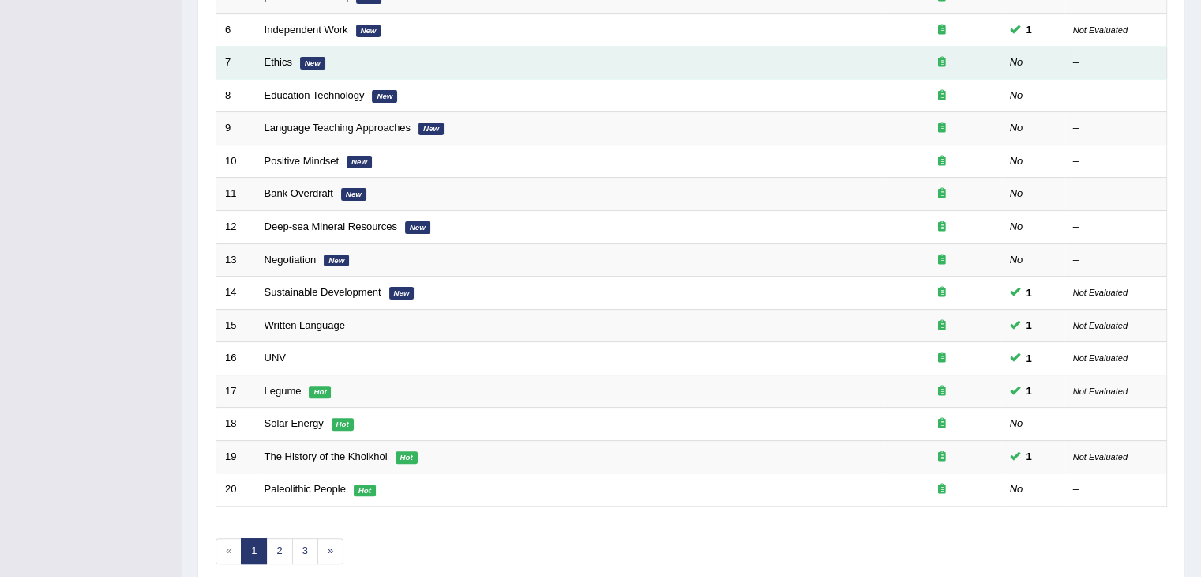
scroll to position [408, 0]
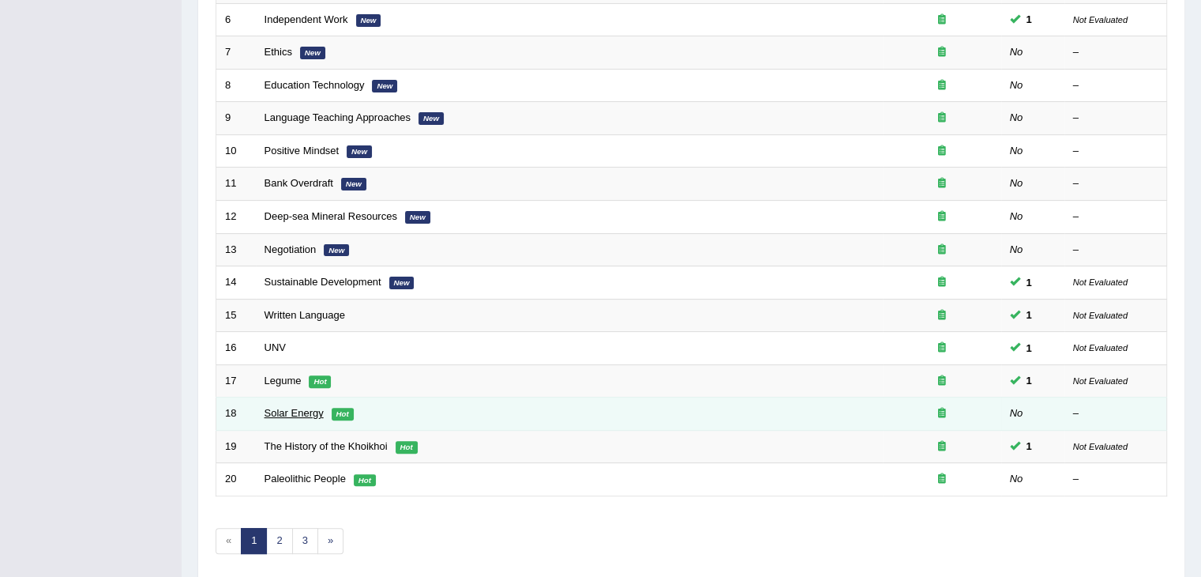
click at [306, 410] on link "Solar Energy" at bounding box center [294, 413] width 59 height 12
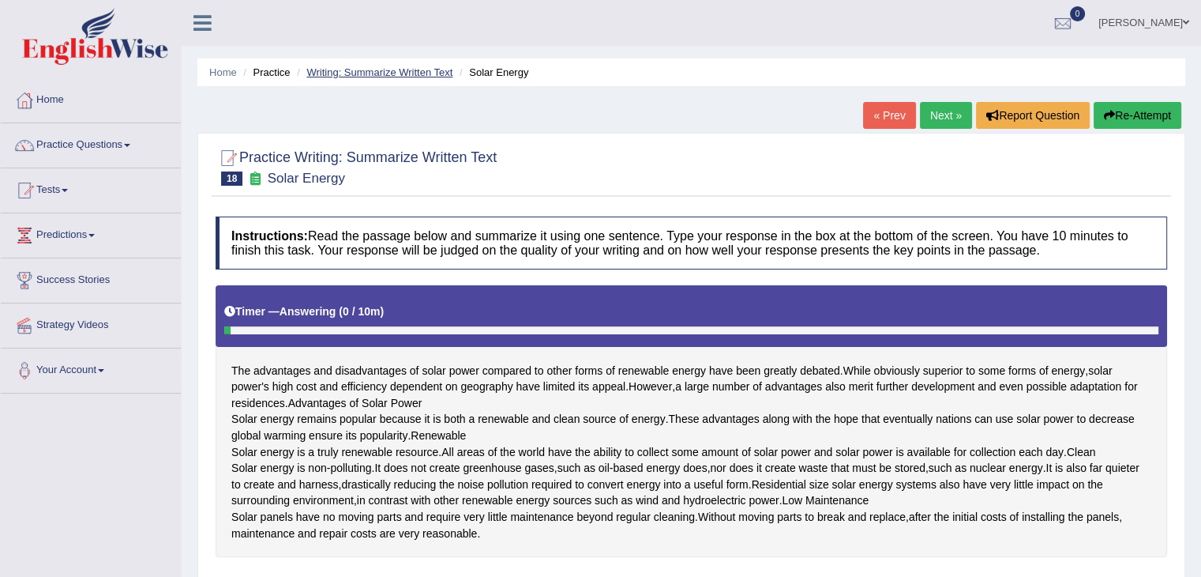
click at [351, 67] on link "Writing: Summarize Written Text" at bounding box center [379, 72] width 146 height 12
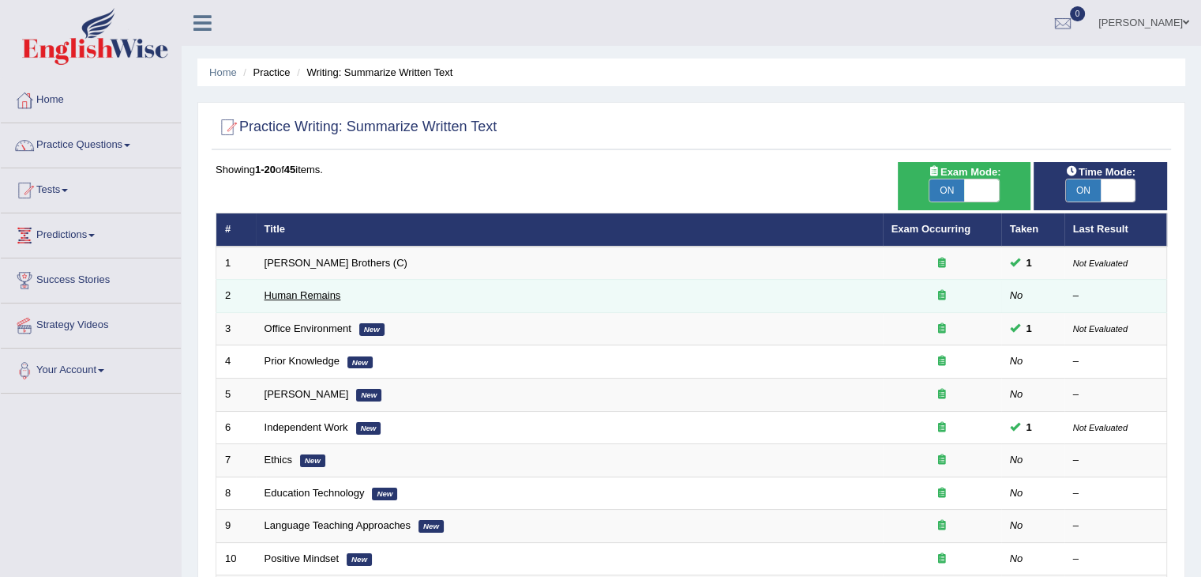
click at [332, 299] on link "Human Remains" at bounding box center [303, 295] width 77 height 12
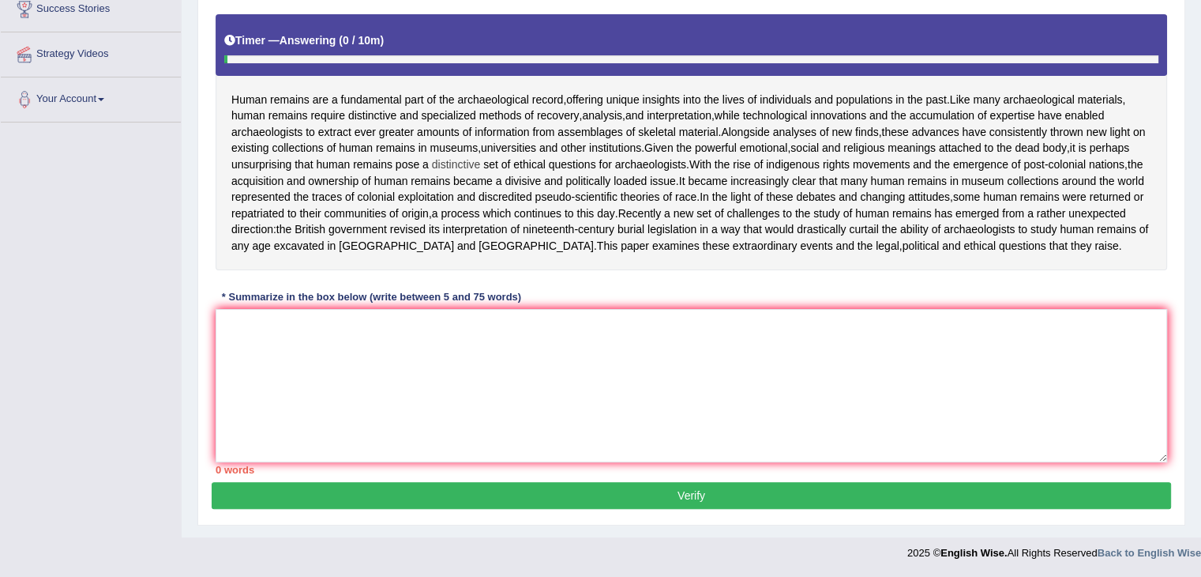
scroll to position [302, 0]
click at [241, 310] on textarea at bounding box center [692, 385] width 952 height 153
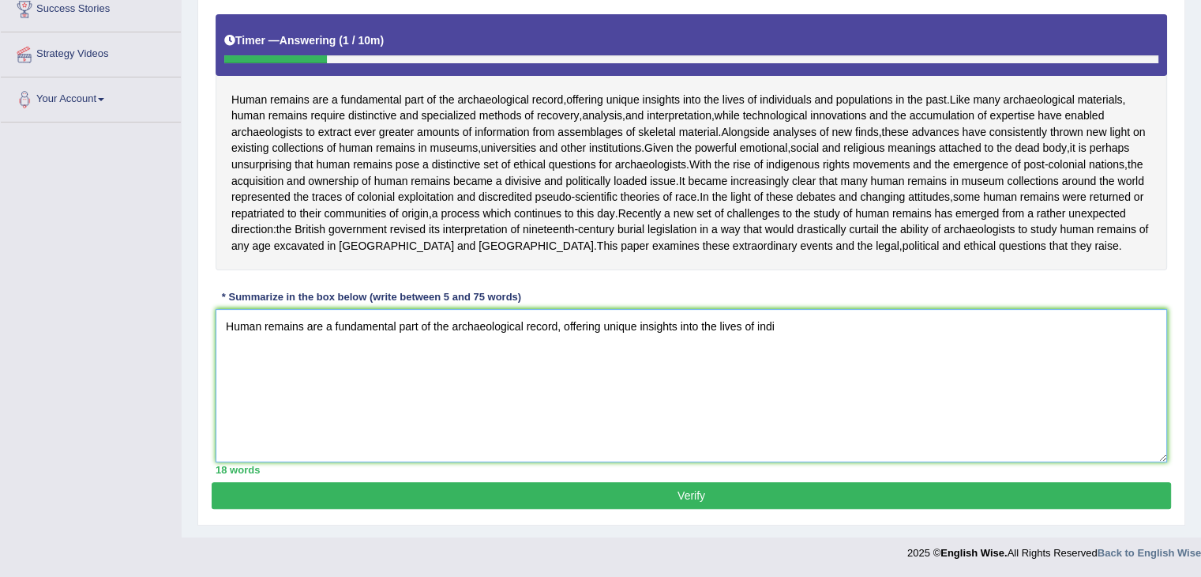
click at [777, 320] on textarea "Human remains are a fundamental part of the archaeological record, offering uni…" at bounding box center [692, 385] width 952 height 153
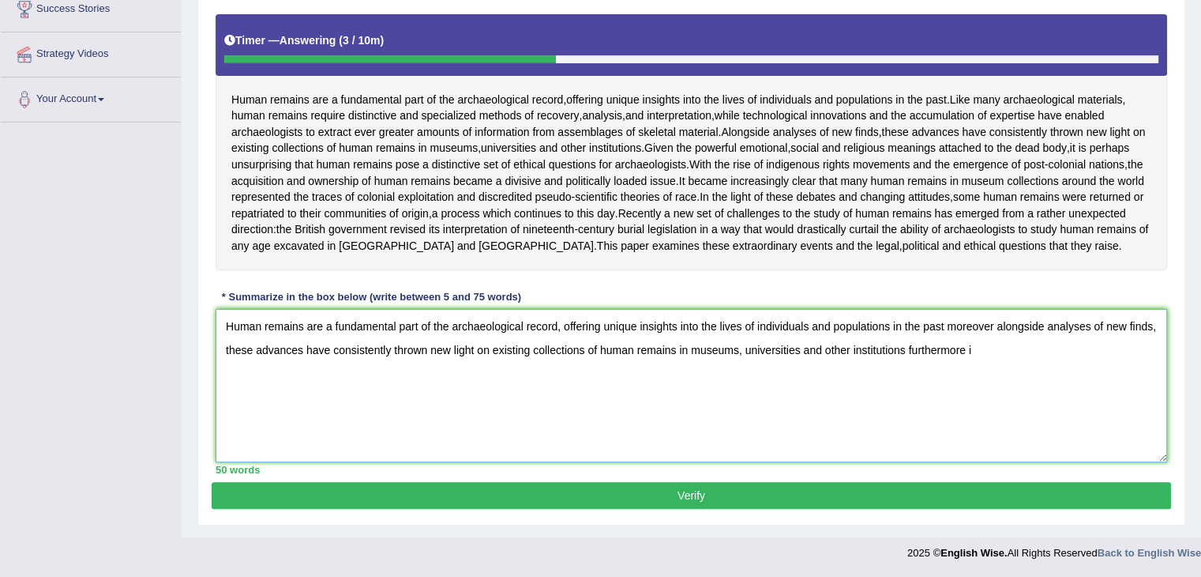
click at [777, 320] on textarea "Human remains are a fundamental part of the archaeological record, offering uni…" at bounding box center [692, 385] width 952 height 153
click at [1024, 350] on textarea "Human remains are a fundamental part of the archaeological record, offering uni…" at bounding box center [692, 385] width 952 height 153
click at [783, 325] on textarea "Human remains are a fundamental part of the archaeological record, offering uni…" at bounding box center [692, 385] width 952 height 153
click at [1000, 351] on textarea "Human remains are a fundamental part of the archaeological record, offering uni…" at bounding box center [692, 385] width 952 height 153
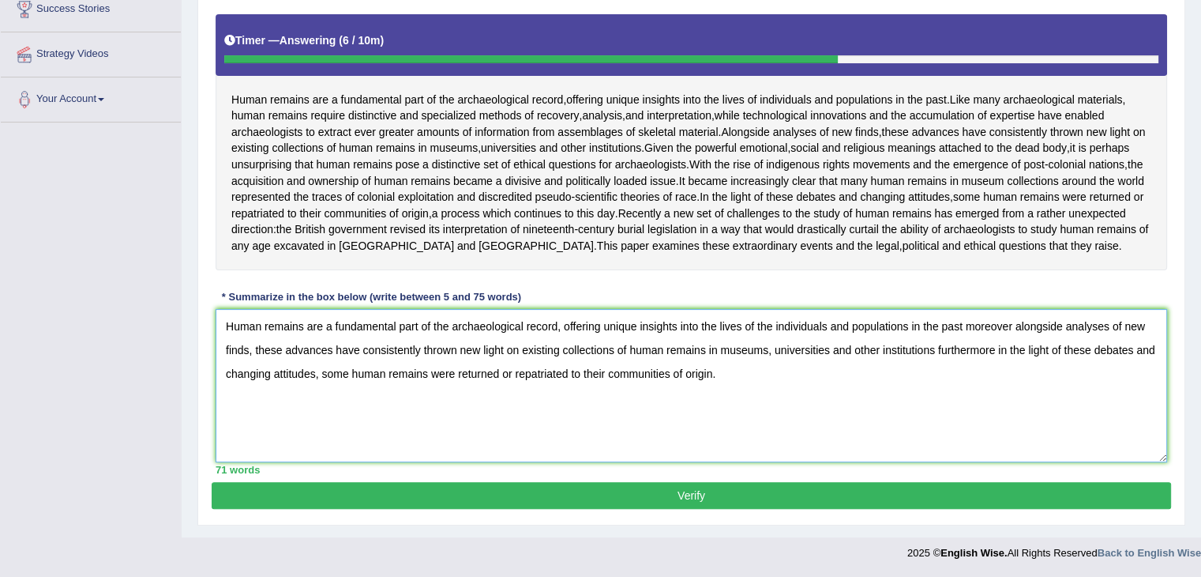
click at [770, 326] on textarea "Human remains are a fundamental part of the archaeological record, offering uni…" at bounding box center [692, 385] width 952 height 153
type textarea "Human remains are a fundamental part of the archaeological record, offering uni…"
click at [644, 487] on button "Verify" at bounding box center [692, 495] width 960 height 27
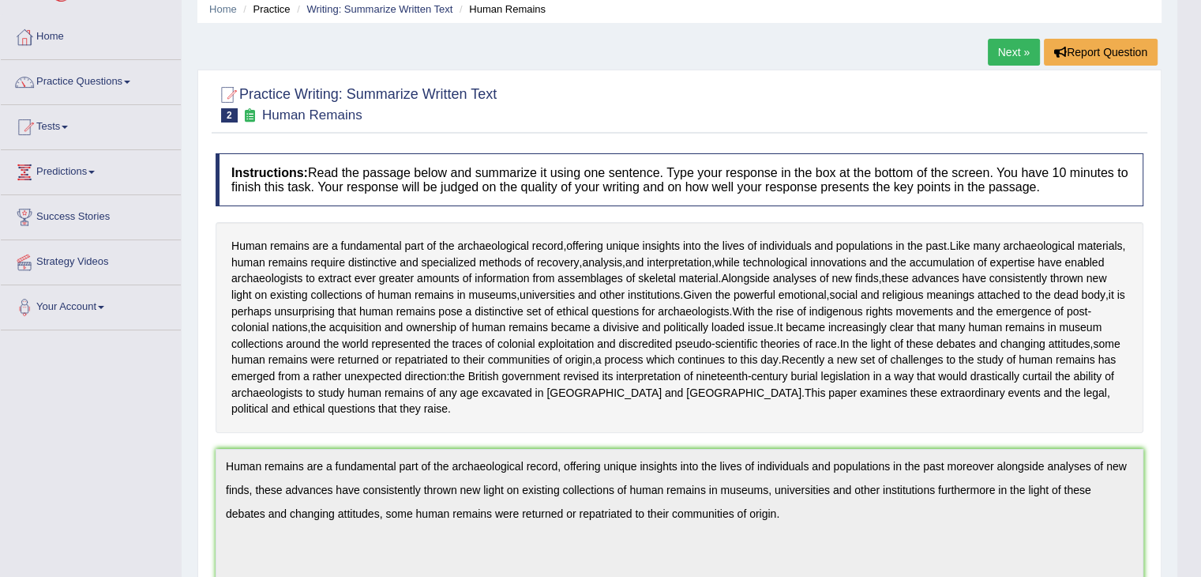
scroll to position [0, 0]
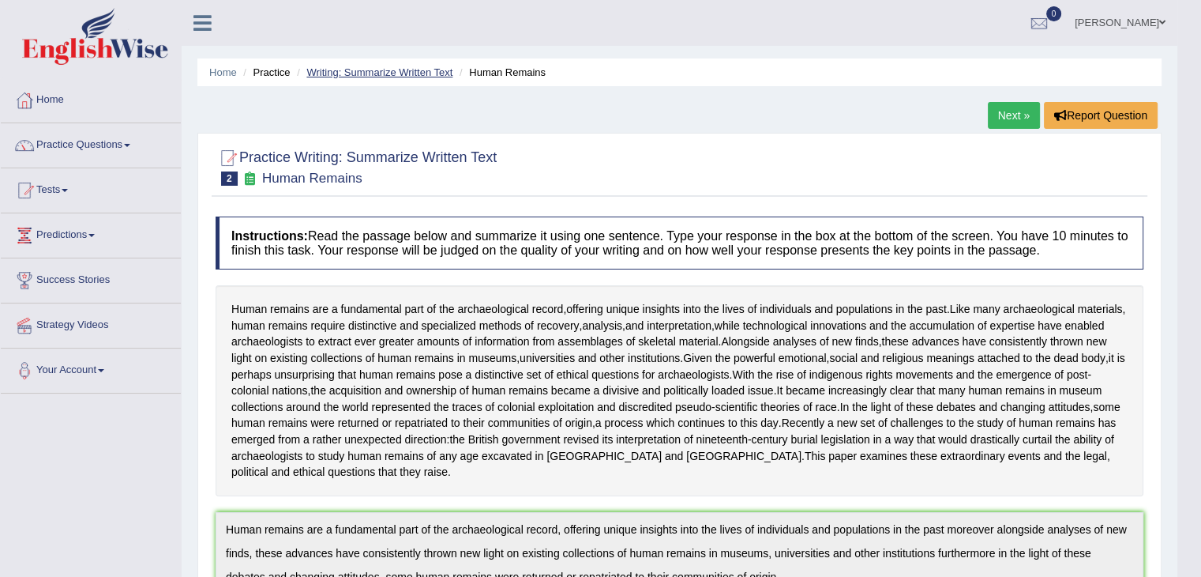
click at [322, 77] on link "Writing: Summarize Written Text" at bounding box center [379, 72] width 146 height 12
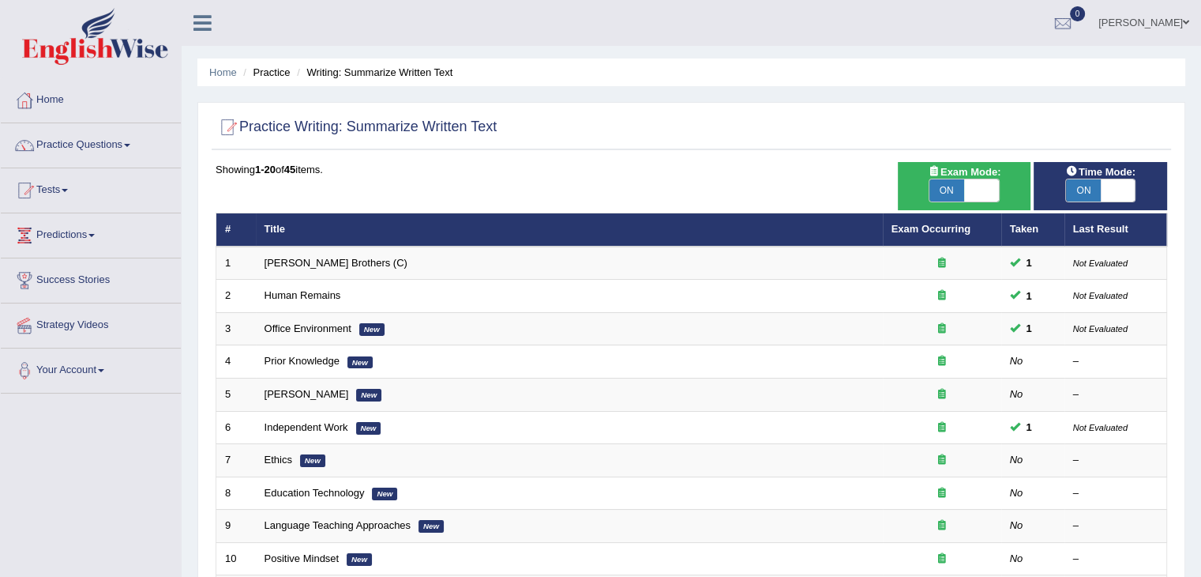
click at [130, 144] on span at bounding box center [127, 145] width 6 height 3
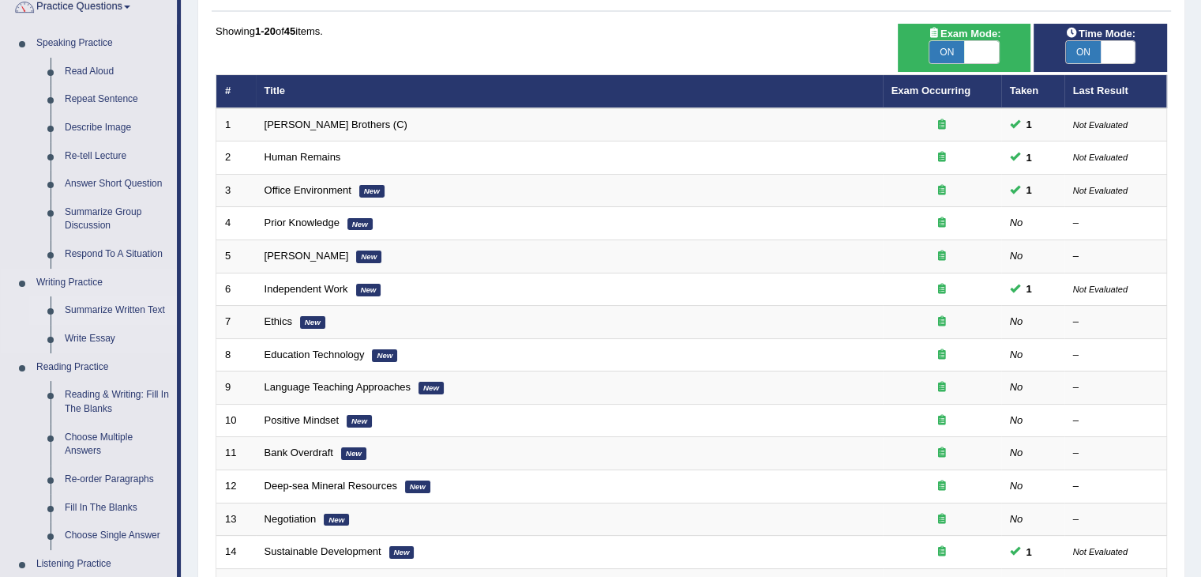
scroll to position [120, 0]
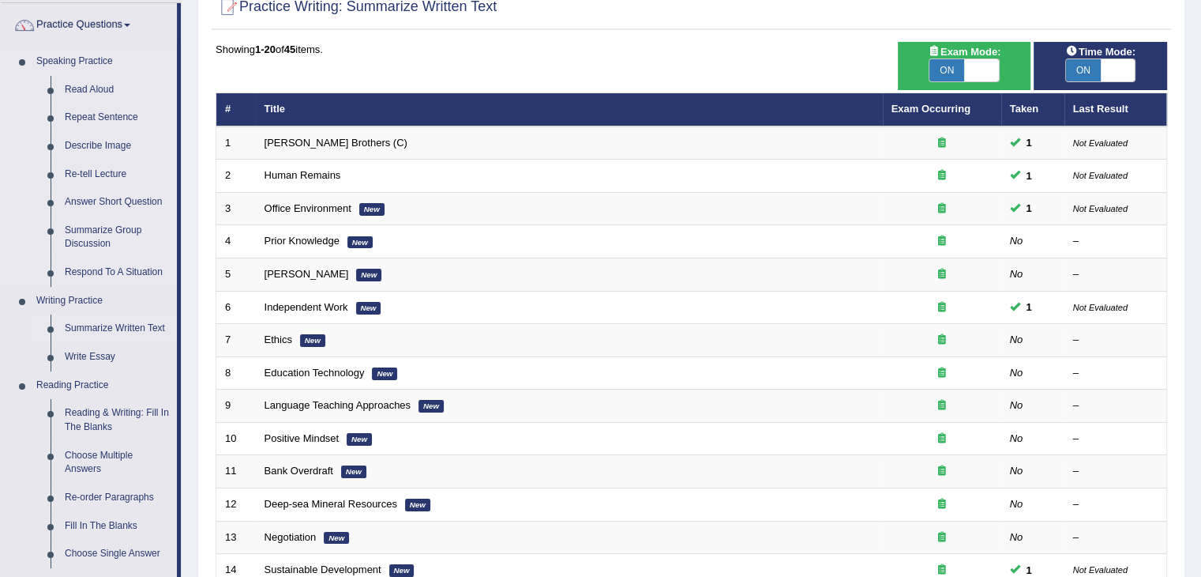
click at [95, 239] on link "Summarize Group Discussion" at bounding box center [117, 237] width 119 height 42
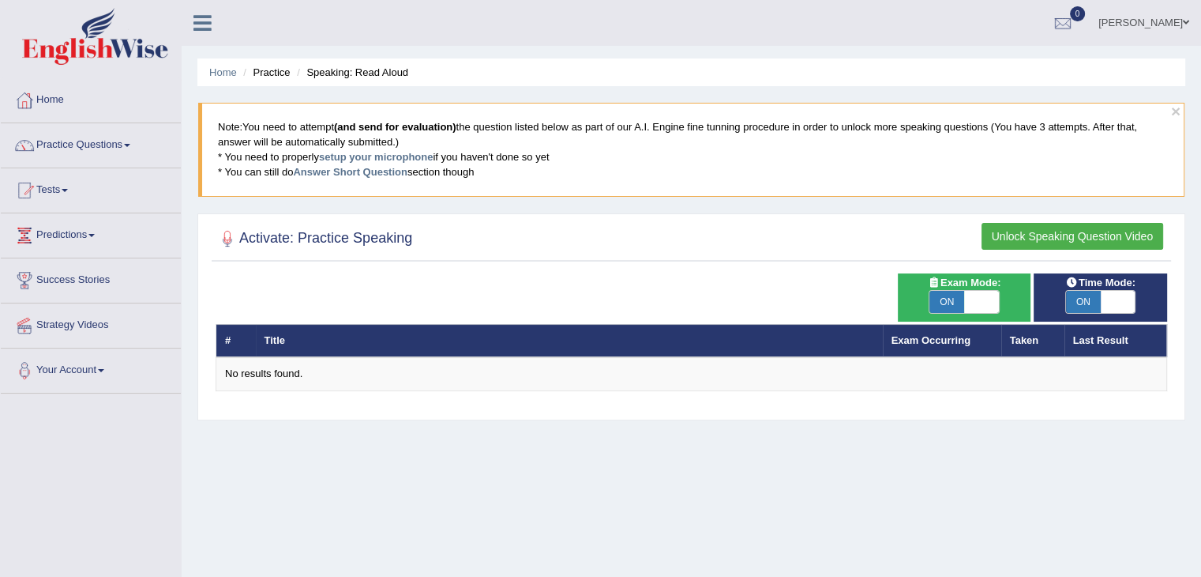
click at [939, 309] on span "ON" at bounding box center [947, 302] width 35 height 22
checkbox input "false"
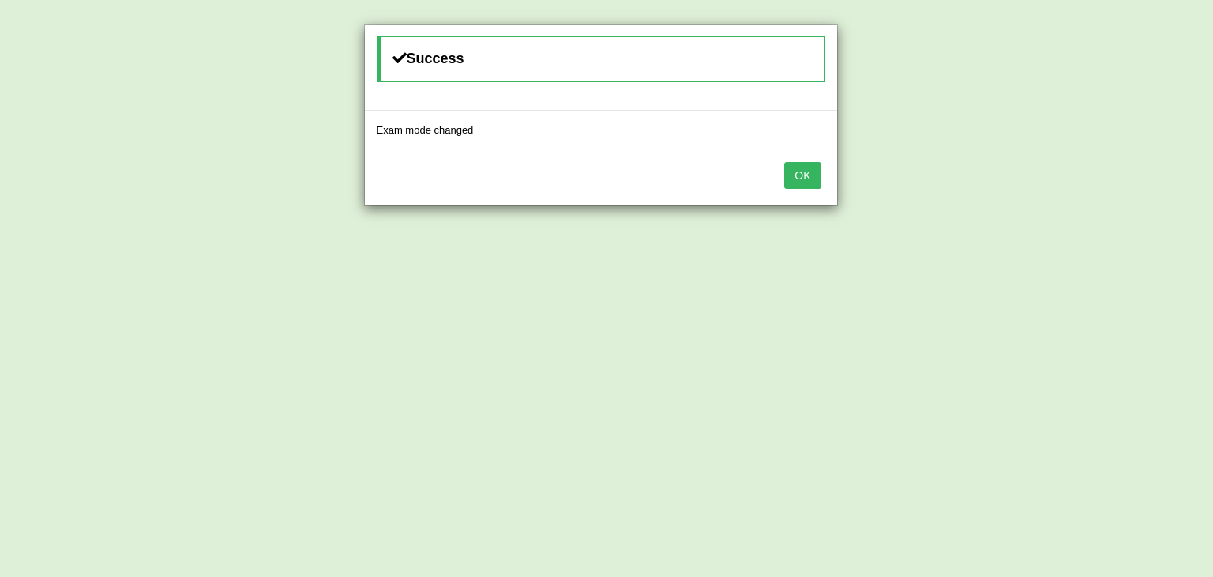
click at [788, 171] on button "OK" at bounding box center [802, 175] width 36 height 27
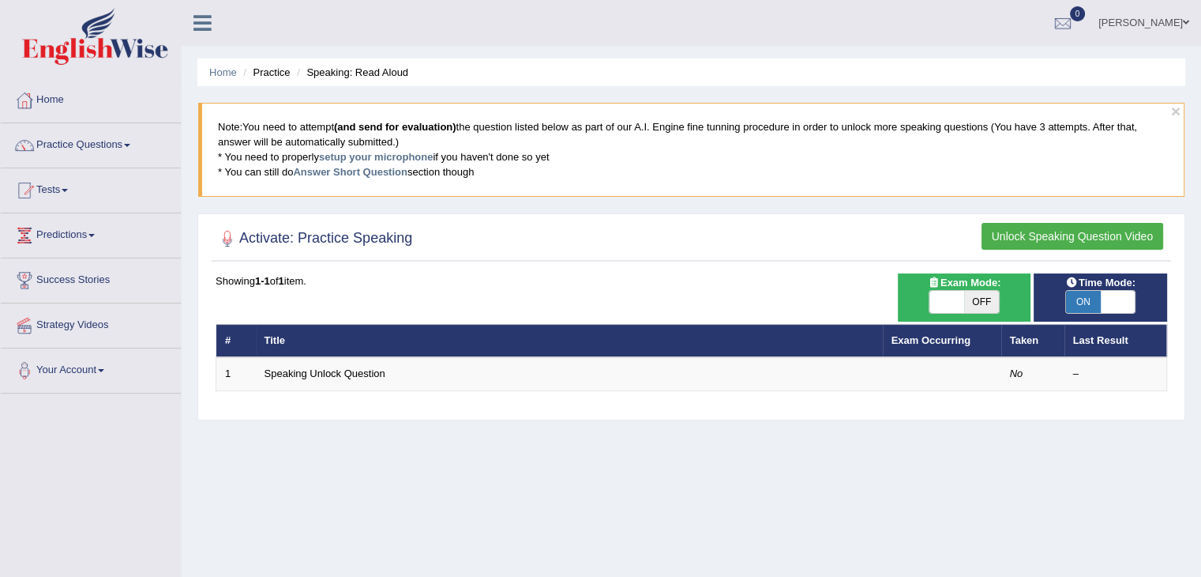
click at [987, 298] on span "OFF" at bounding box center [981, 302] width 35 height 22
checkbox input "true"
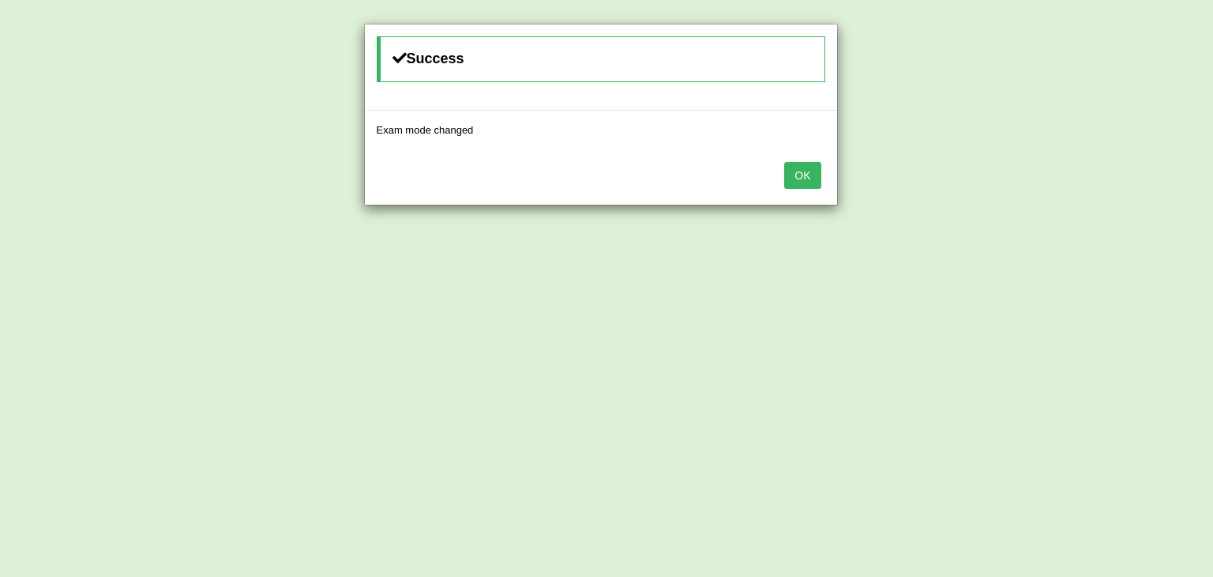
click at [792, 171] on button "OK" at bounding box center [802, 175] width 36 height 27
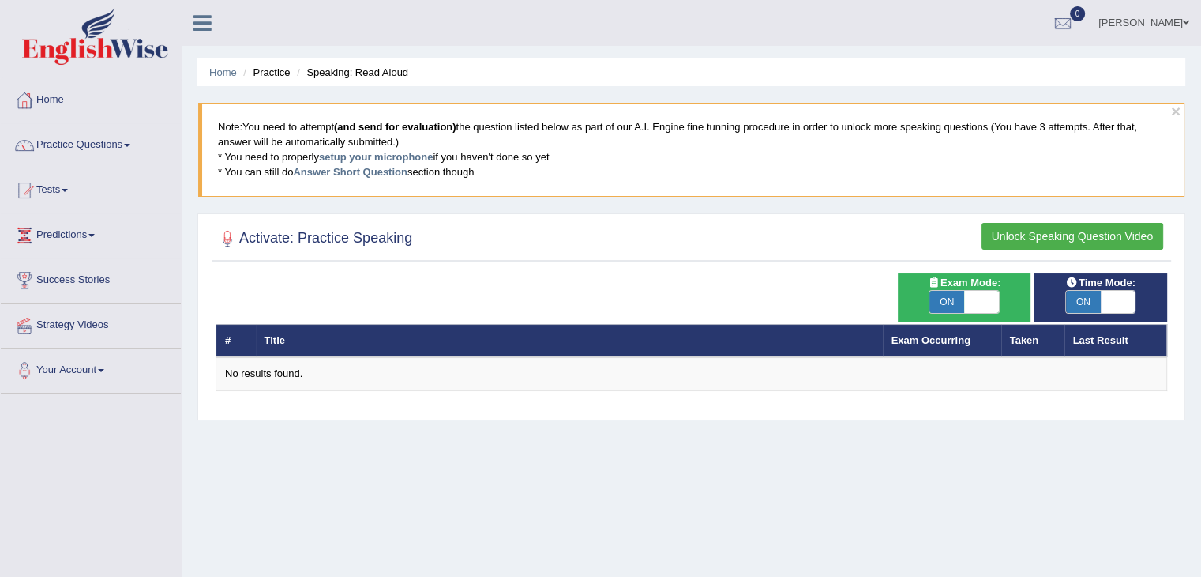
click at [952, 310] on span "ON" at bounding box center [947, 302] width 35 height 22
checkbox input "false"
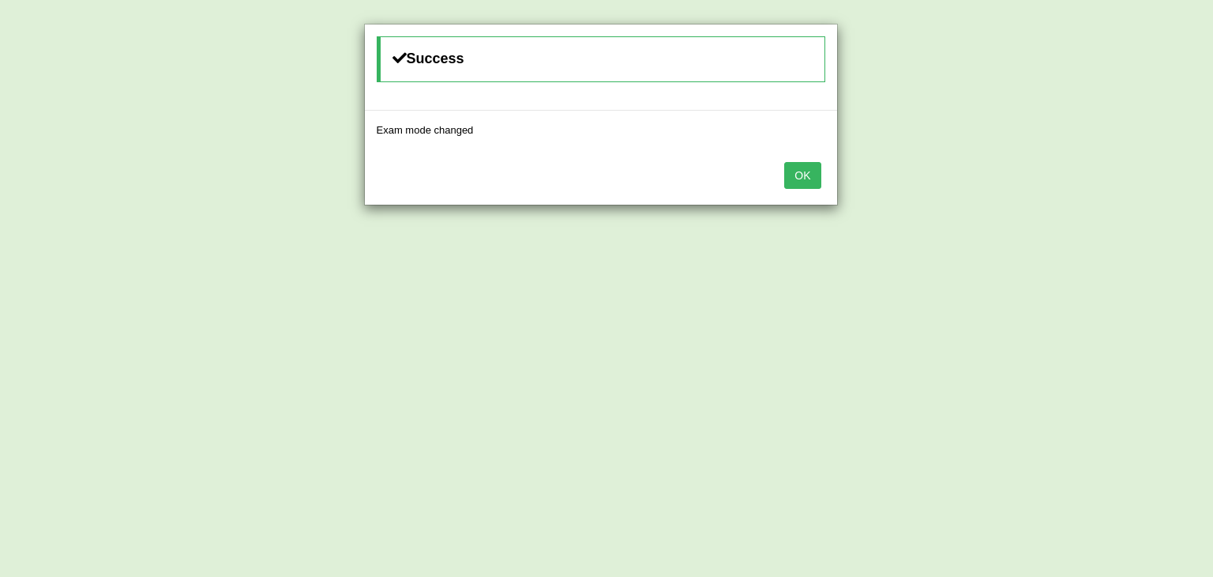
click at [810, 178] on button "OK" at bounding box center [802, 175] width 36 height 27
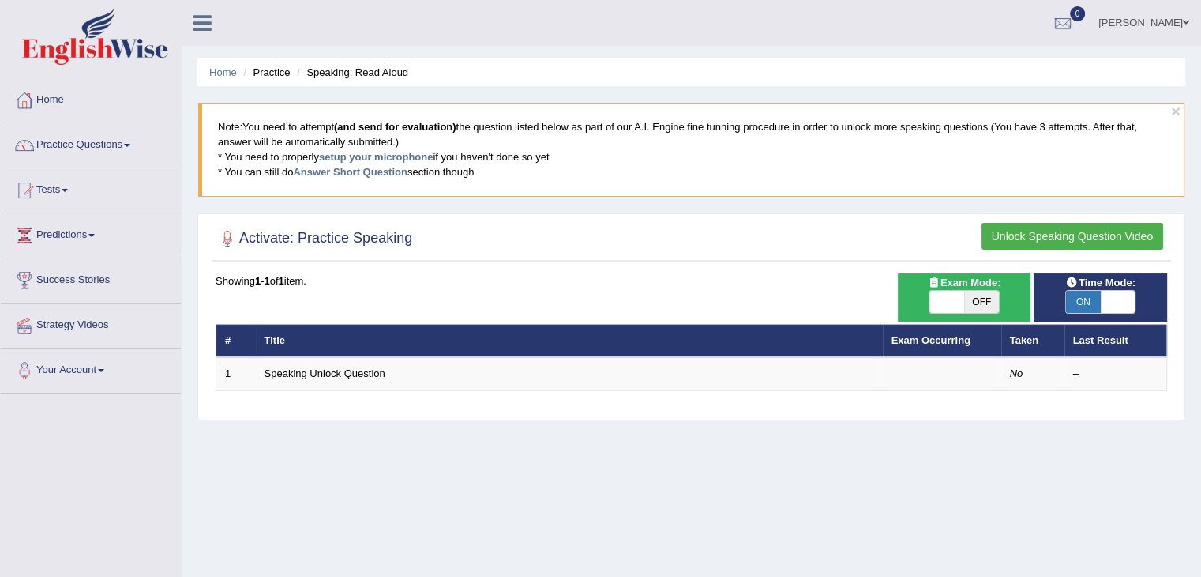
click at [1087, 295] on span "ON" at bounding box center [1083, 302] width 35 height 22
checkbox input "false"
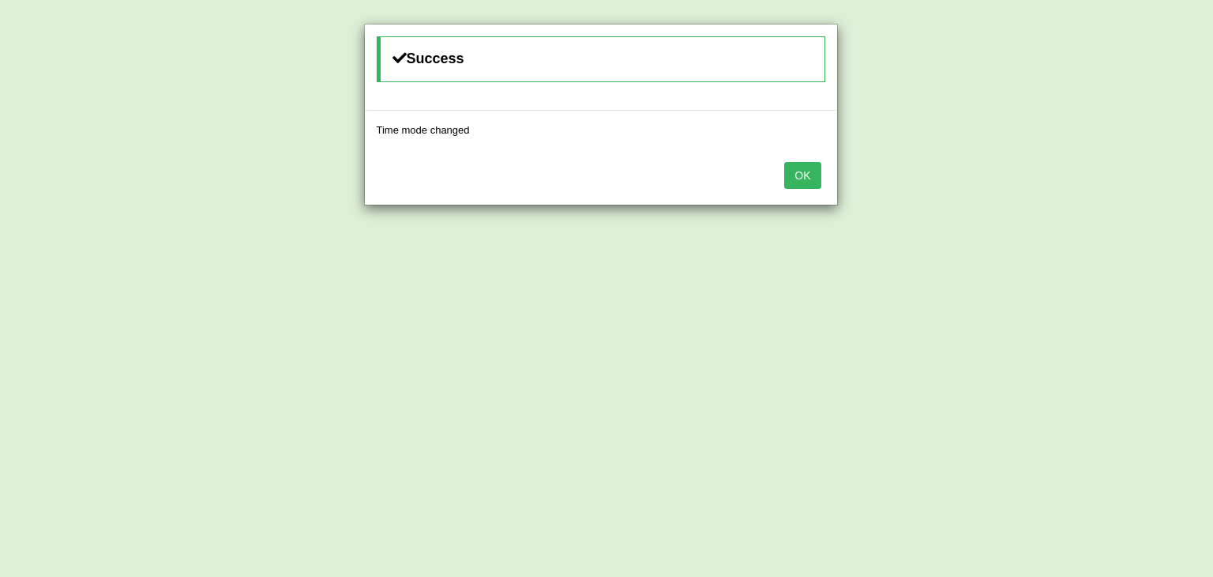
click at [787, 170] on button "OK" at bounding box center [802, 175] width 36 height 27
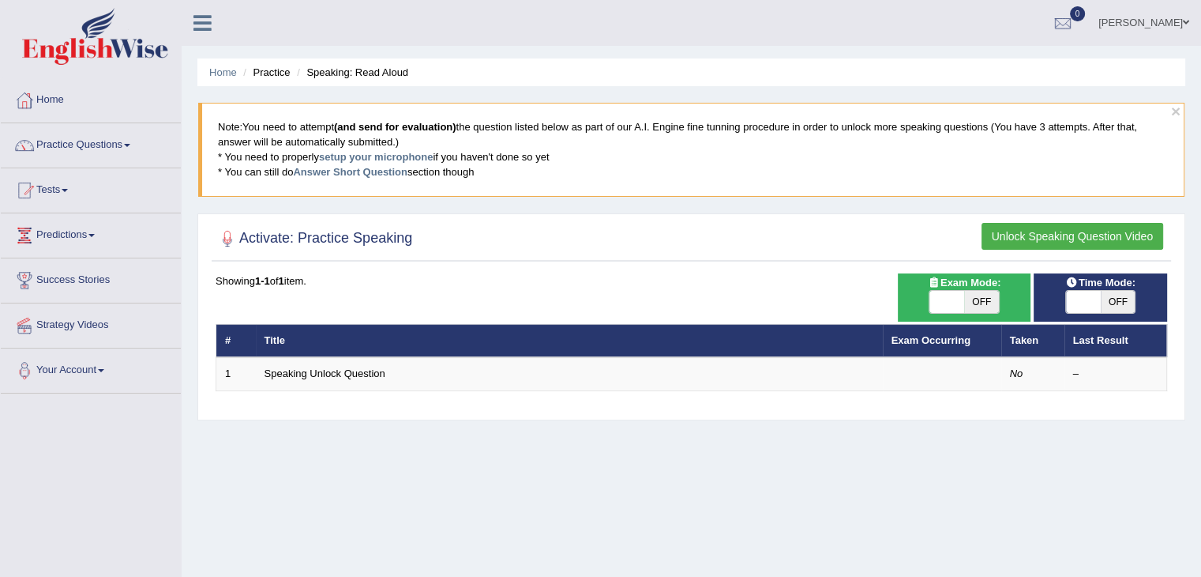
click at [648, 403] on div "Time Mode: ON OFF Exam Mode: ON OFF Showing 1-1 of 1 item. # Title Exam Occurri…" at bounding box center [692, 342] width 960 height 138
click at [38, 100] on link "Home" at bounding box center [91, 97] width 180 height 39
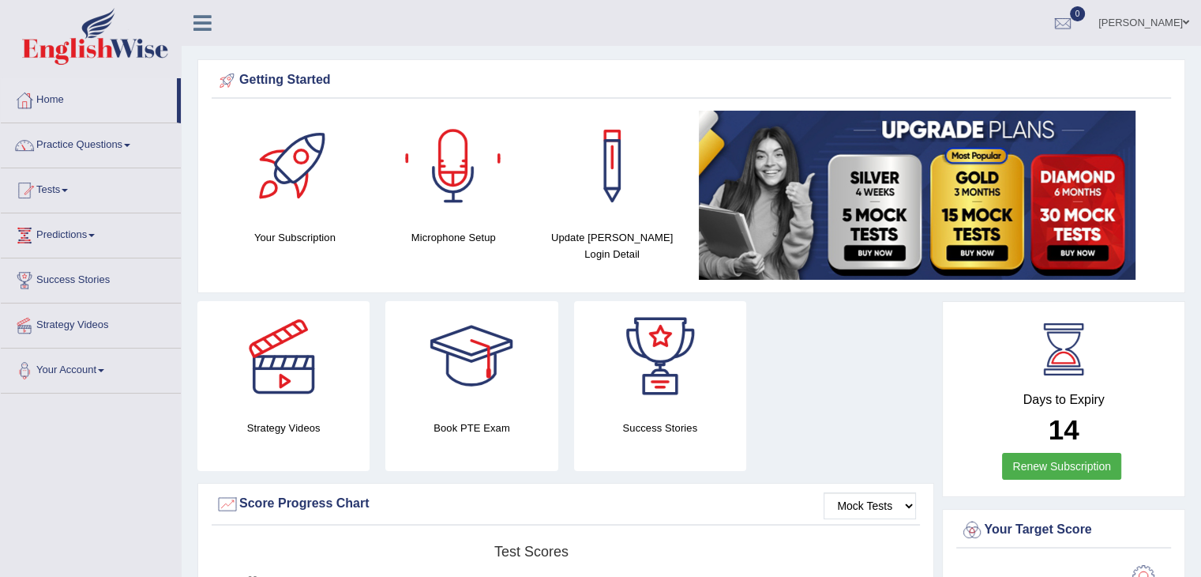
click at [434, 209] on div at bounding box center [453, 166] width 111 height 111
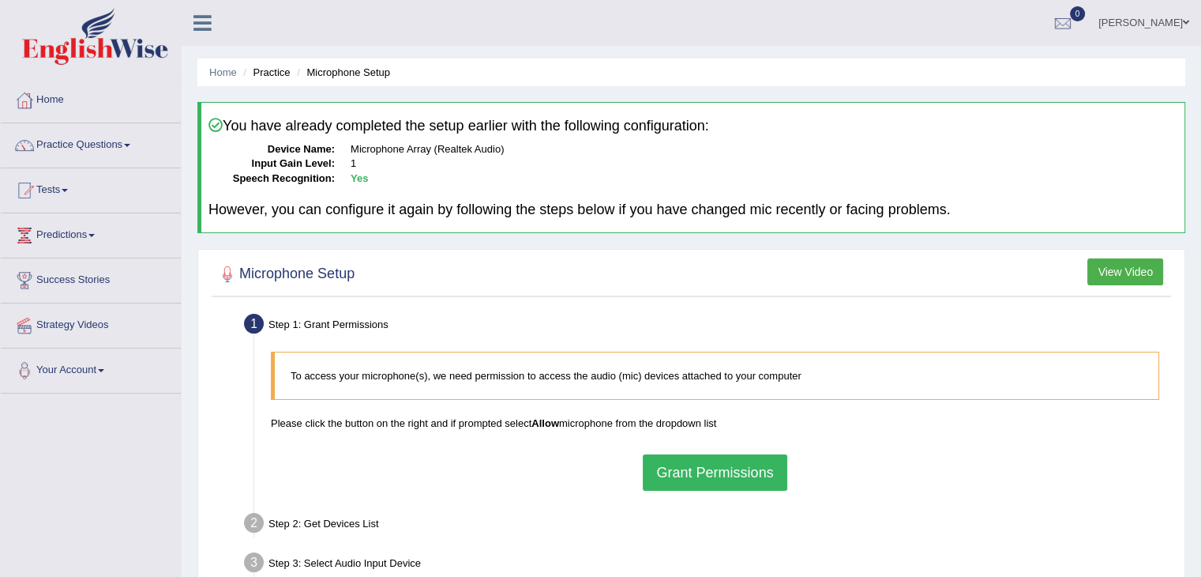
click at [708, 465] on button "Grant Permissions" at bounding box center [715, 472] width 144 height 36
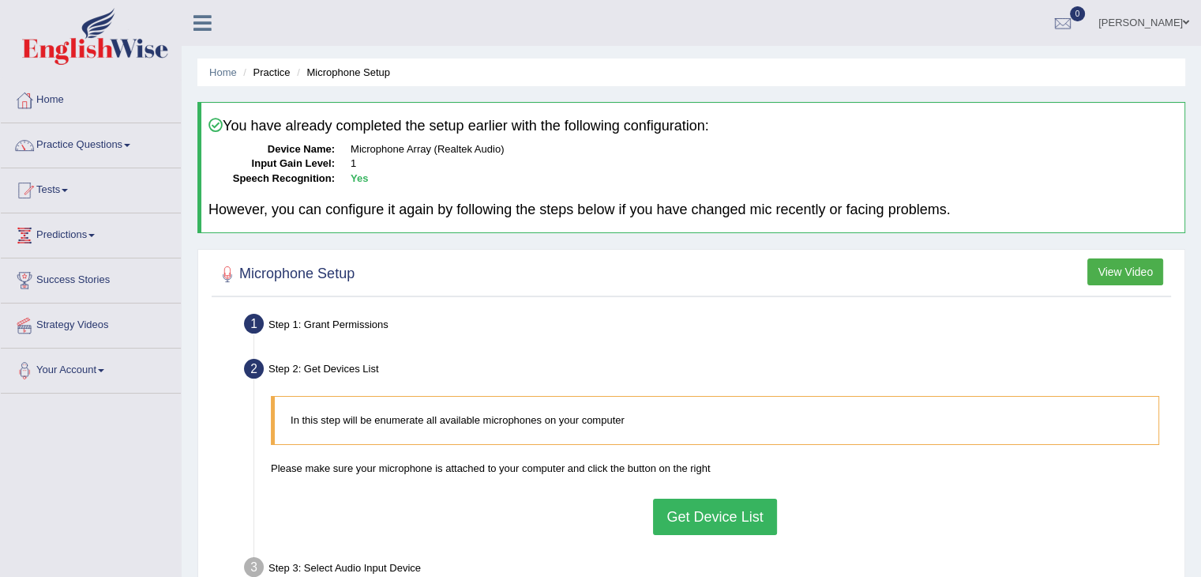
click at [723, 534] on div "In this step will be enumerate all available microphones on your computer Pleas…" at bounding box center [715, 465] width 904 height 154
click at [721, 521] on button "Get Device List" at bounding box center [714, 516] width 123 height 36
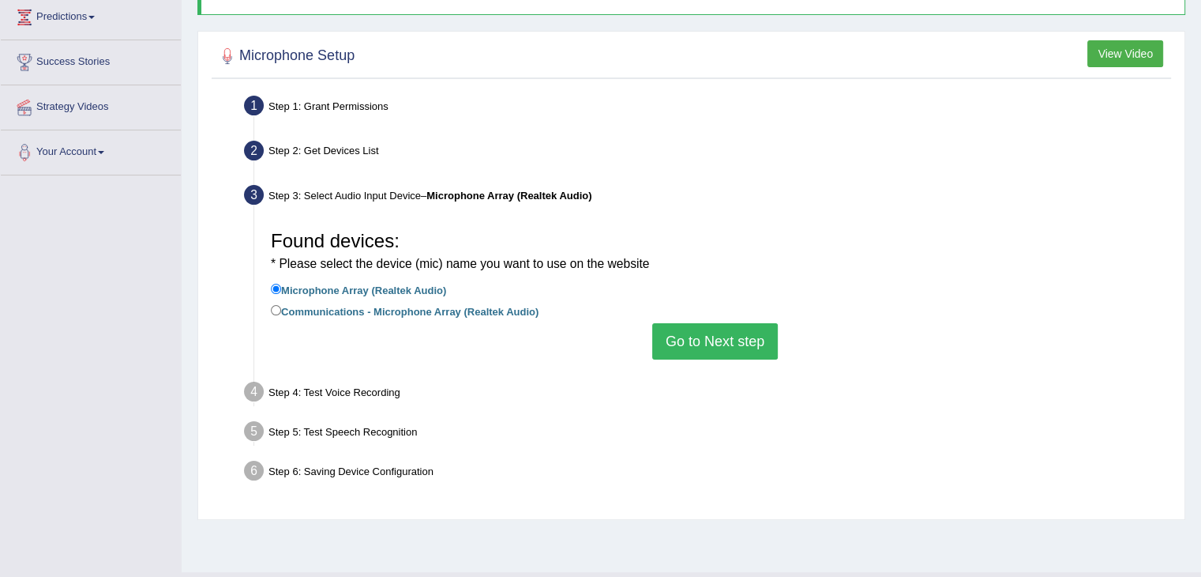
scroll to position [253, 0]
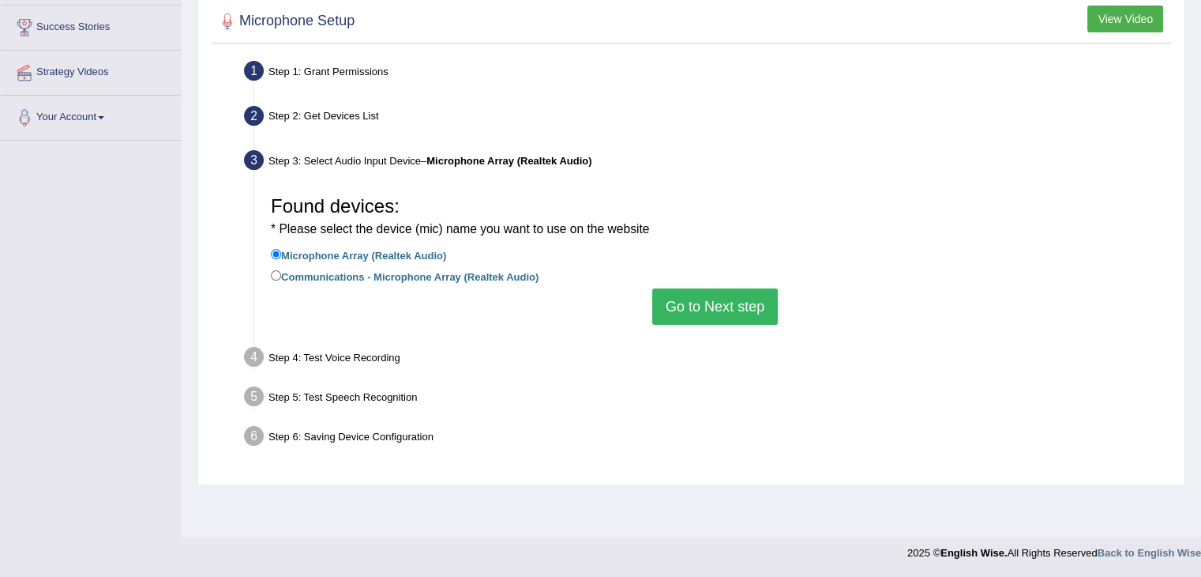
click at [729, 302] on button "Go to Next step" at bounding box center [715, 306] width 126 height 36
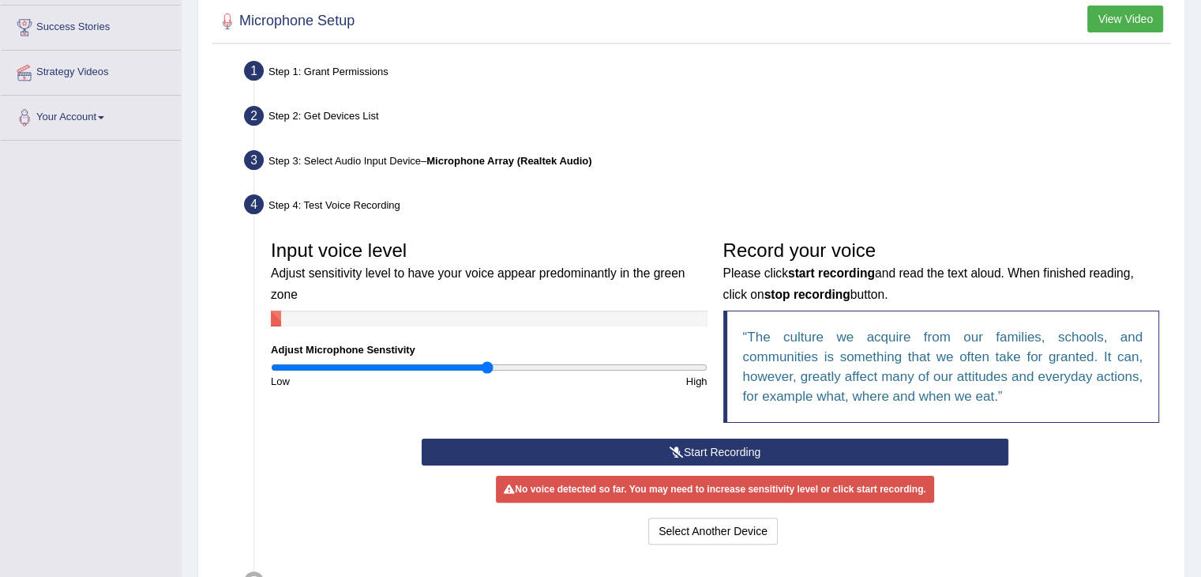
click at [679, 456] on button "Start Recording" at bounding box center [715, 451] width 587 height 27
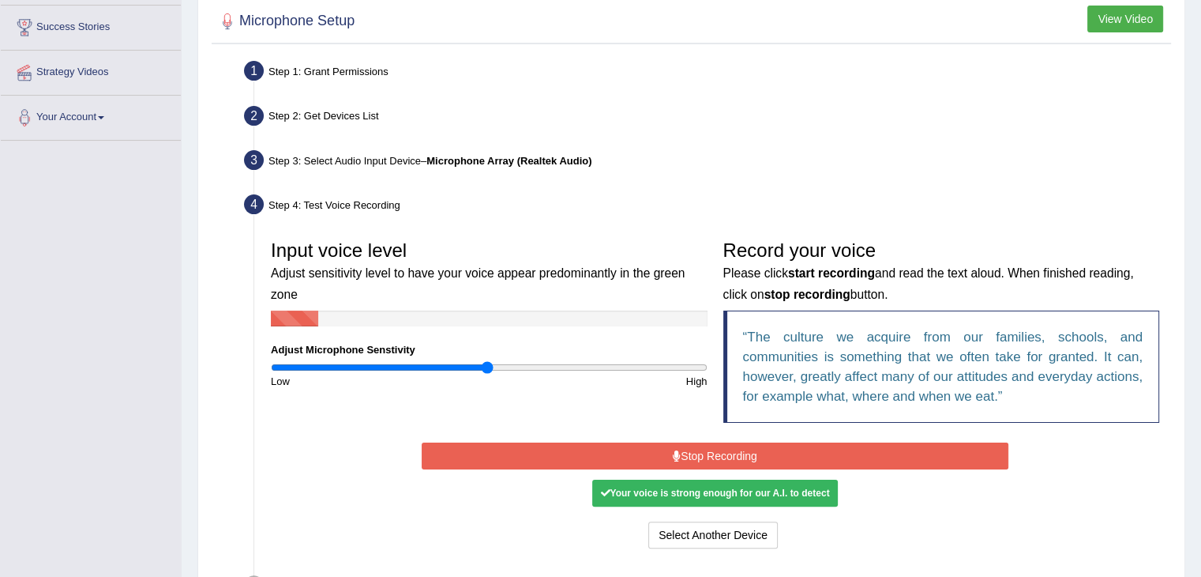
click at [679, 456] on button "Stop Recording" at bounding box center [715, 455] width 587 height 27
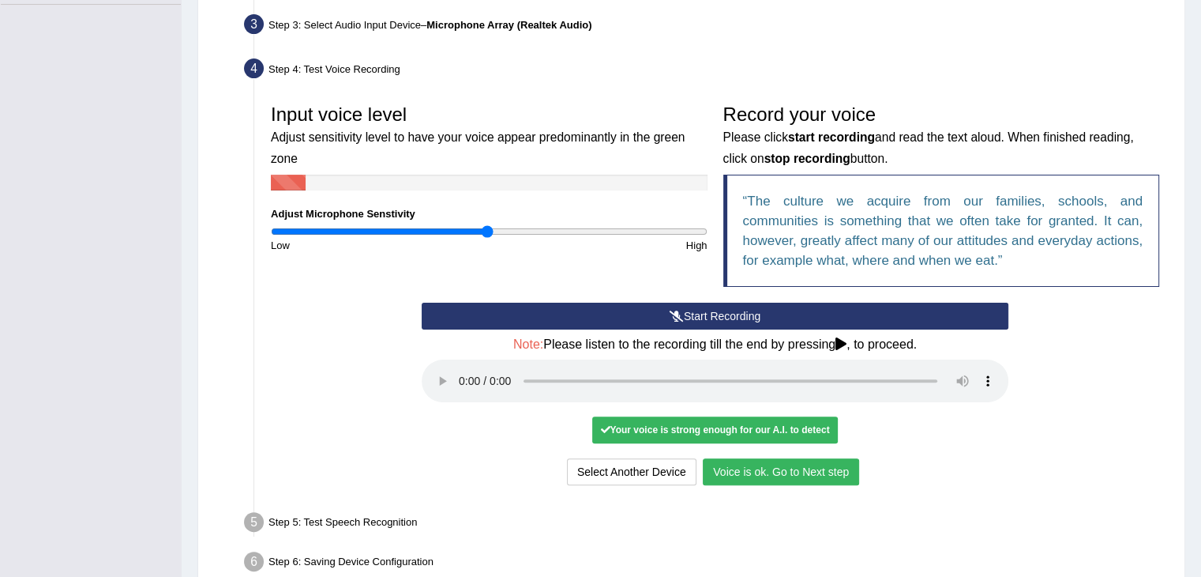
scroll to position [472, 0]
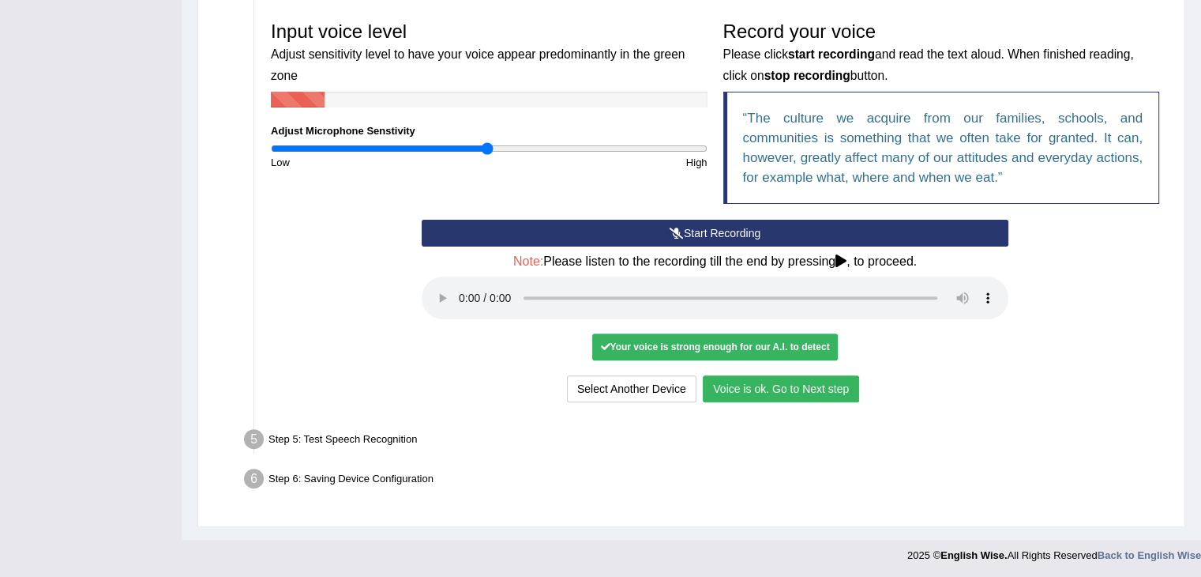
click at [792, 393] on button "Voice is ok. Go to Next step" at bounding box center [781, 388] width 156 height 27
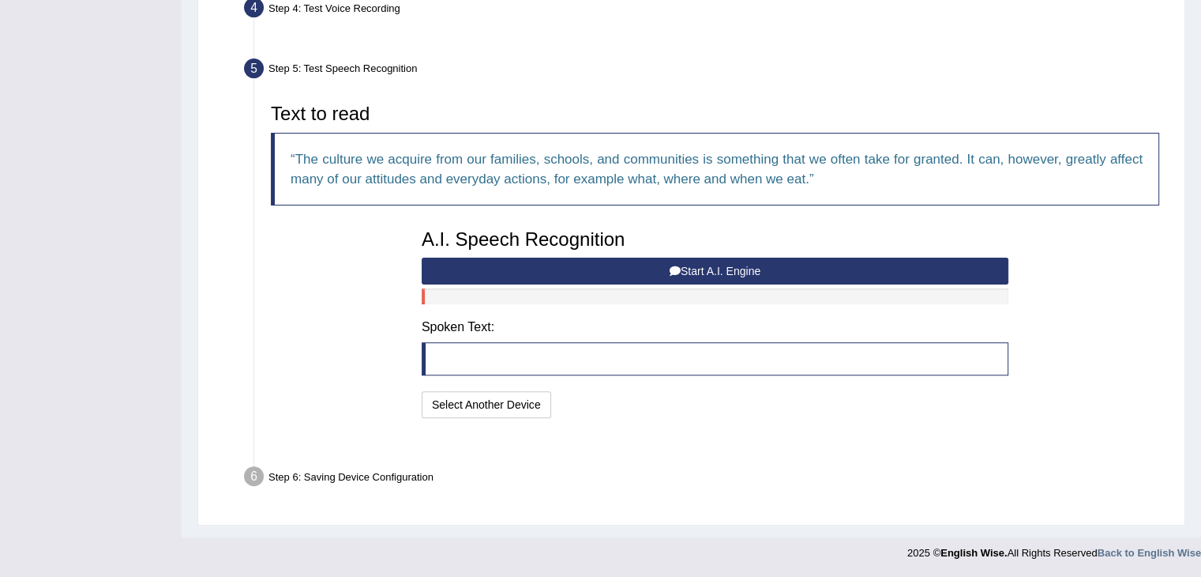
scroll to position [409, 0]
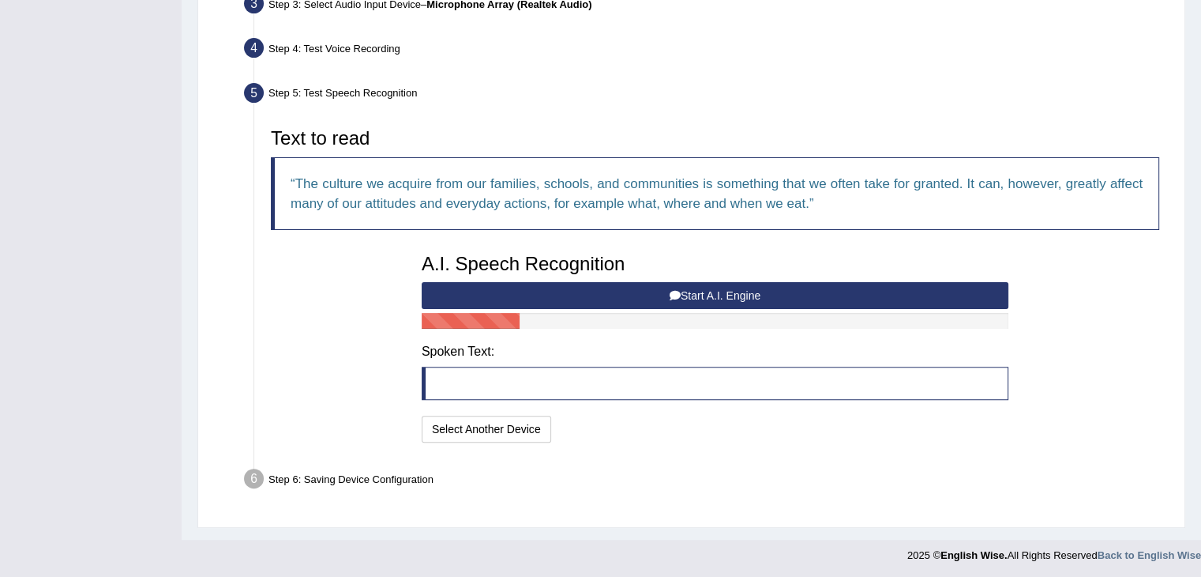
click at [701, 285] on button "Start A.I. Engine" at bounding box center [715, 295] width 587 height 27
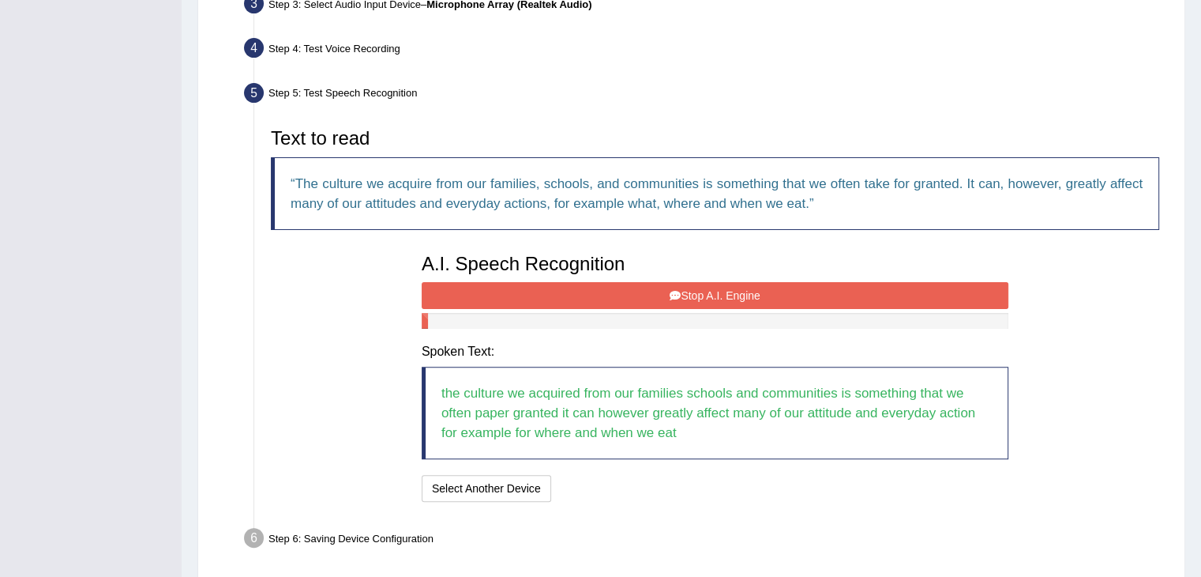
click at [629, 304] on button "Stop A.I. Engine" at bounding box center [715, 295] width 587 height 27
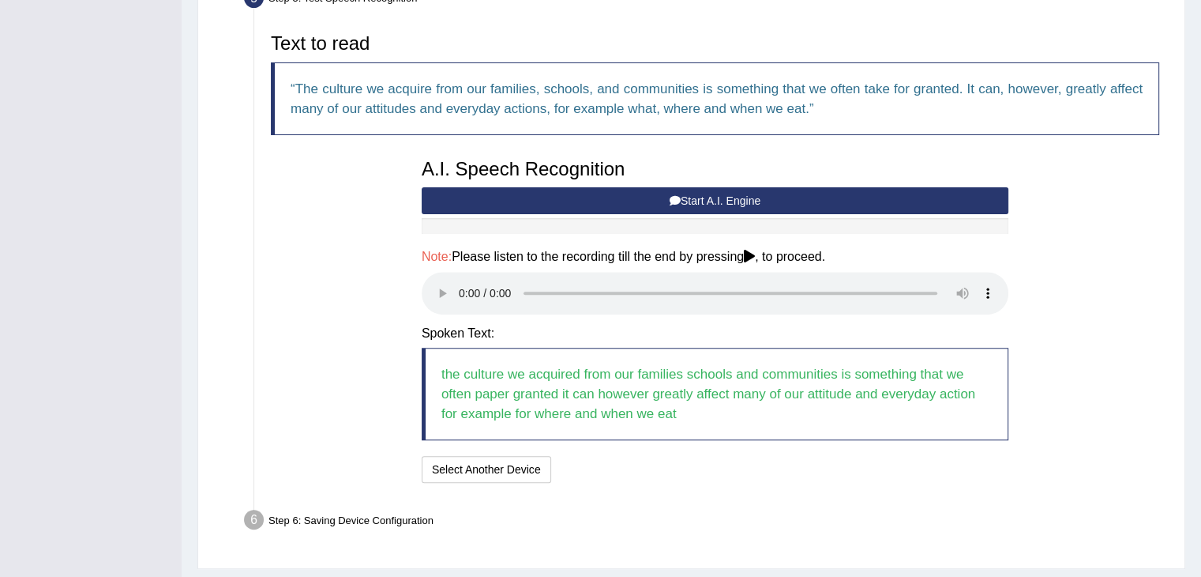
scroll to position [545, 0]
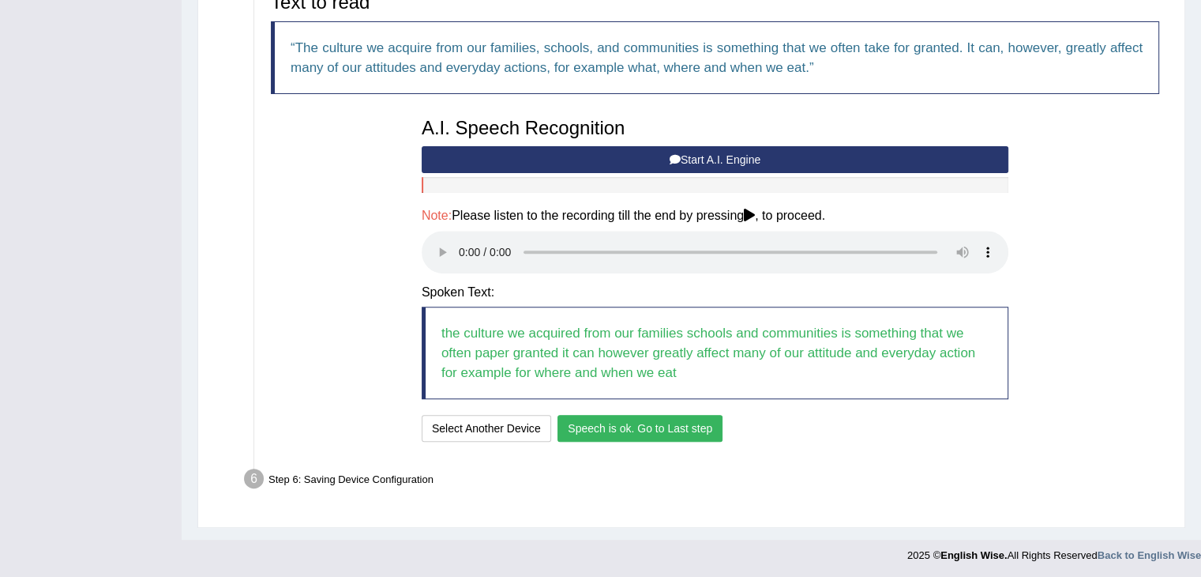
click at [638, 423] on button "Speech is ok. Go to Last step" at bounding box center [640, 428] width 165 height 27
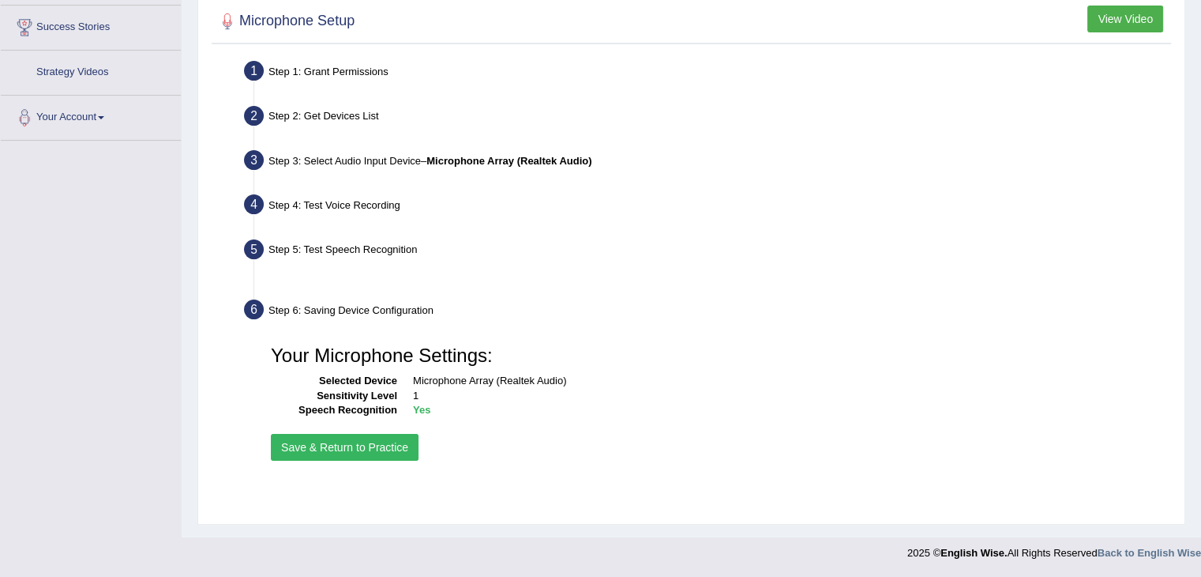
scroll to position [253, 0]
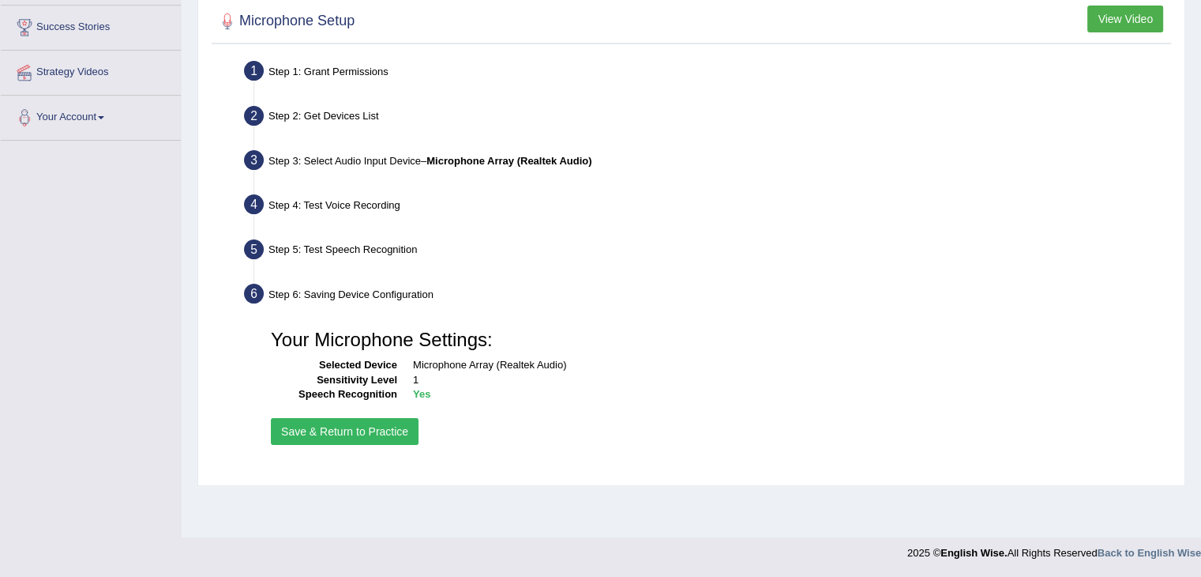
click at [334, 424] on button "Save & Return to Practice" at bounding box center [345, 431] width 148 height 27
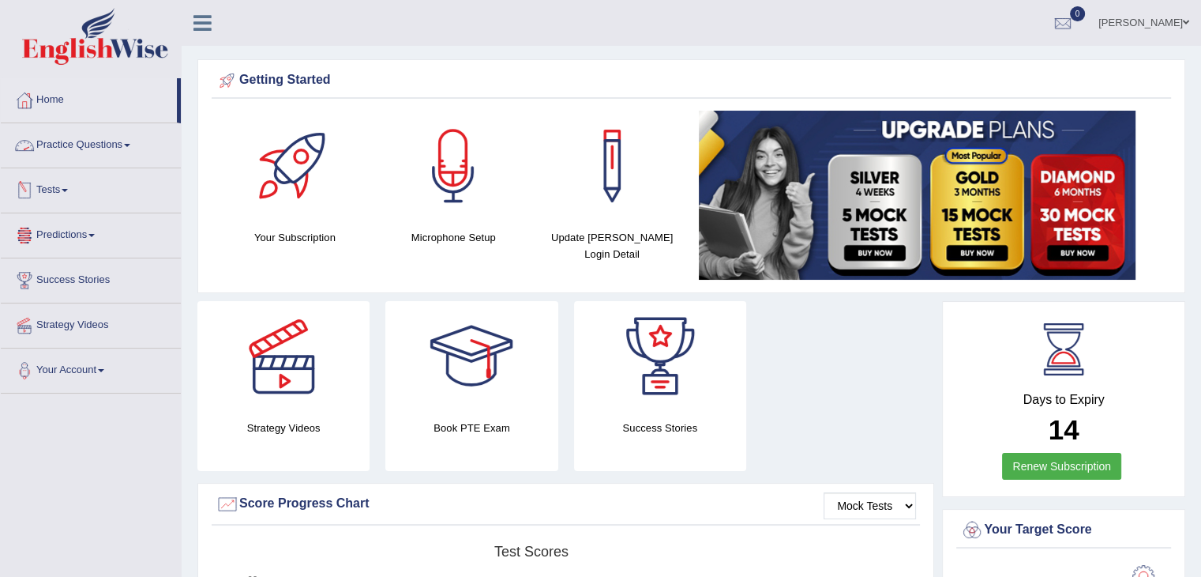
click at [125, 135] on link "Practice Questions" at bounding box center [91, 142] width 180 height 39
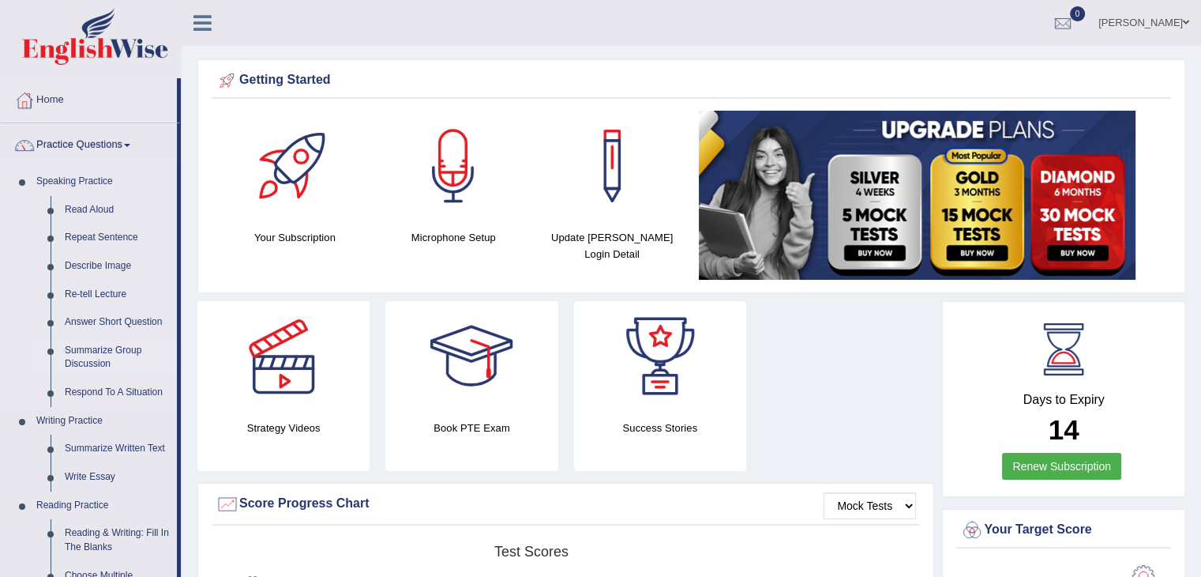
click at [118, 342] on link "Summarize Group Discussion" at bounding box center [117, 357] width 119 height 42
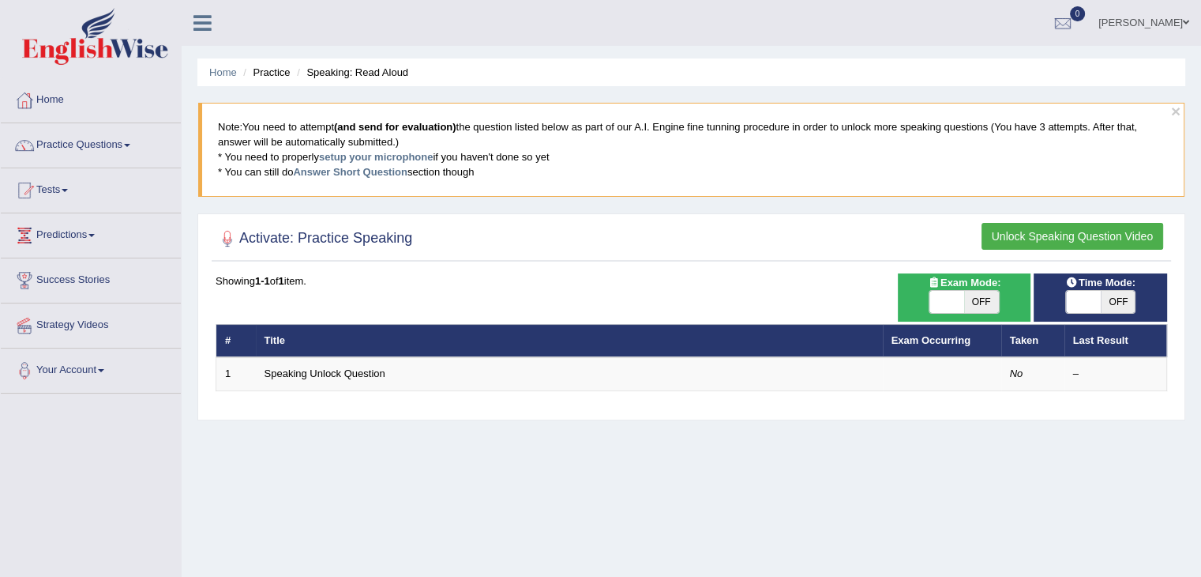
click at [289, 363] on td "Speaking Unlock Question" at bounding box center [569, 373] width 627 height 33
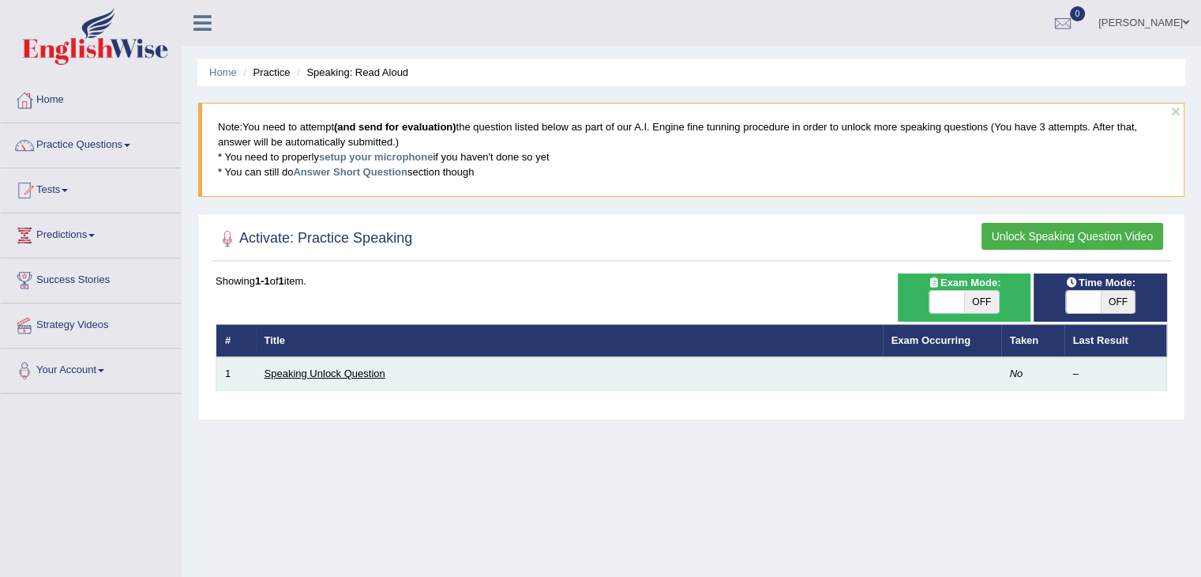
click at [304, 374] on link "Speaking Unlock Question" at bounding box center [325, 373] width 121 height 12
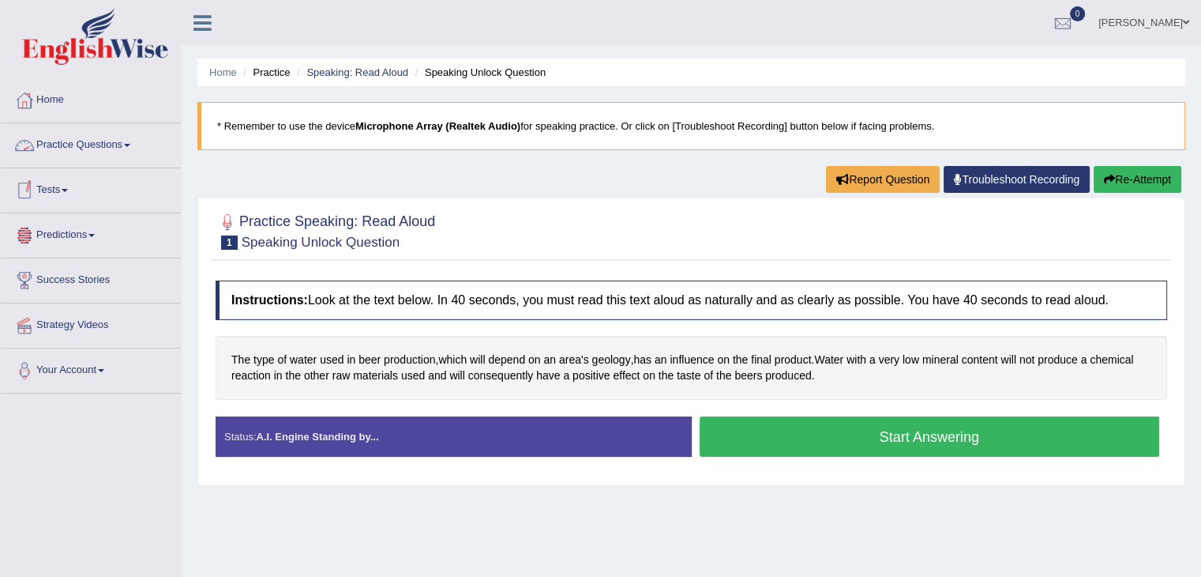
click at [118, 145] on link "Practice Questions" at bounding box center [91, 142] width 180 height 39
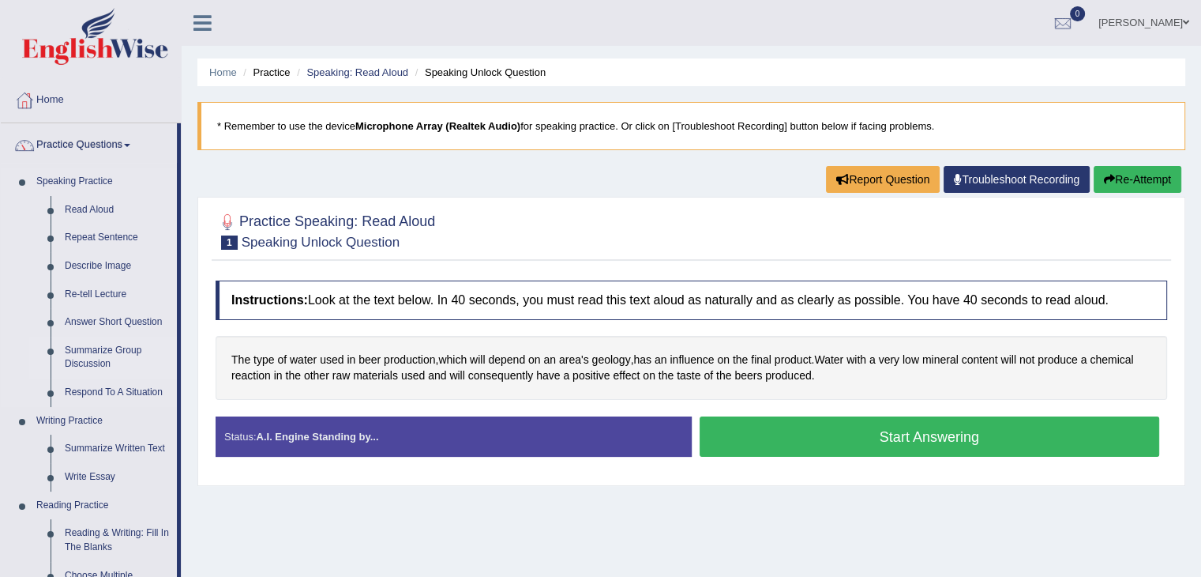
click at [124, 349] on link "Summarize Group Discussion" at bounding box center [117, 357] width 119 height 42
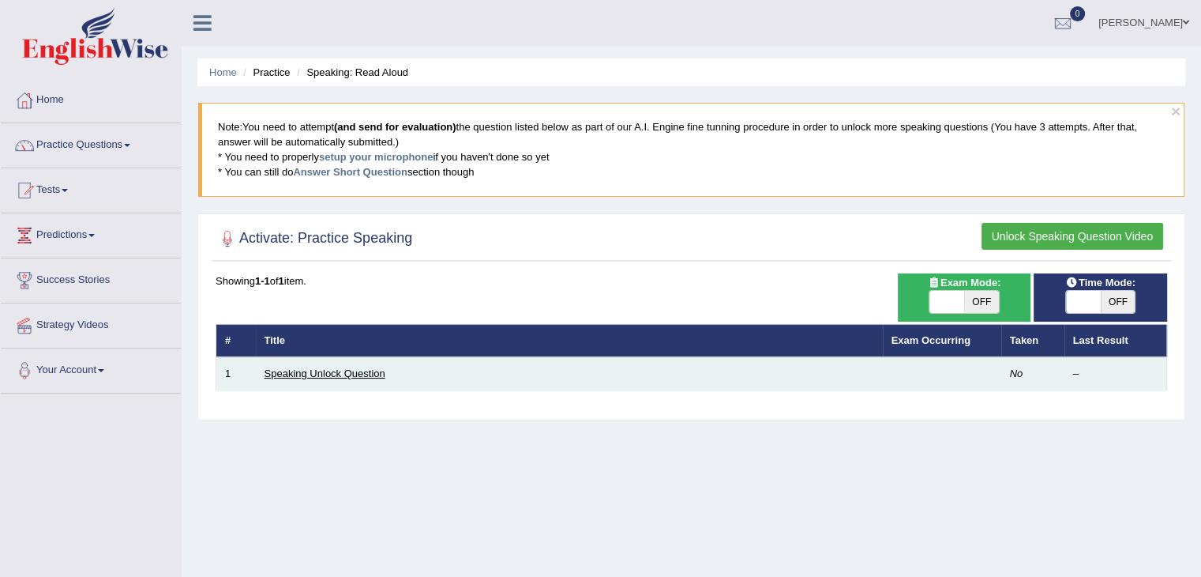
click at [336, 374] on link "Speaking Unlock Question" at bounding box center [325, 373] width 121 height 12
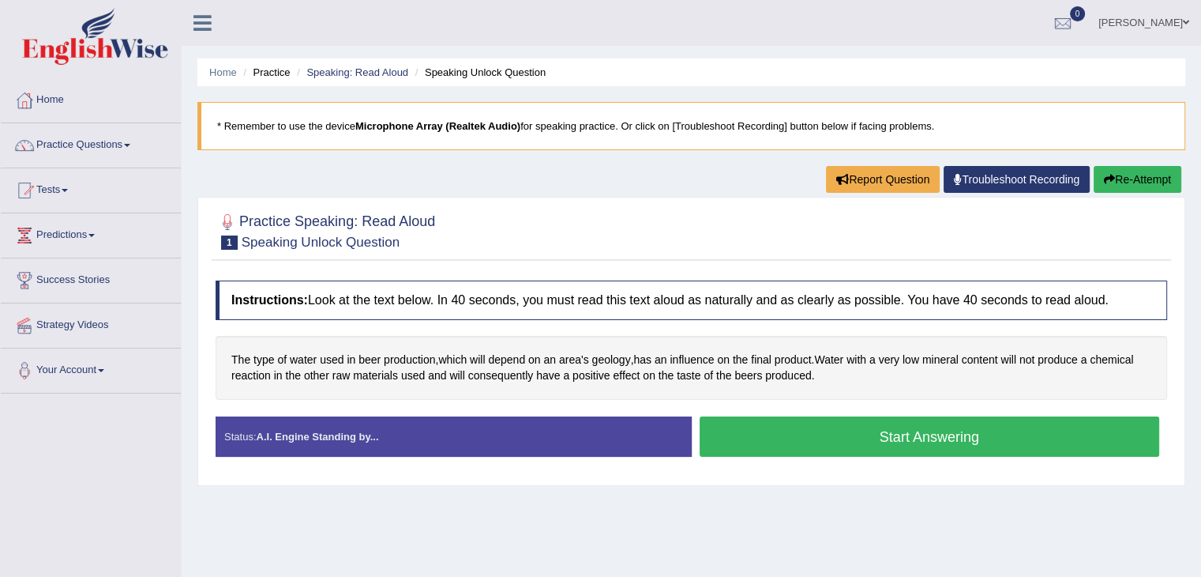
click at [927, 431] on button "Start Answering" at bounding box center [930, 436] width 460 height 40
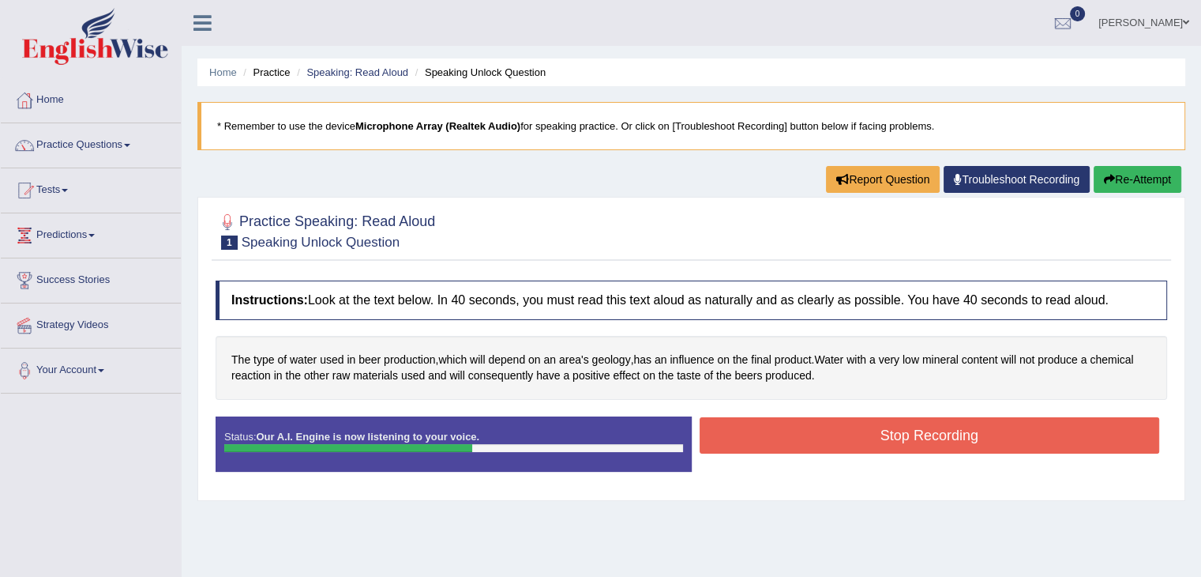
click at [927, 431] on button "Stop Recording" at bounding box center [930, 435] width 460 height 36
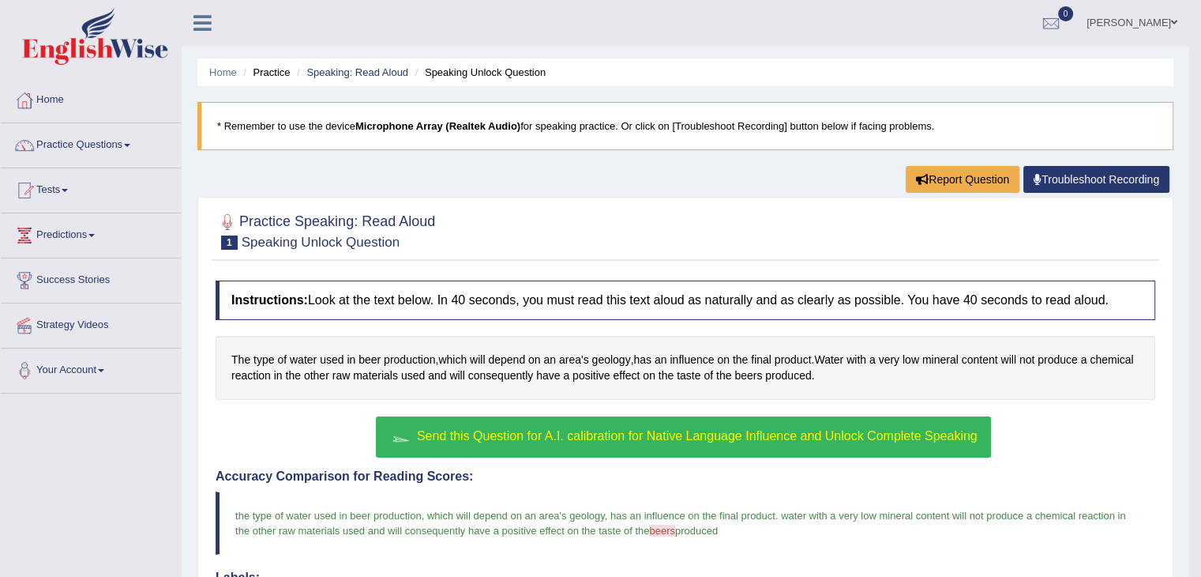
scroll to position [380, 0]
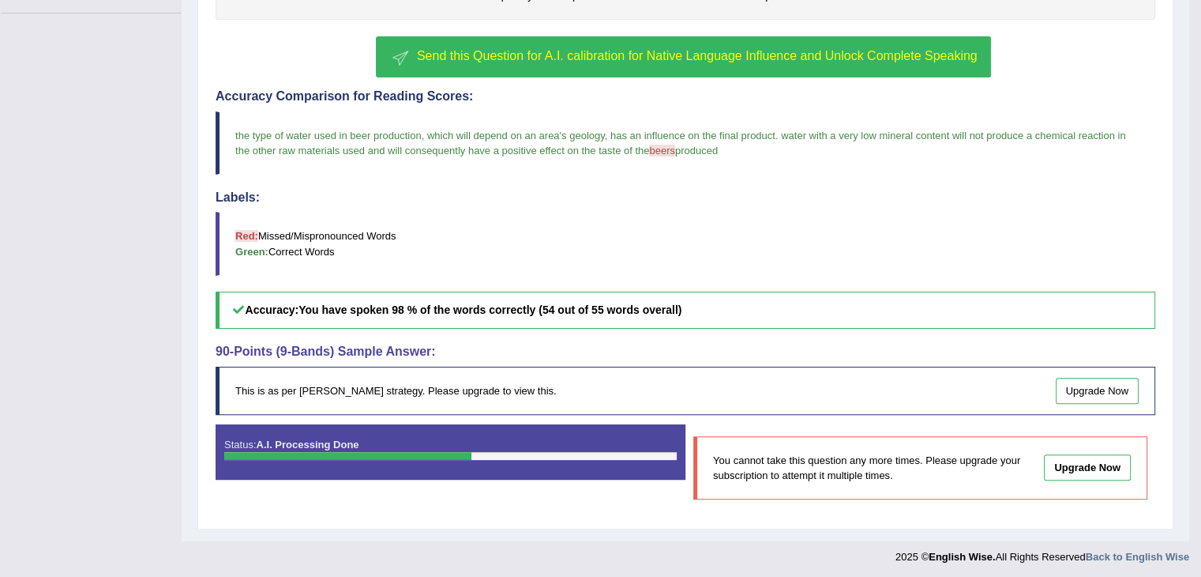
click at [581, 430] on div "Status: A.I. Processing Done" at bounding box center [451, 451] width 470 height 55
click at [538, 469] on div "Status: A.I. Processing Done" at bounding box center [451, 451] width 470 height 55
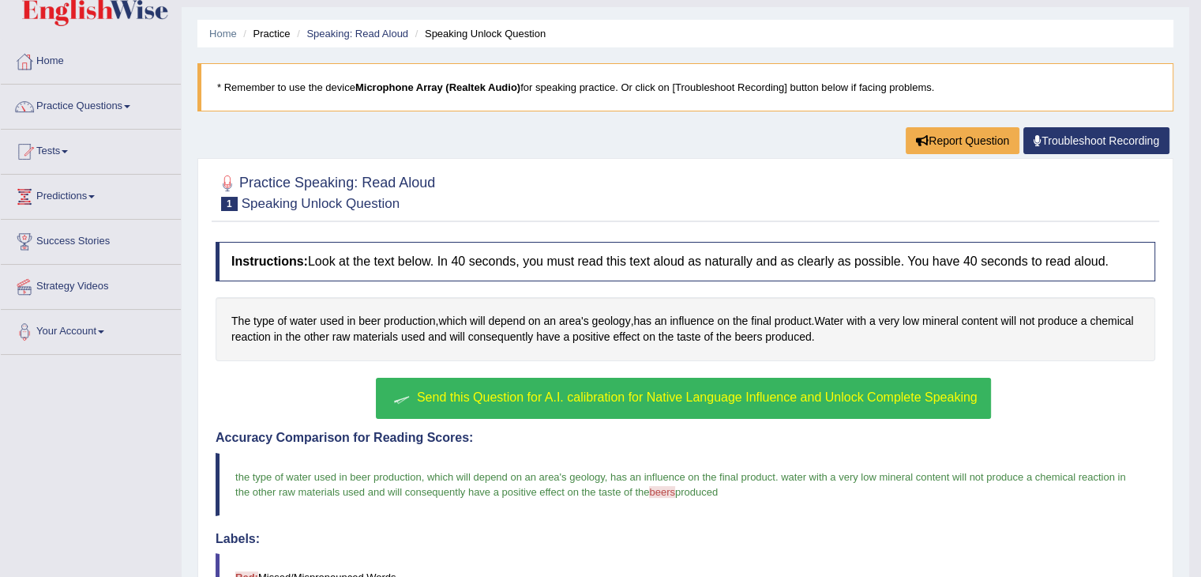
scroll to position [0, 0]
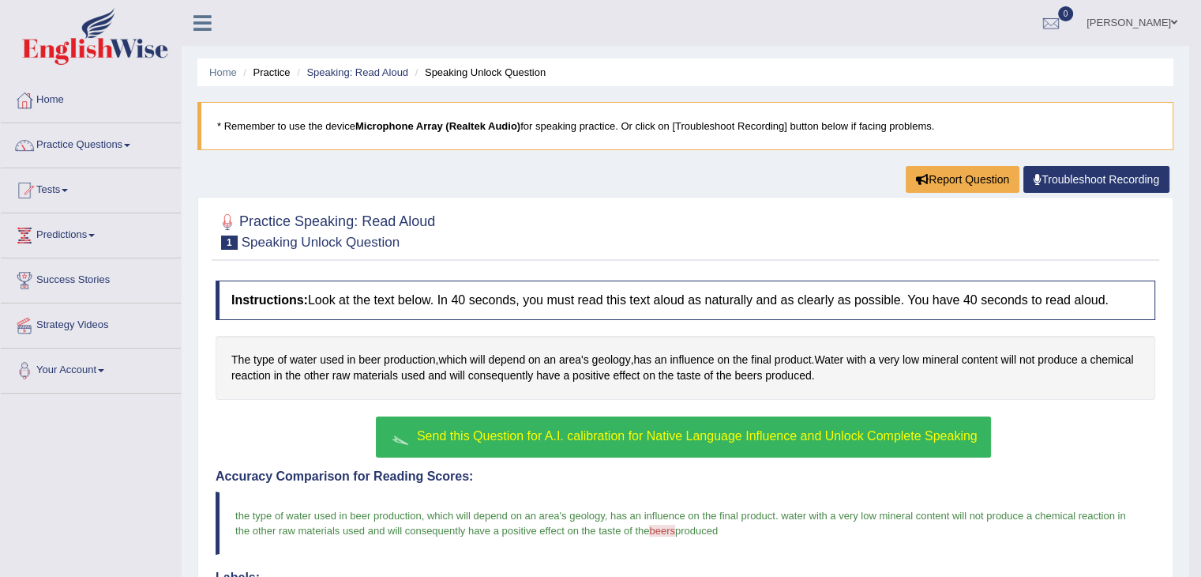
click at [474, 69] on li "Speaking Unlock Question" at bounding box center [478, 72] width 134 height 15
click at [369, 72] on link "Speaking: Read Aloud" at bounding box center [357, 72] width 102 height 12
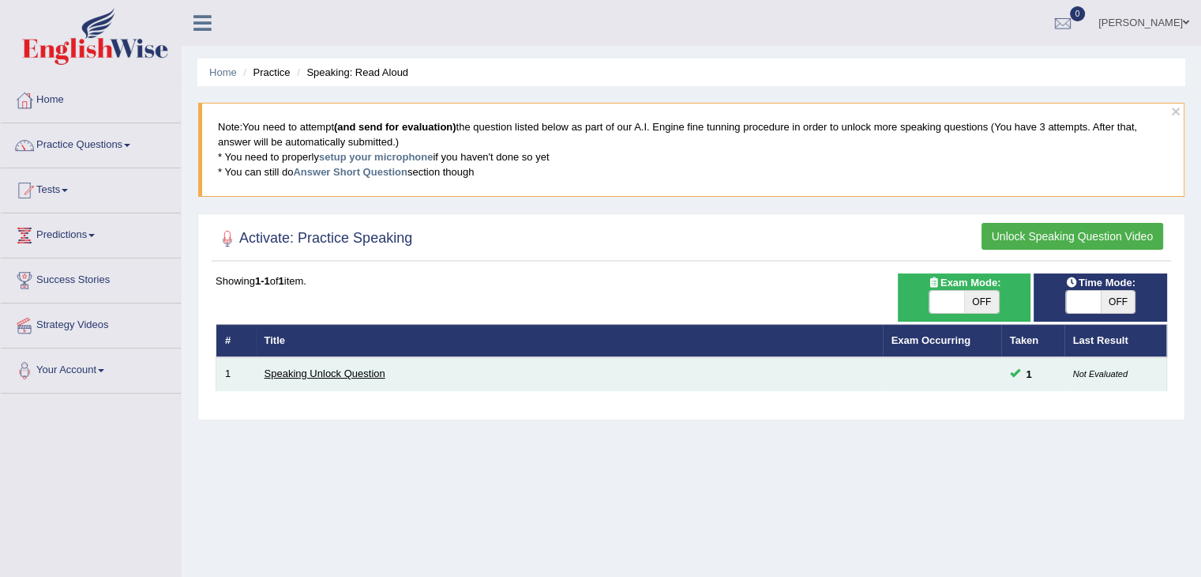
click at [320, 370] on link "Speaking Unlock Question" at bounding box center [325, 373] width 121 height 12
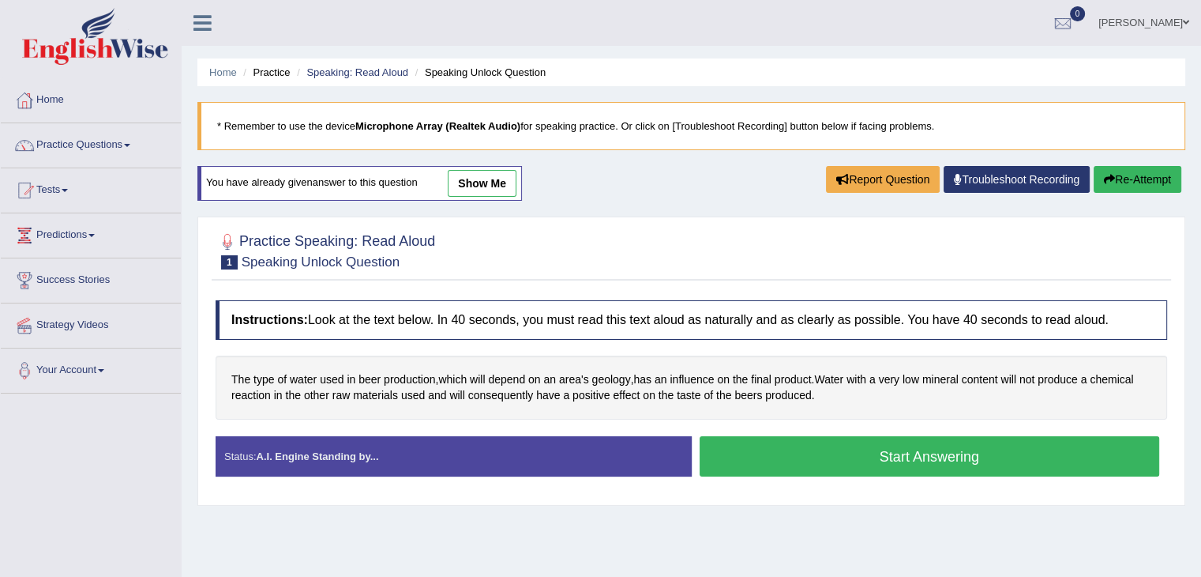
click at [809, 452] on button "Start Answering" at bounding box center [930, 456] width 460 height 40
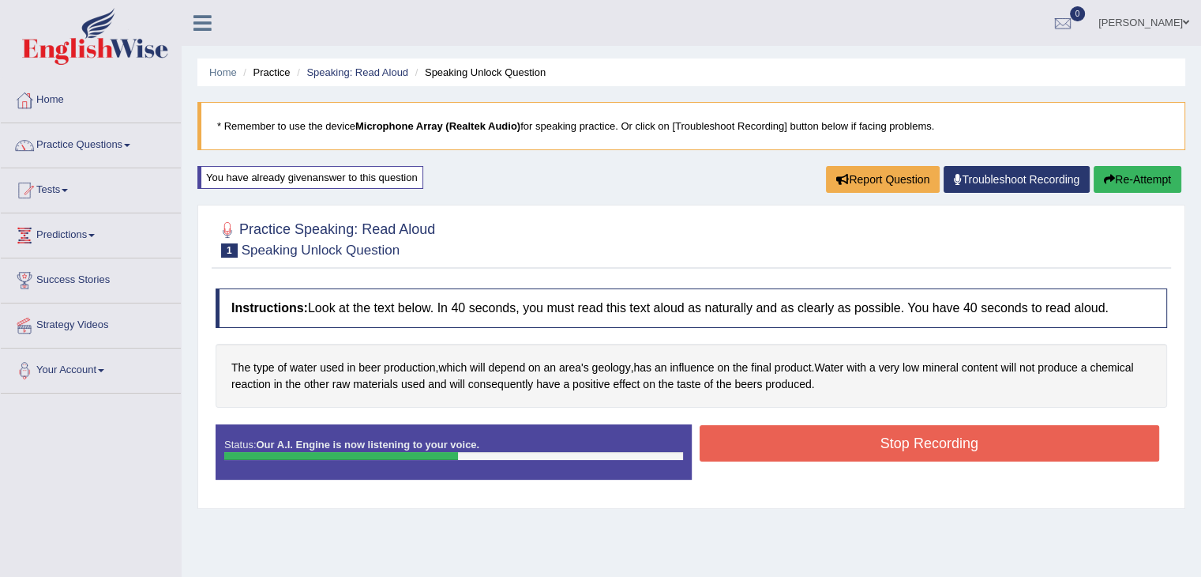
click at [809, 452] on button "Stop Recording" at bounding box center [930, 443] width 460 height 36
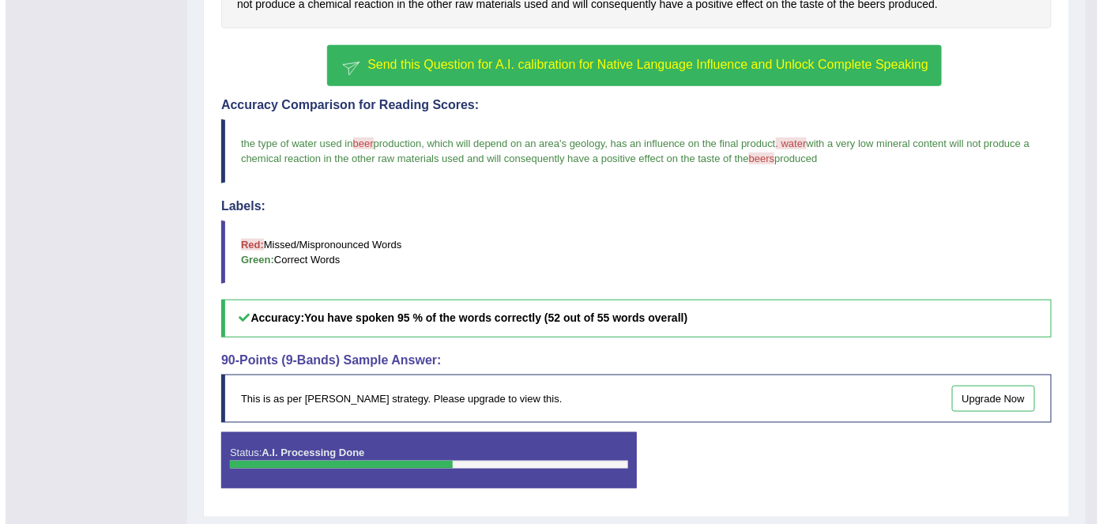
scroll to position [434, 0]
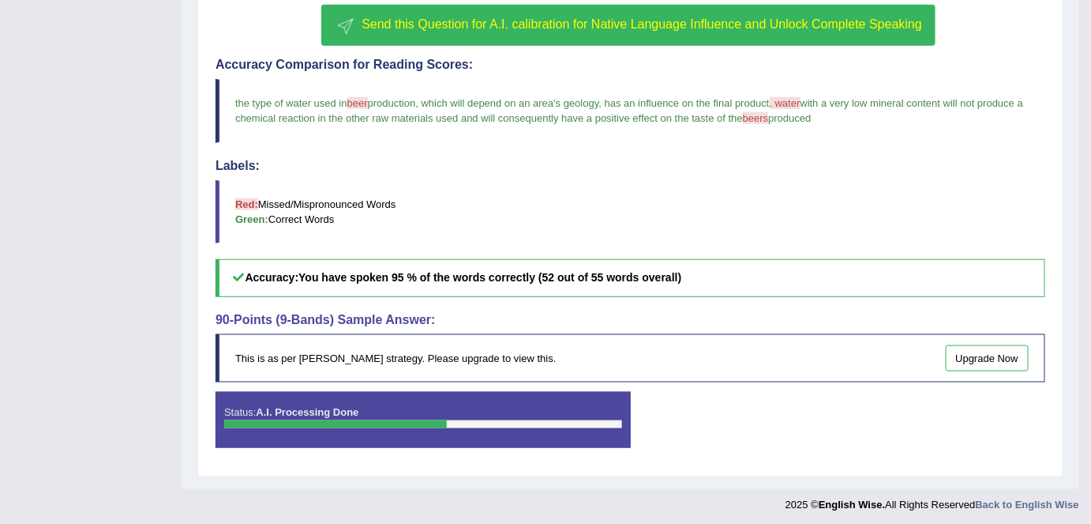
click at [743, 13] on button "Send this Question for A.I. calibration for Native Language Influence and Unloc…" at bounding box center [628, 25] width 614 height 41
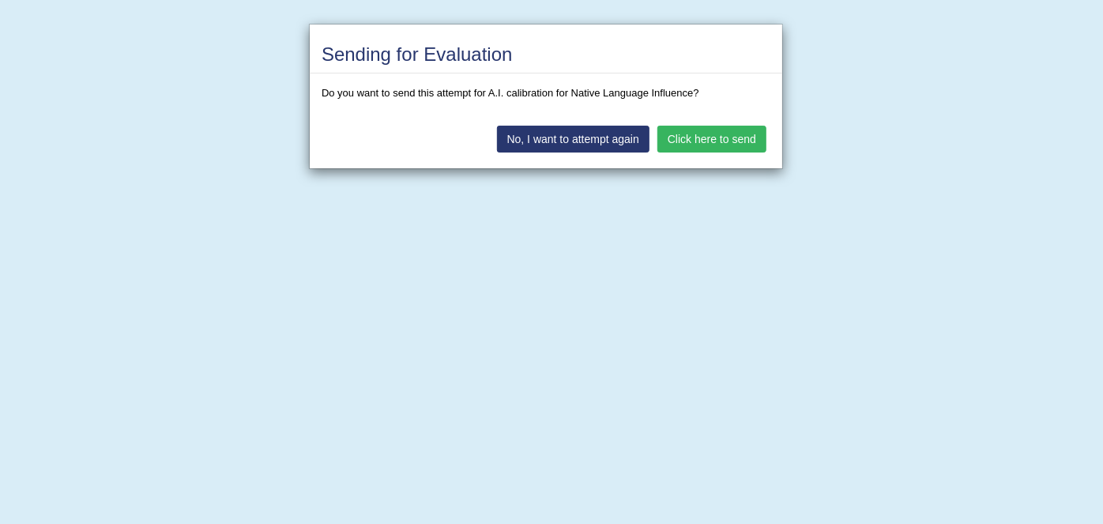
click at [673, 137] on button "Click here to send" at bounding box center [711, 139] width 109 height 27
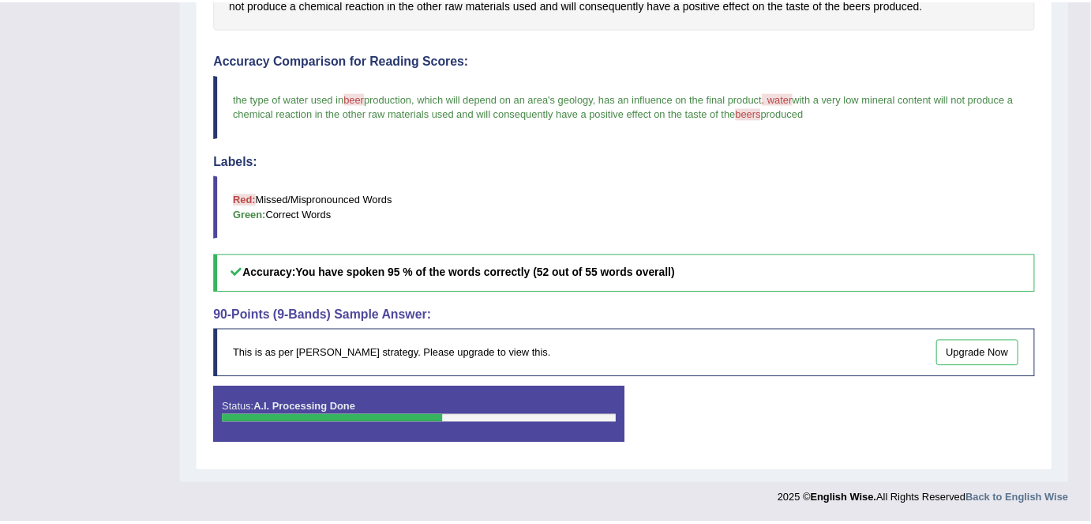
scroll to position [389, 0]
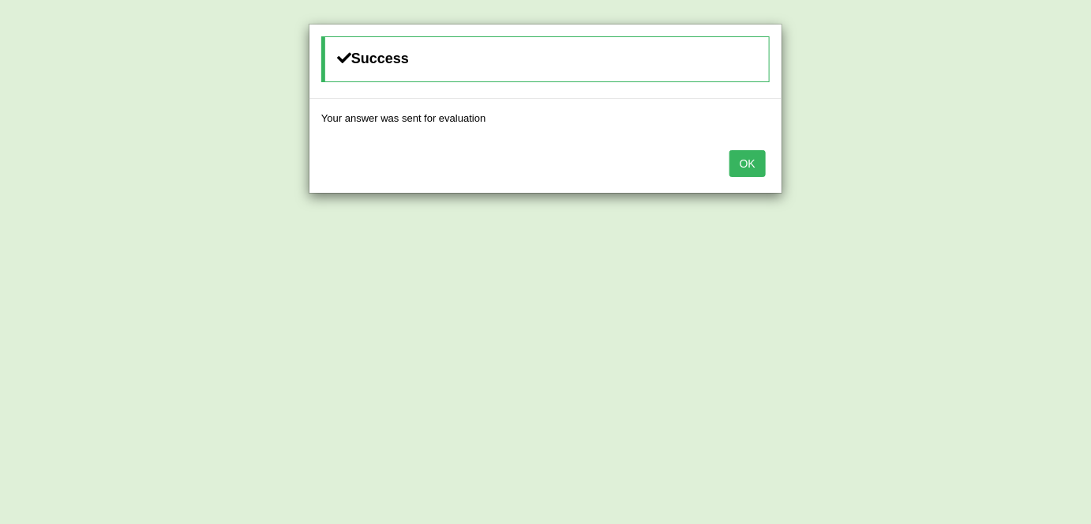
click at [731, 164] on button "OK" at bounding box center [748, 163] width 36 height 27
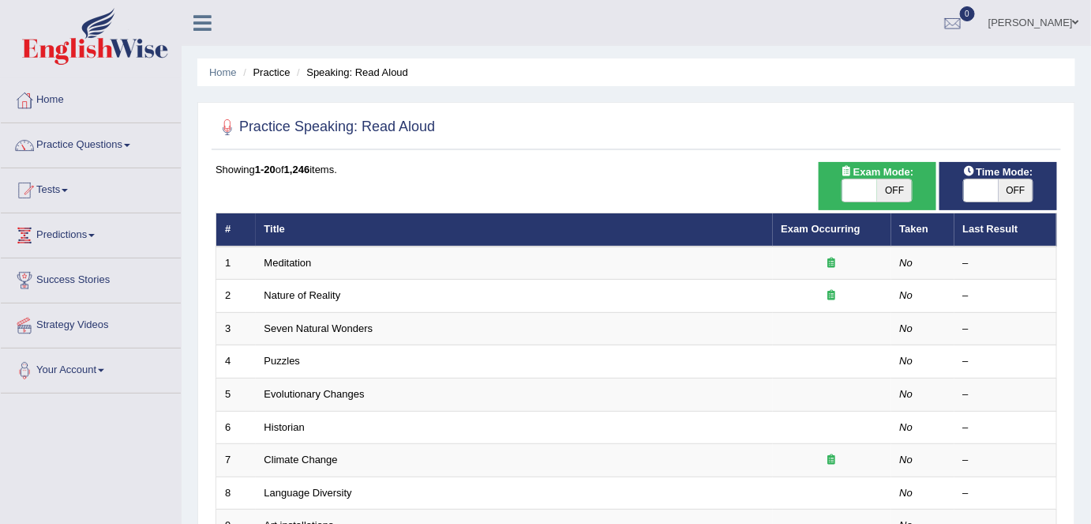
click at [907, 184] on span "OFF" at bounding box center [894, 190] width 35 height 22
checkbox input "true"
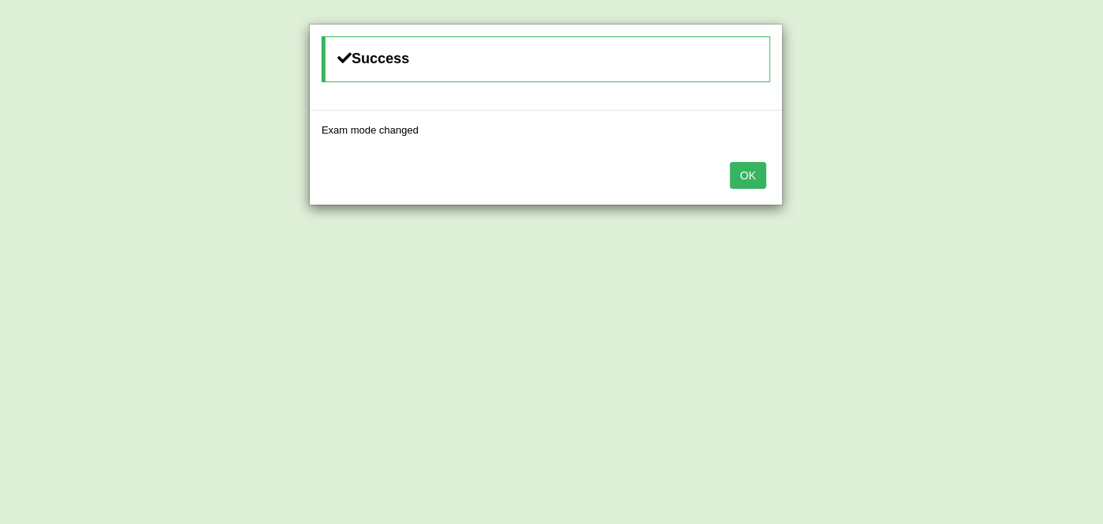
click at [736, 169] on button "OK" at bounding box center [748, 175] width 36 height 27
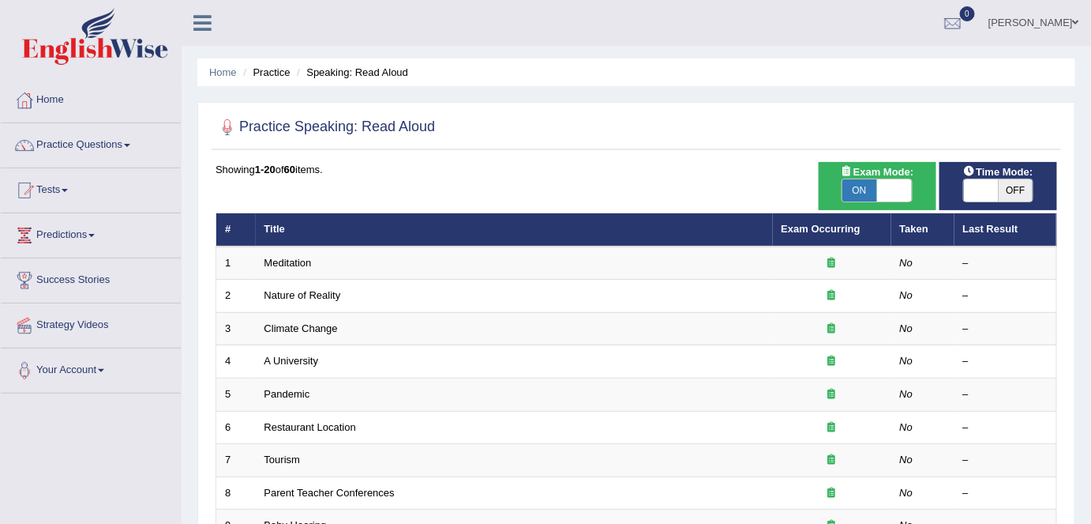
click at [1020, 195] on span "OFF" at bounding box center [1016, 190] width 35 height 22
checkbox input "true"
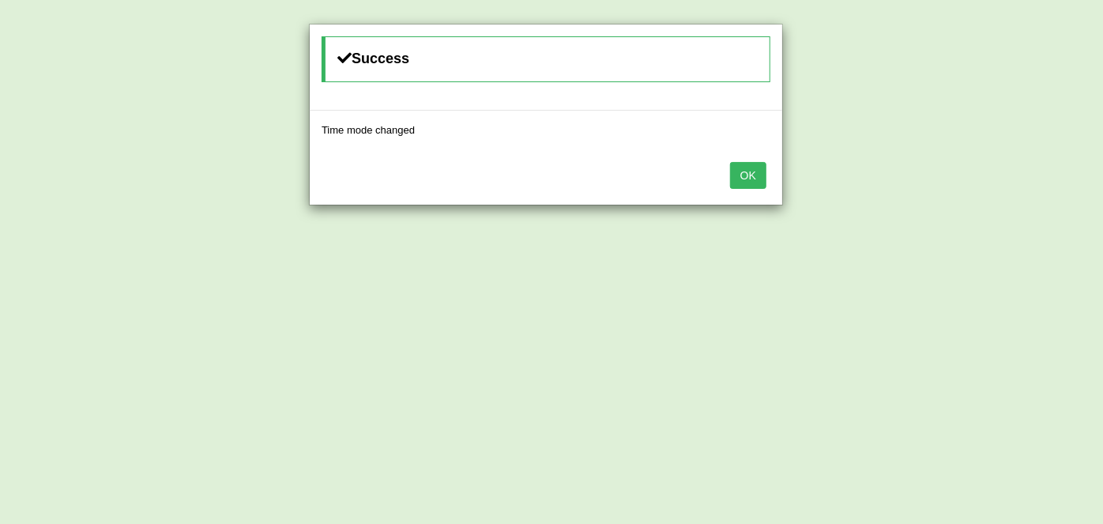
click at [746, 175] on button "OK" at bounding box center [748, 175] width 36 height 27
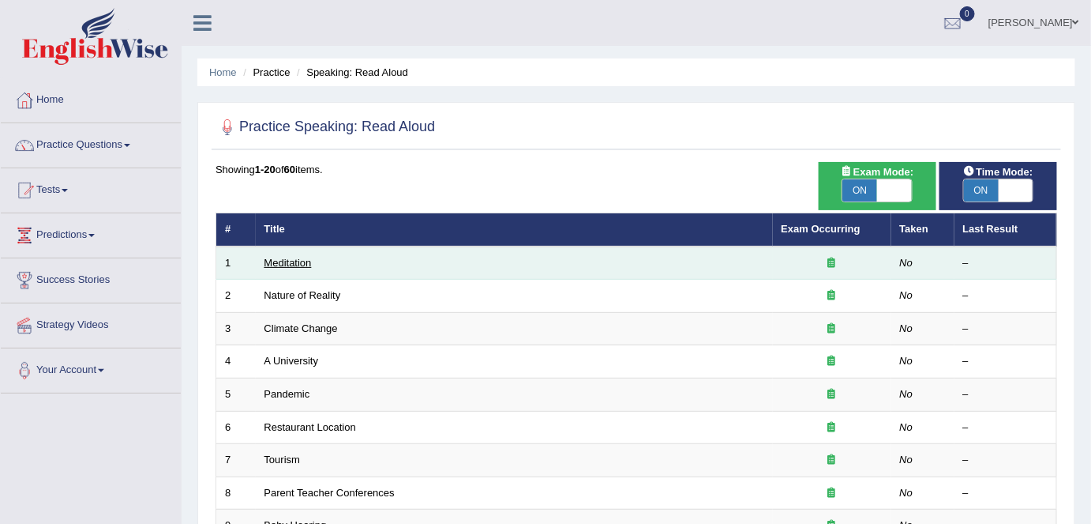
click at [286, 262] on link "Meditation" at bounding box center [288, 263] width 47 height 12
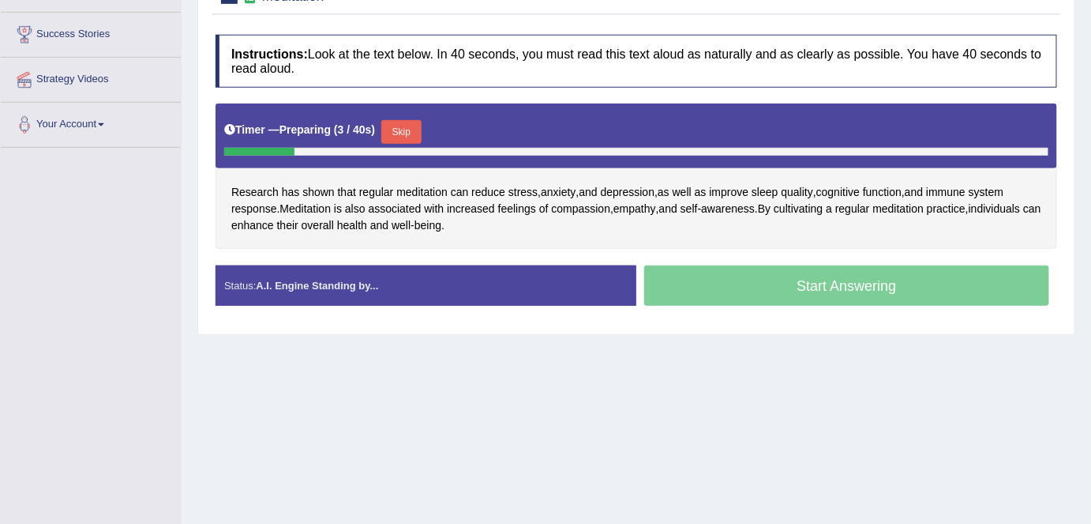
scroll to position [234, 0]
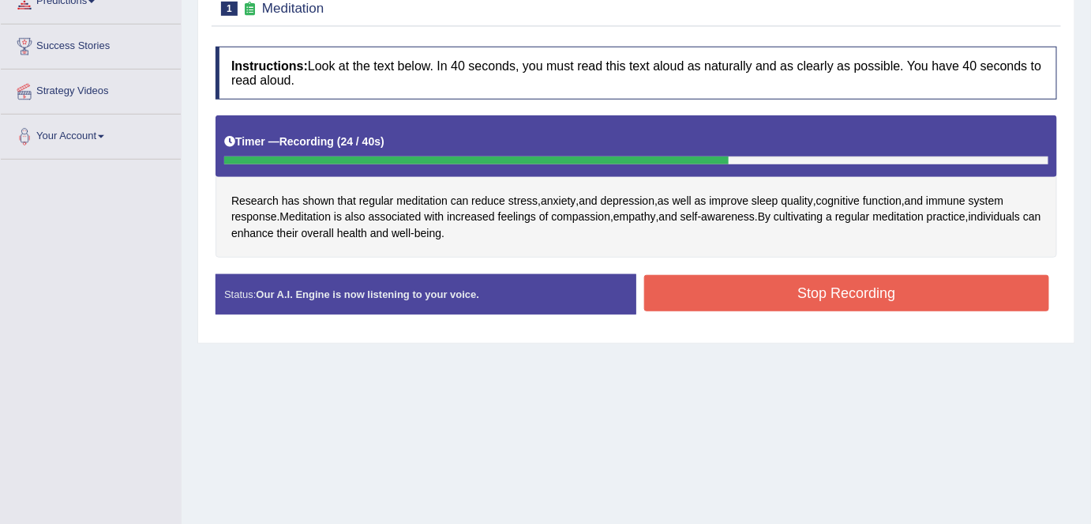
click at [781, 292] on button "Stop Recording" at bounding box center [846, 293] width 405 height 36
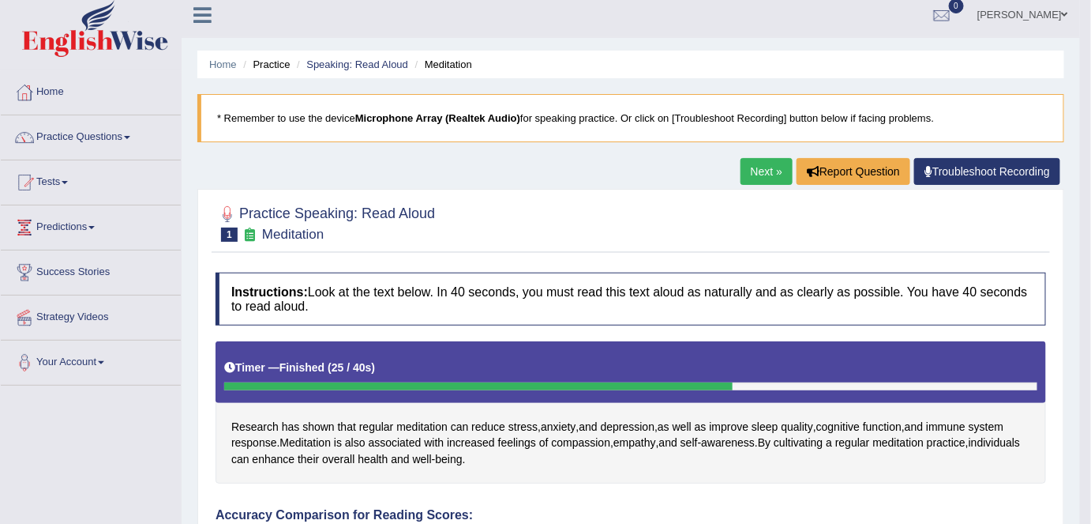
scroll to position [0, 0]
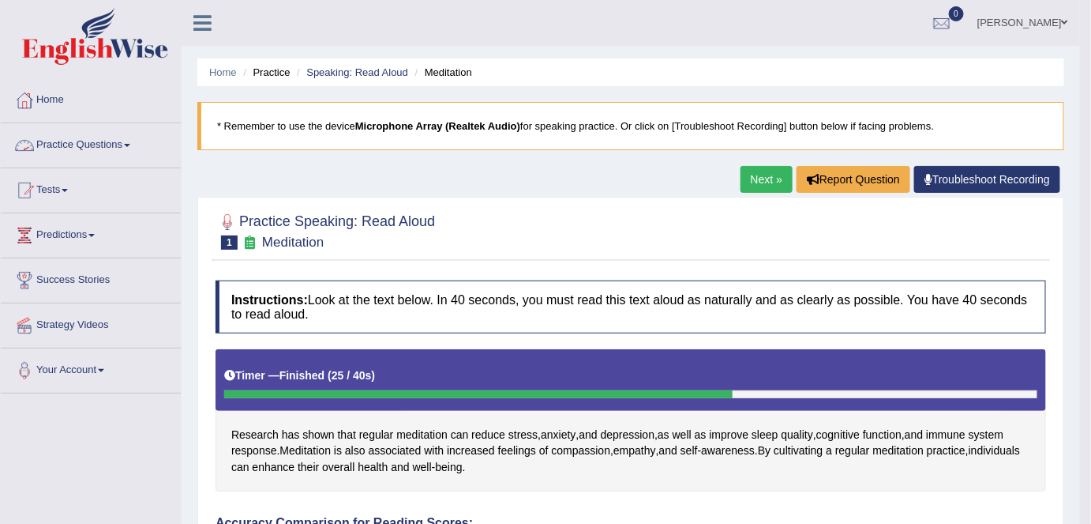
click at [125, 148] on link "Practice Questions" at bounding box center [91, 142] width 180 height 39
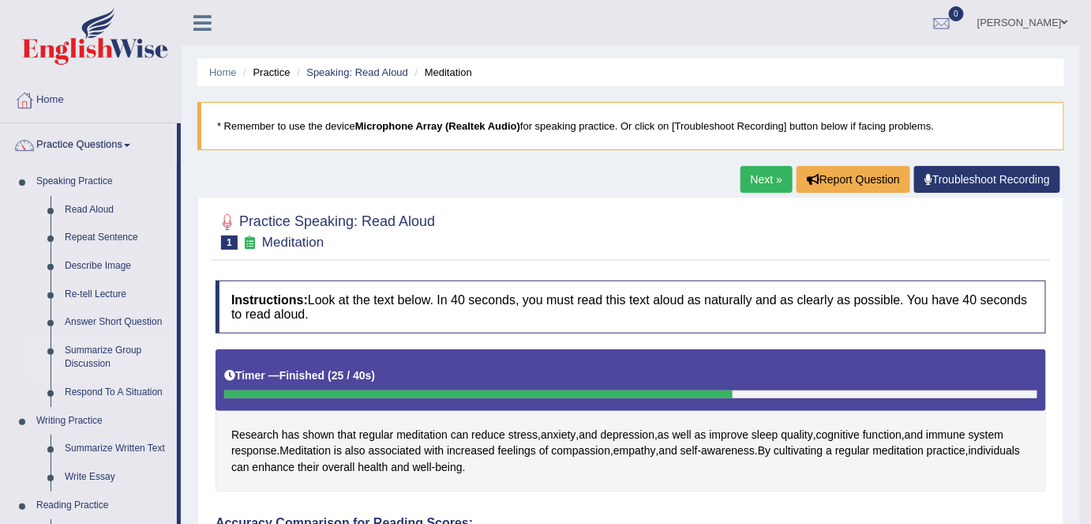
click at [103, 365] on link "Summarize Group Discussion" at bounding box center [117, 357] width 119 height 42
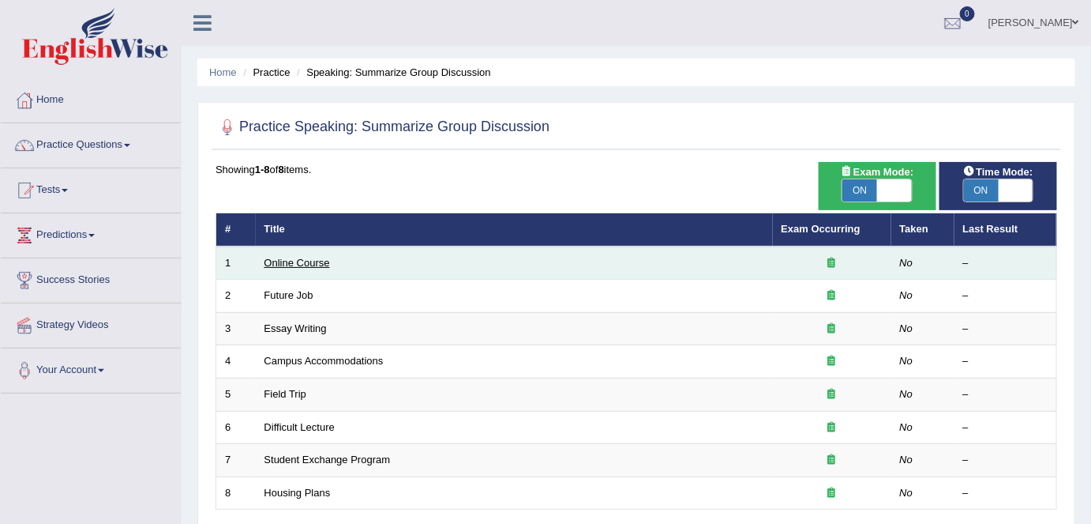
click at [269, 257] on link "Online Course" at bounding box center [298, 263] width 66 height 12
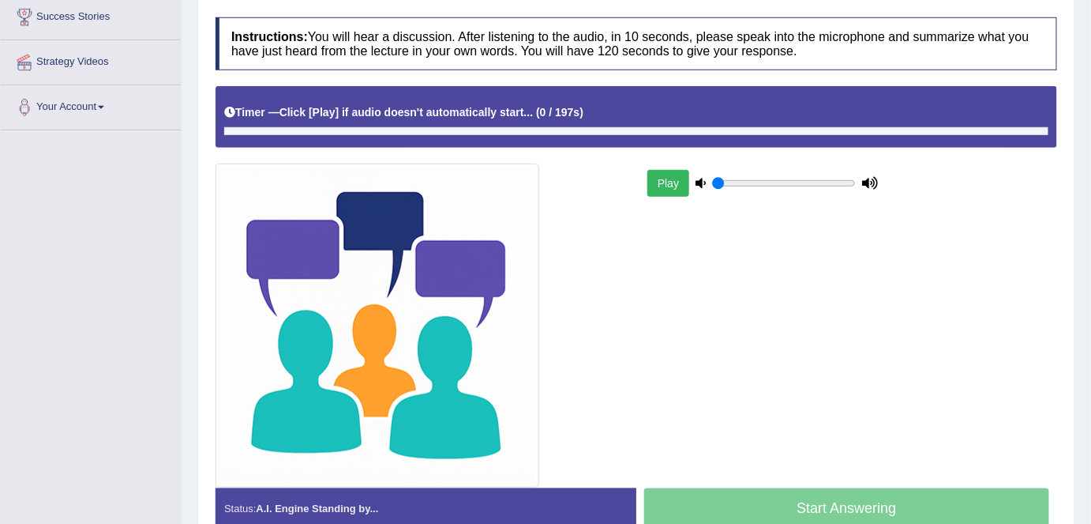
scroll to position [251, 0]
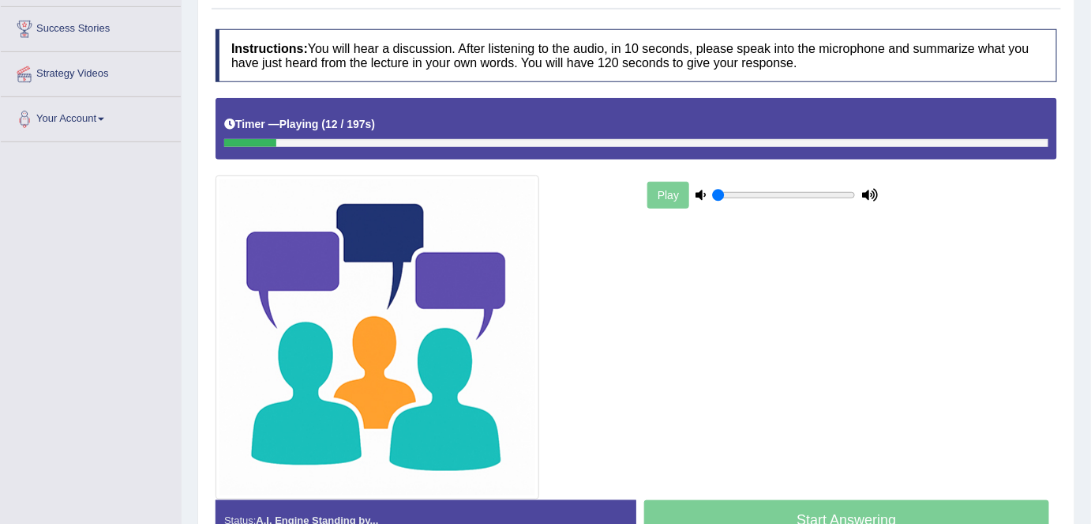
click at [678, 411] on div "Play" at bounding box center [637, 298] width 858 height 400
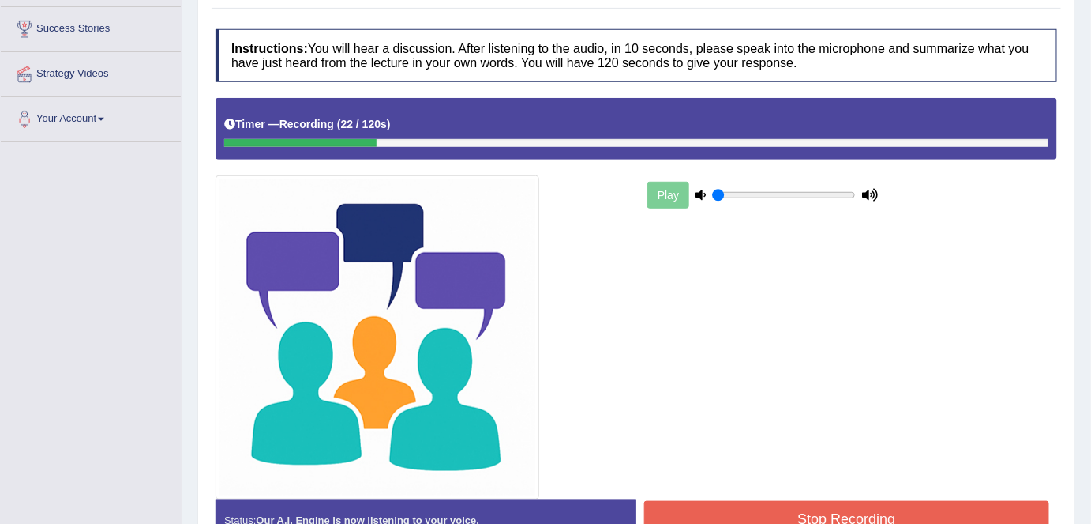
drag, startPoint x: 689, startPoint y: 284, endPoint x: 799, endPoint y: 516, distance: 256.1
click at [799, 516] on div "Instructions: You will hear a discussion. After listening to the audio, in 10 s…" at bounding box center [637, 290] width 850 height 539
click at [799, 516] on button "Stop Recording" at bounding box center [846, 519] width 405 height 36
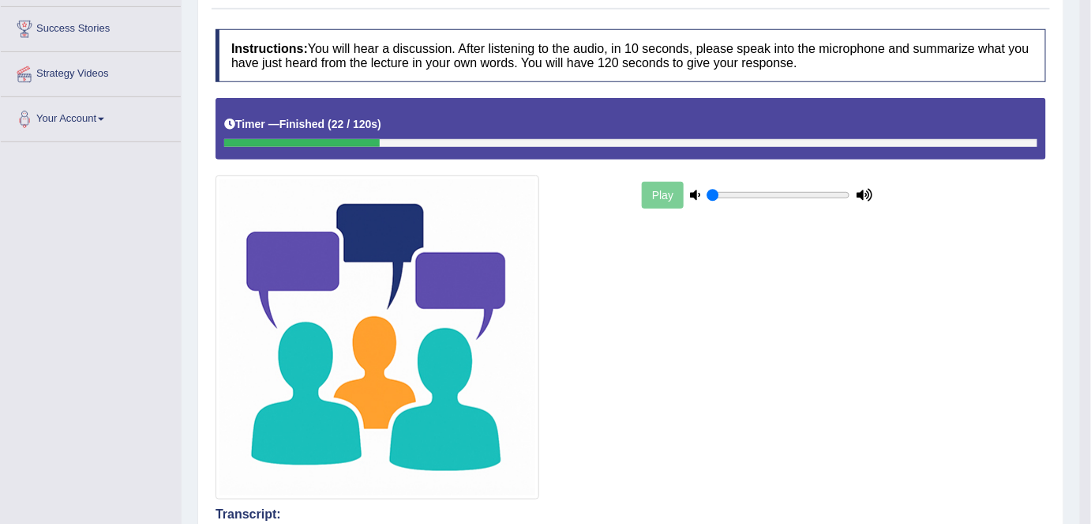
scroll to position [0, 0]
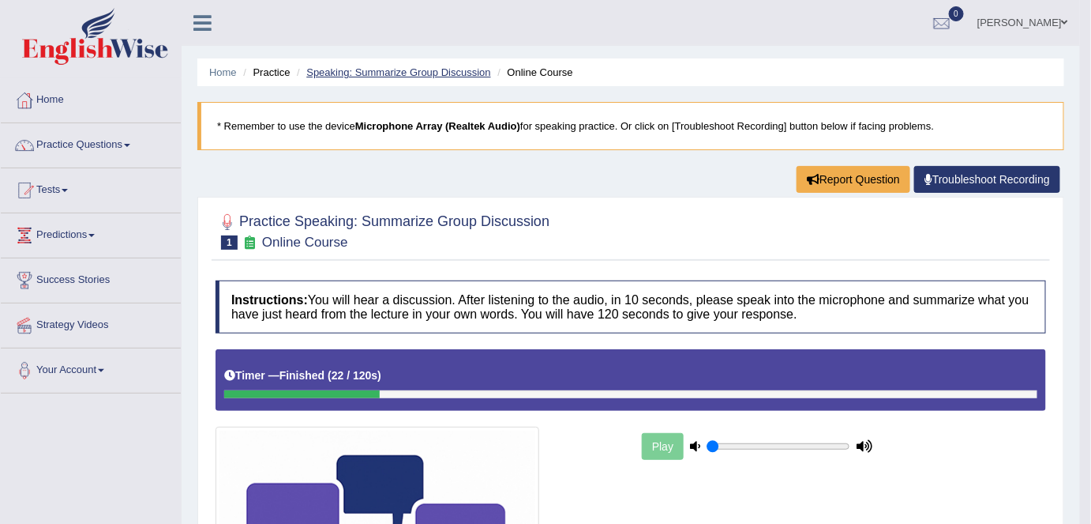
click at [374, 70] on link "Speaking: Summarize Group Discussion" at bounding box center [398, 72] width 184 height 12
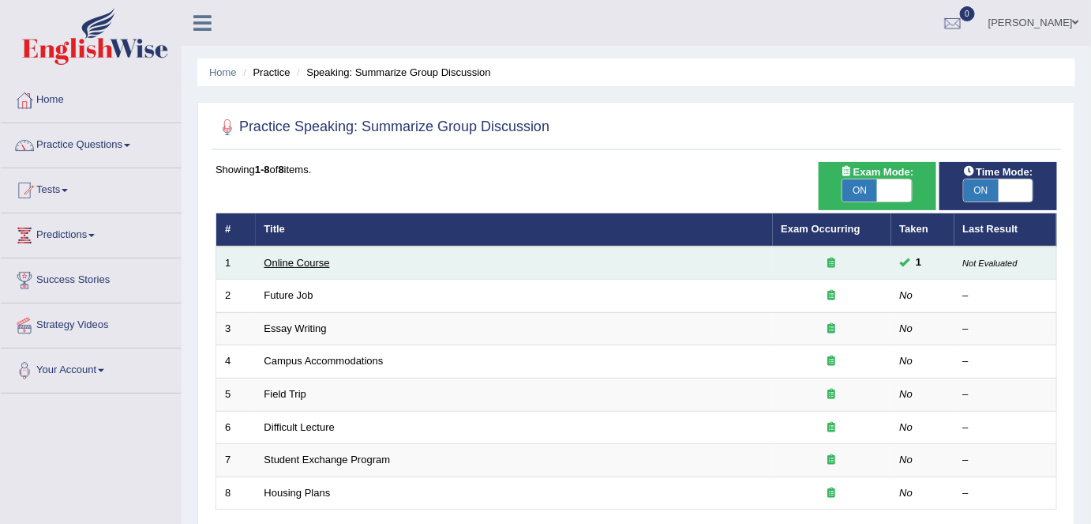
click at [293, 259] on link "Online Course" at bounding box center [298, 263] width 66 height 12
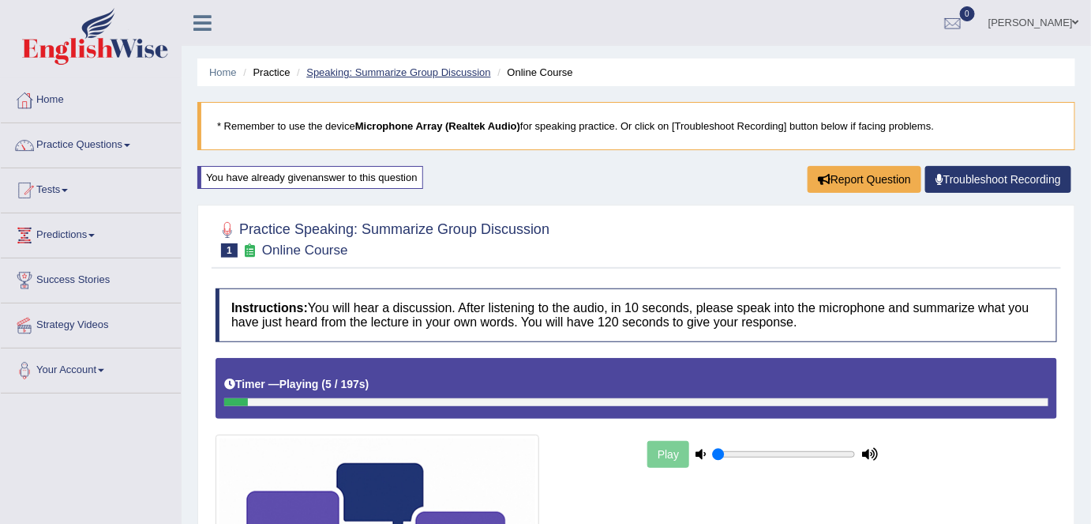
click at [347, 72] on link "Speaking: Summarize Group Discussion" at bounding box center [398, 72] width 184 height 12
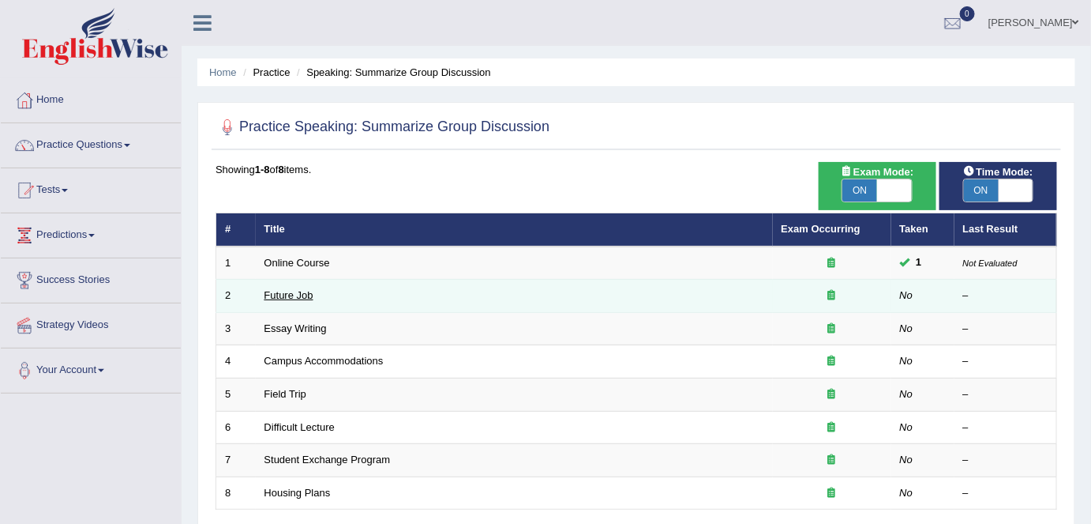
click at [296, 291] on link "Future Job" at bounding box center [289, 295] width 49 height 12
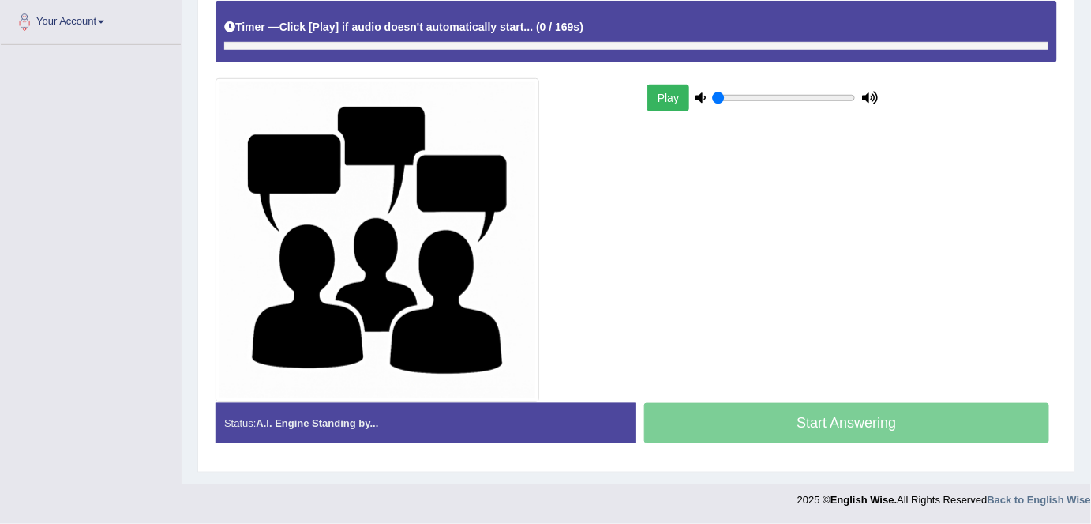
scroll to position [345, 0]
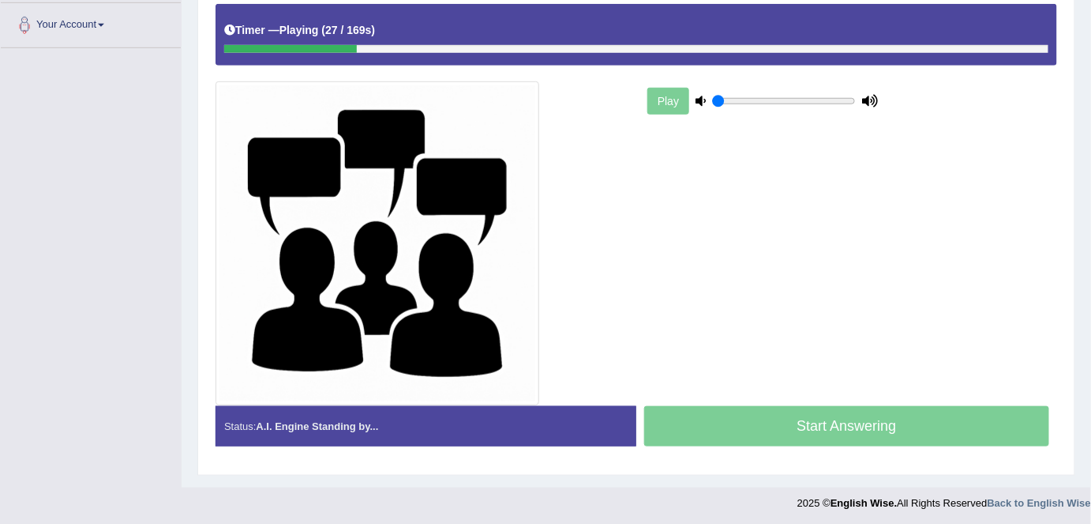
click at [771, 329] on div "Play" at bounding box center [637, 204] width 858 height 400
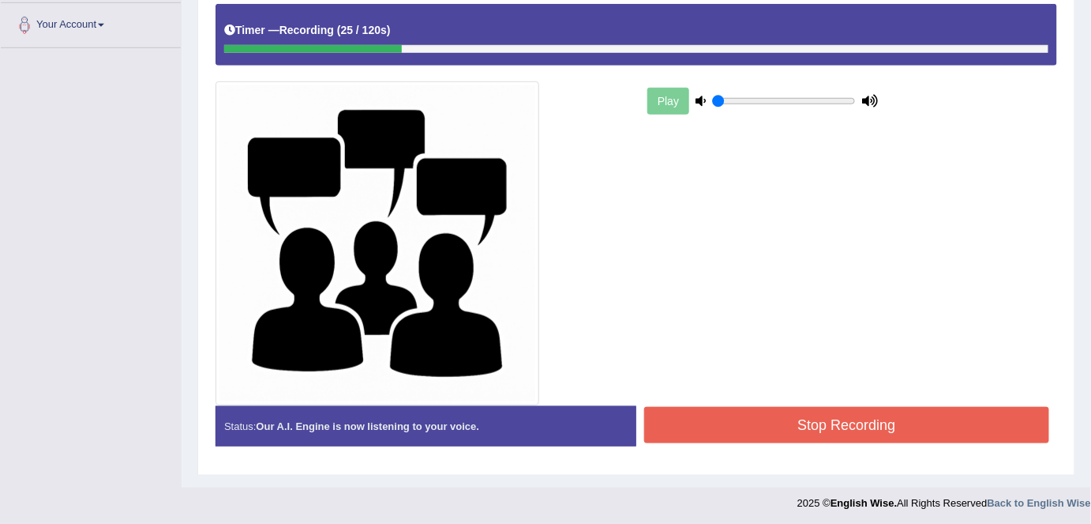
click at [771, 329] on div "Play" at bounding box center [637, 204] width 858 height 400
click at [845, 432] on button "Stop Recording" at bounding box center [846, 425] width 405 height 36
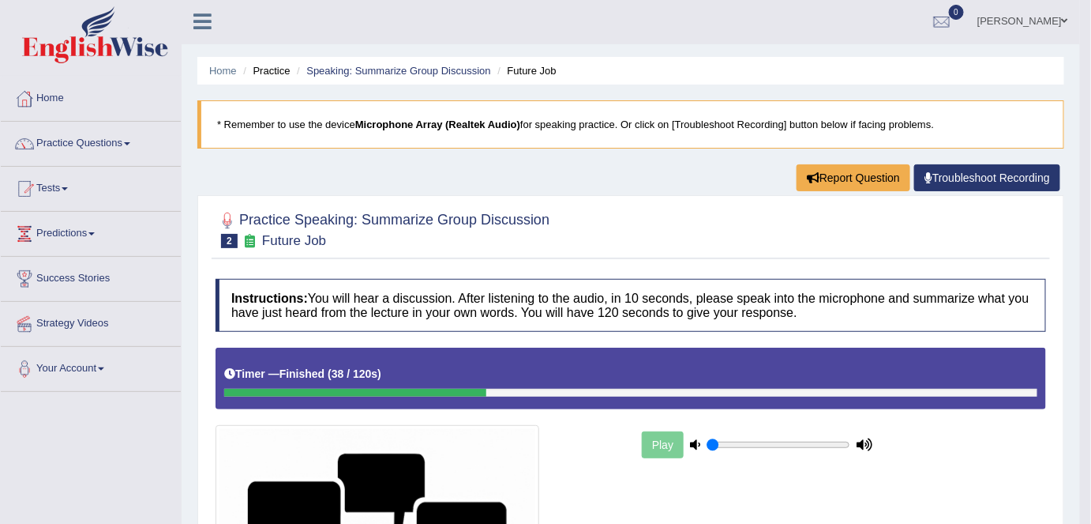
scroll to position [0, 0]
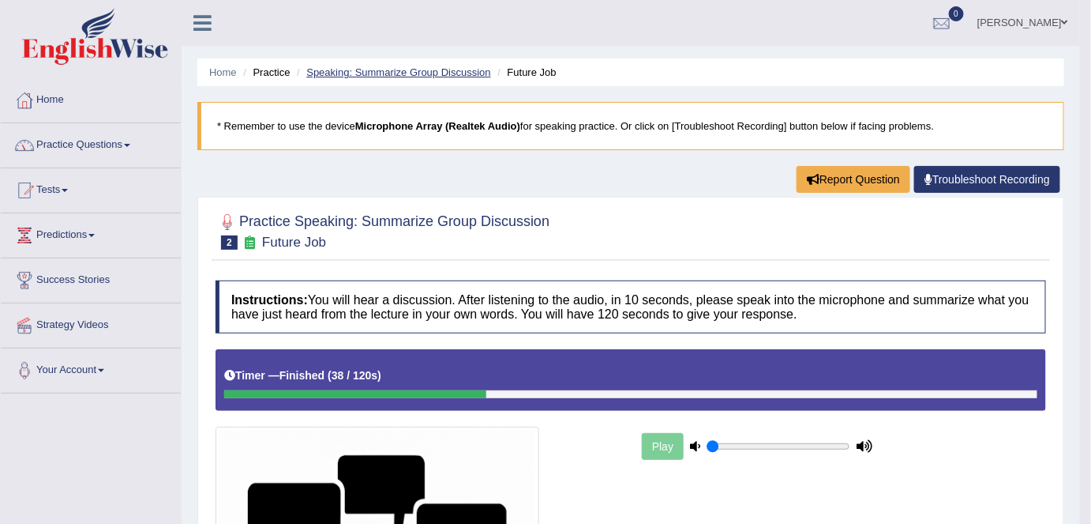
click at [387, 70] on link "Speaking: Summarize Group Discussion" at bounding box center [398, 72] width 184 height 12
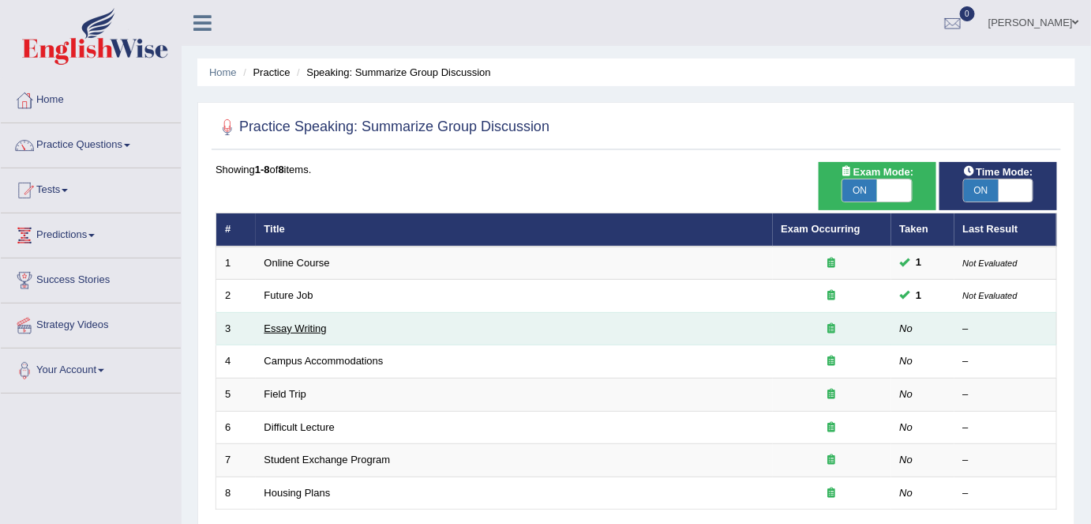
click at [296, 327] on link "Essay Writing" at bounding box center [296, 328] width 62 height 12
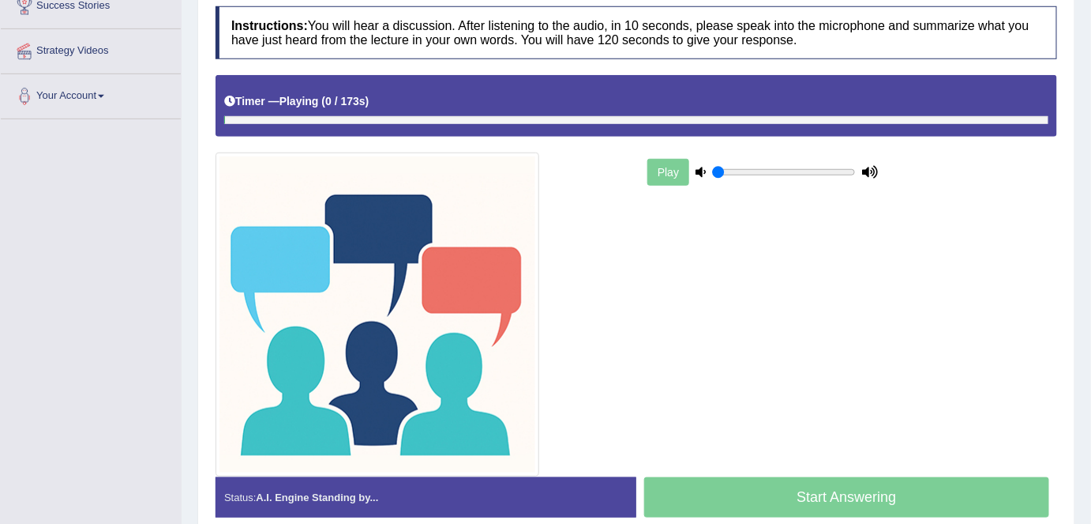
scroll to position [265, 0]
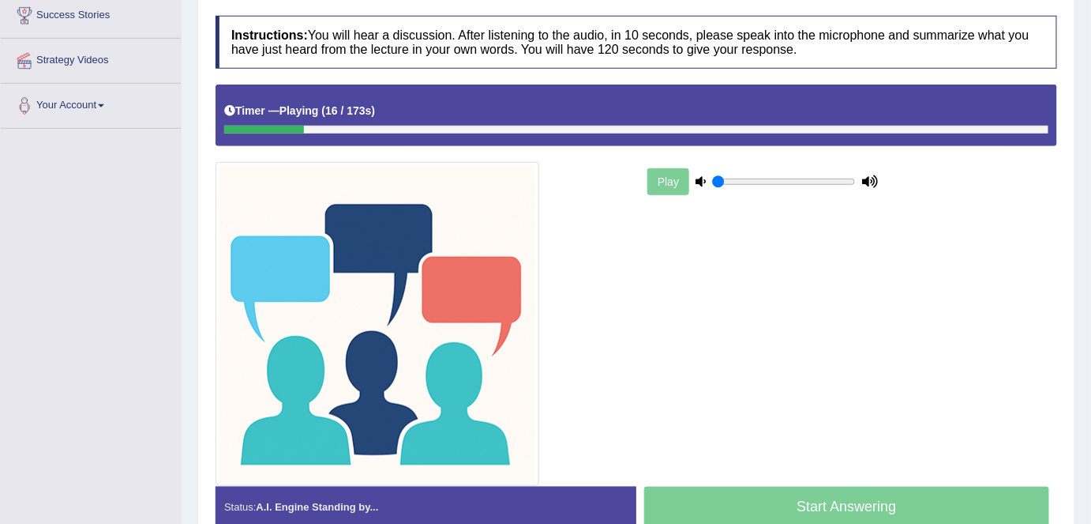
click at [232, 138] on div "Timer — Playing ( 16 / 173s ) Skip" at bounding box center [637, 115] width 842 height 61
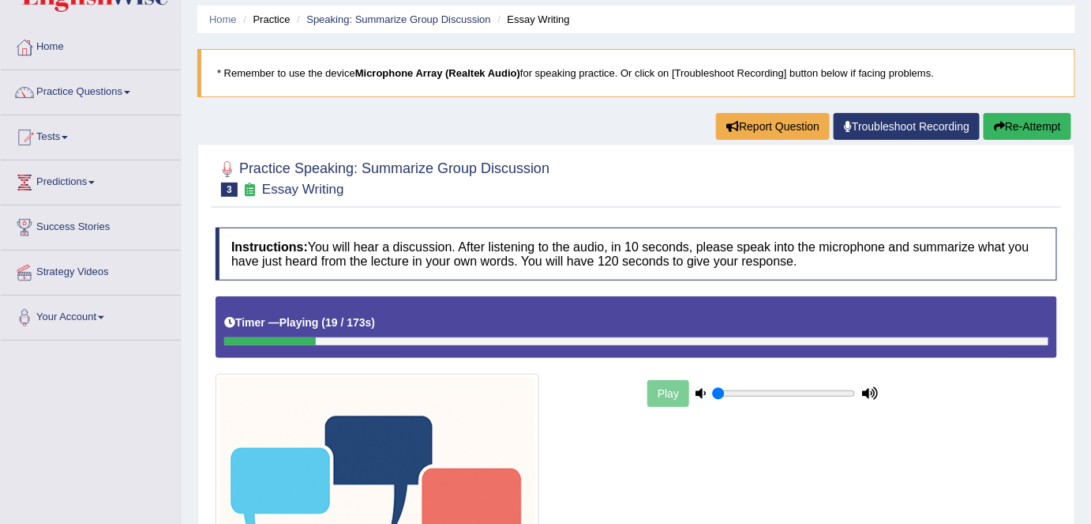
scroll to position [0, 0]
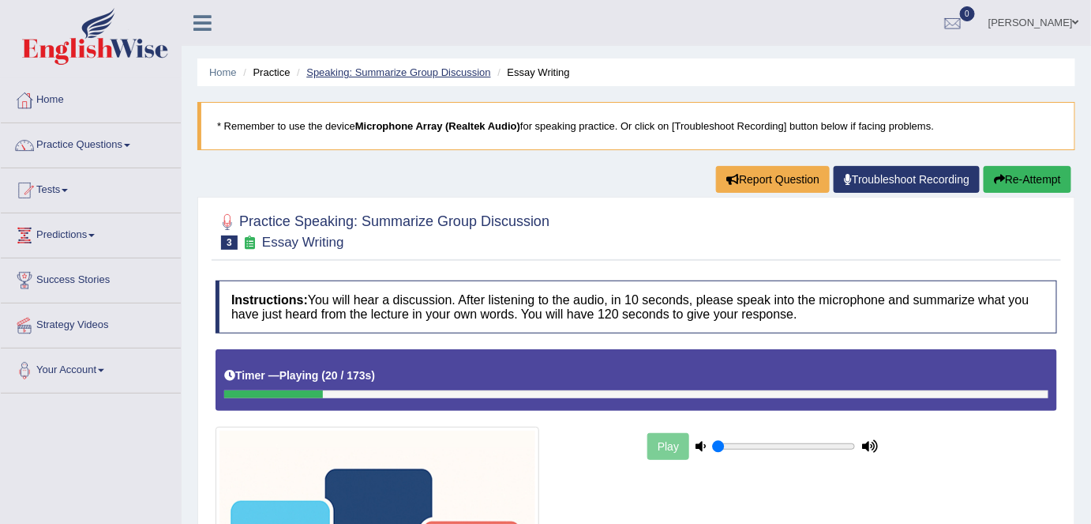
click at [408, 72] on link "Speaking: Summarize Group Discussion" at bounding box center [398, 72] width 184 height 12
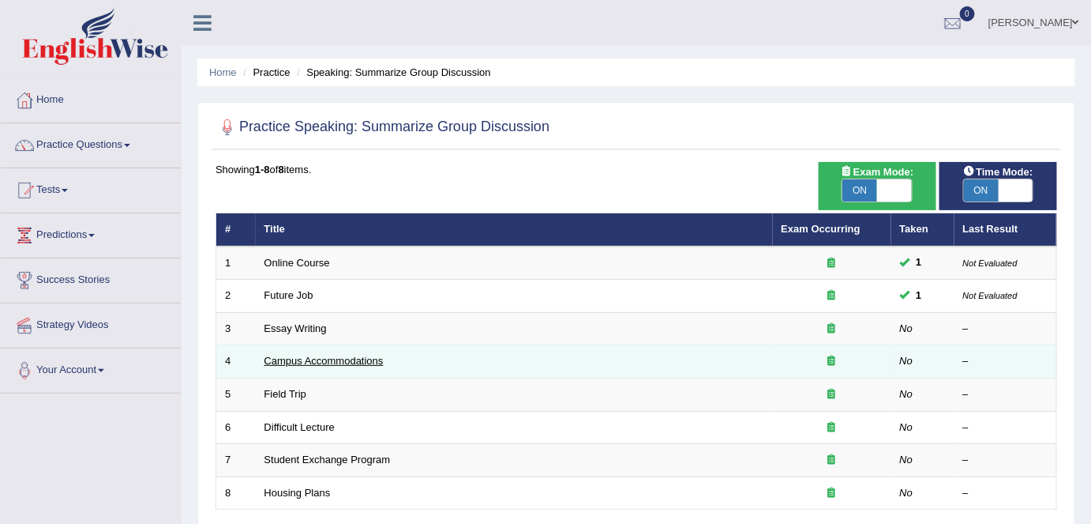
click at [297, 358] on link "Campus Accommodations" at bounding box center [324, 361] width 119 height 12
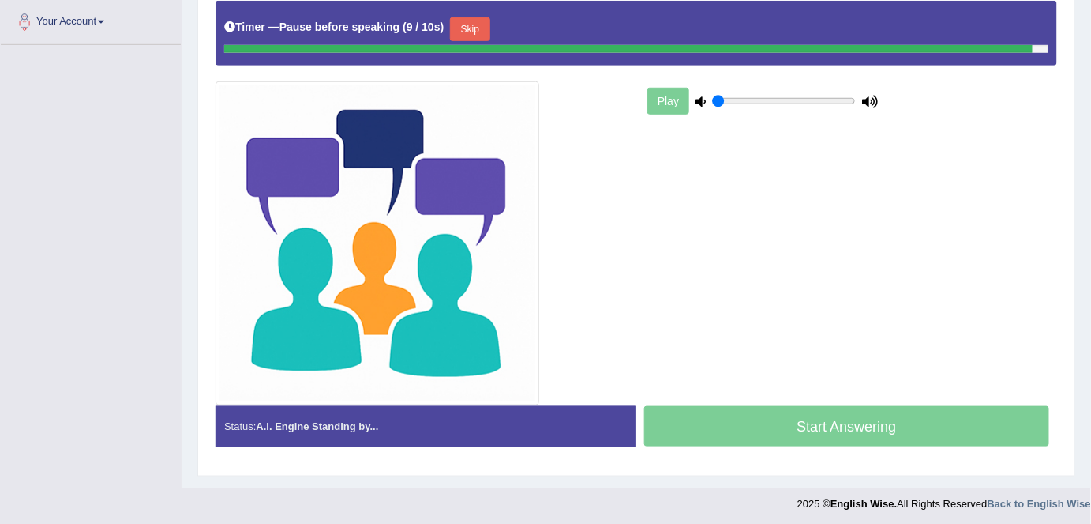
scroll to position [345, 0]
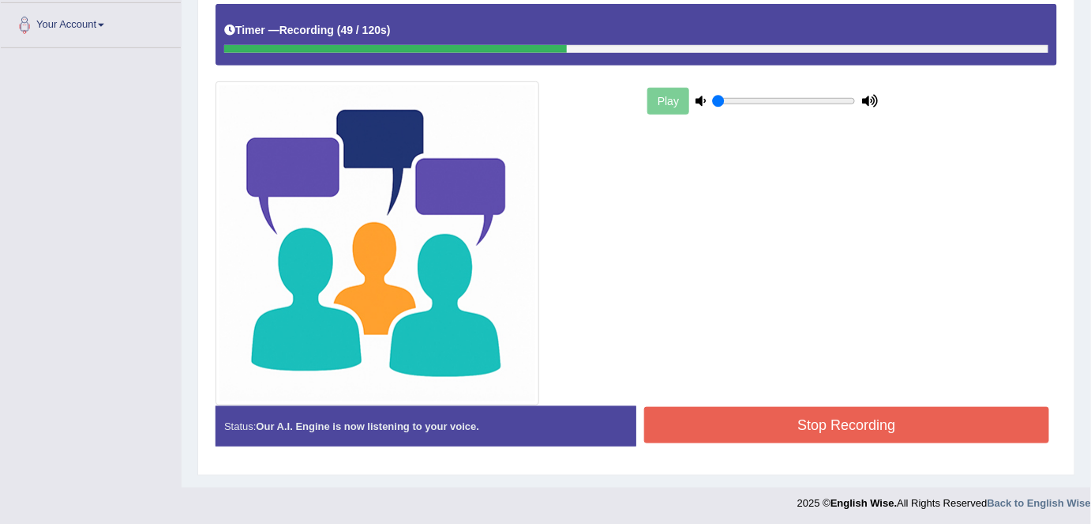
click at [819, 413] on button "Stop Recording" at bounding box center [846, 425] width 405 height 36
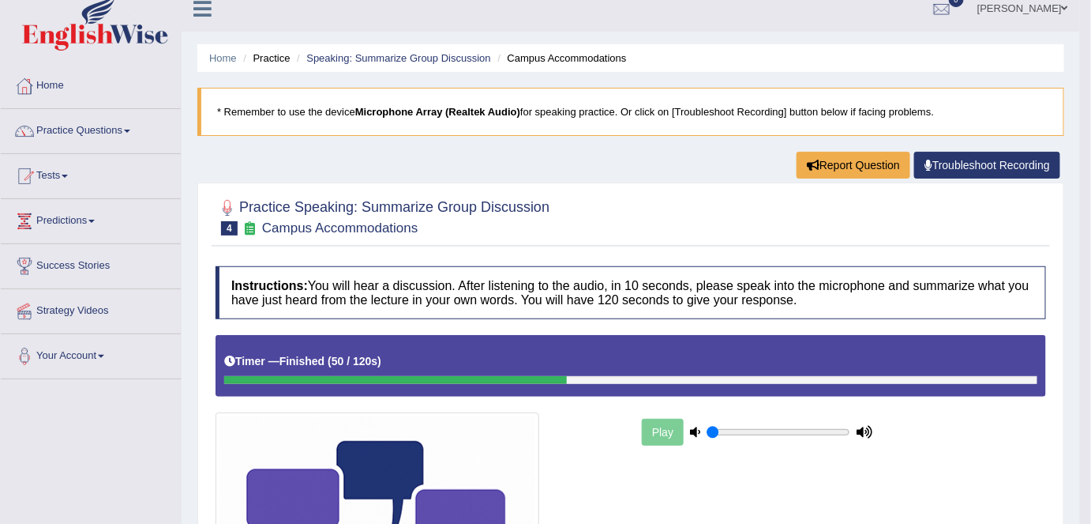
scroll to position [0, 0]
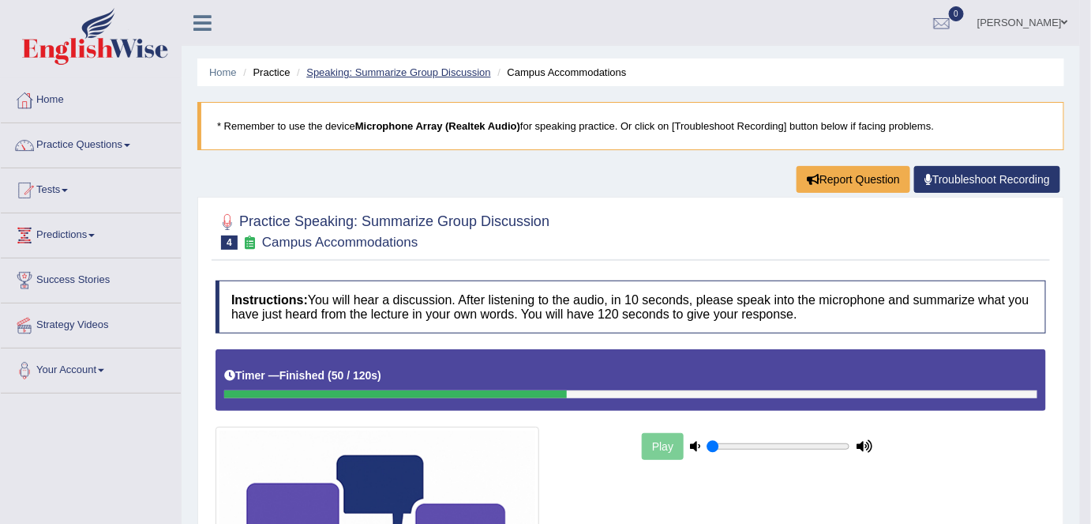
click at [417, 74] on link "Speaking: Summarize Group Discussion" at bounding box center [398, 72] width 184 height 12
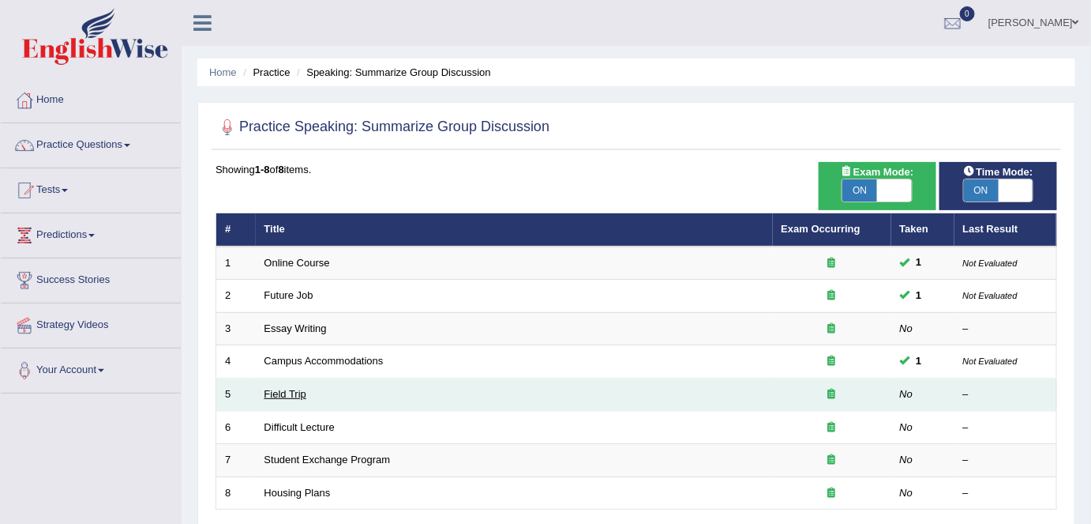
click at [295, 388] on link "Field Trip" at bounding box center [286, 394] width 42 height 12
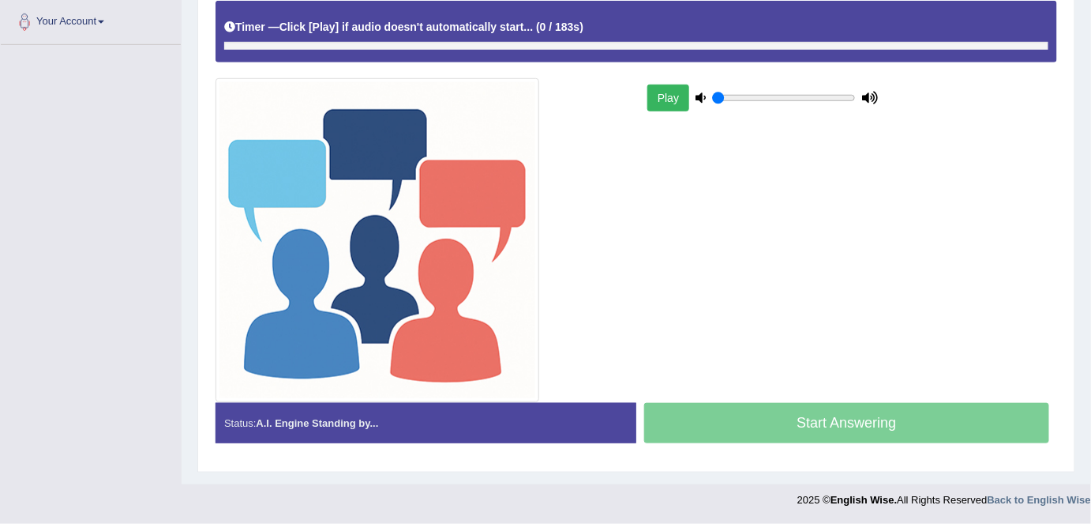
scroll to position [345, 0]
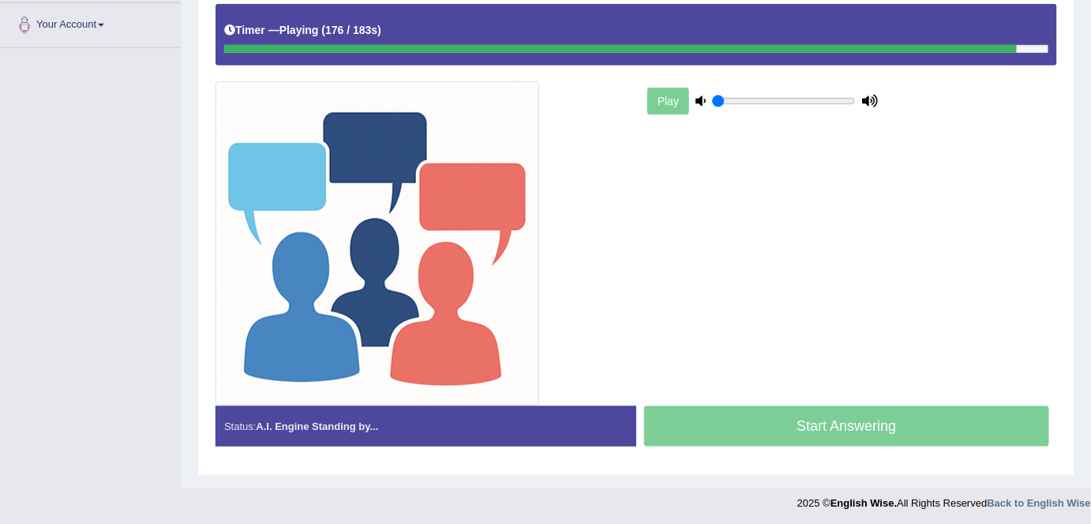
click at [379, 400] on img at bounding box center [378, 243] width 324 height 324
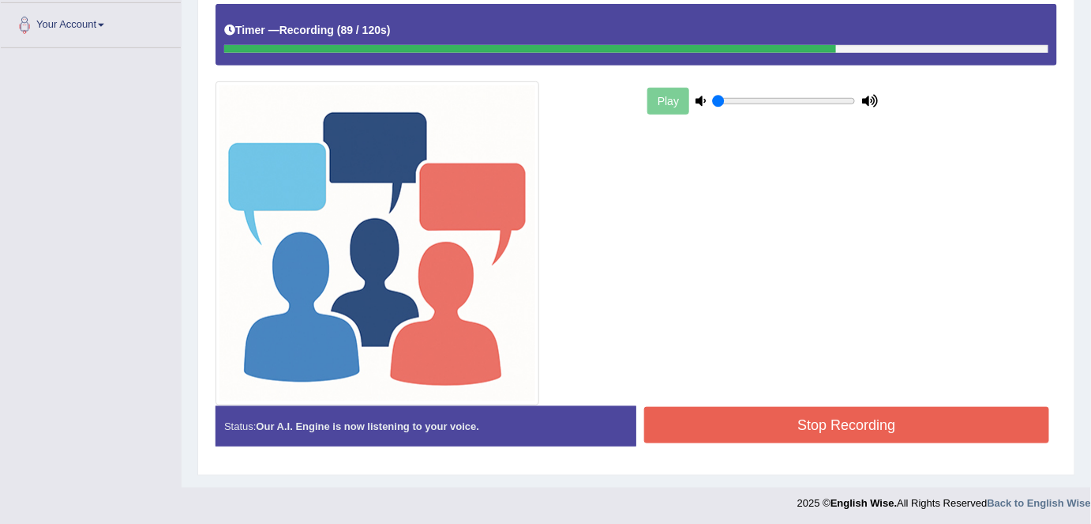
click at [806, 428] on button "Stop Recording" at bounding box center [846, 425] width 405 height 36
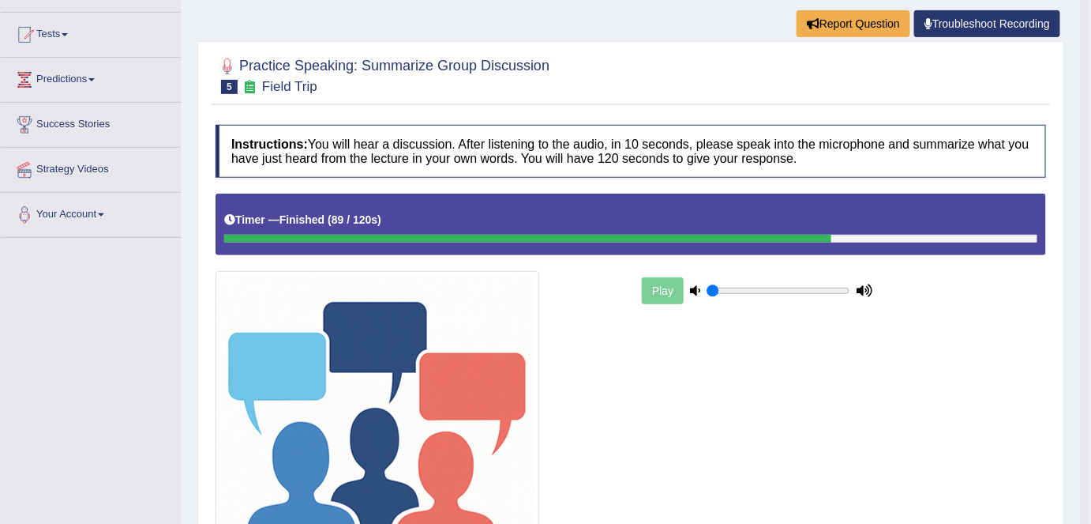
scroll to position [24, 0]
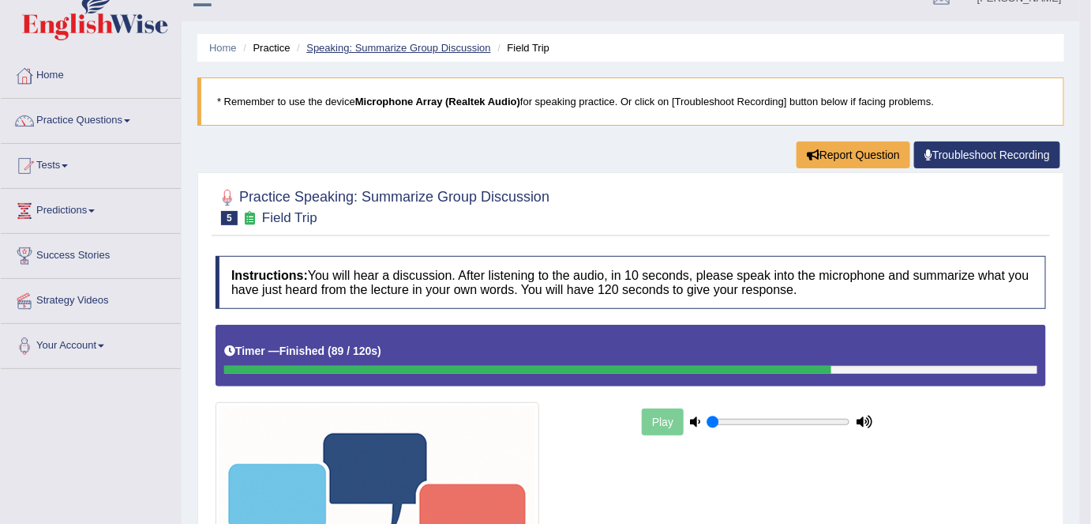
click at [454, 50] on link "Speaking: Summarize Group Discussion" at bounding box center [398, 48] width 184 height 12
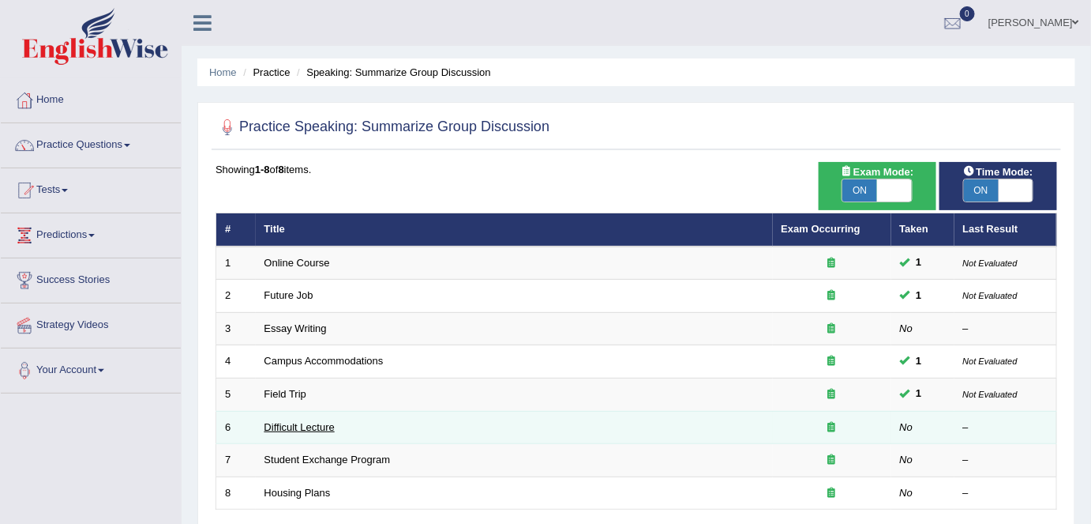
click at [298, 427] on link "Difficult Lecture" at bounding box center [300, 427] width 70 height 12
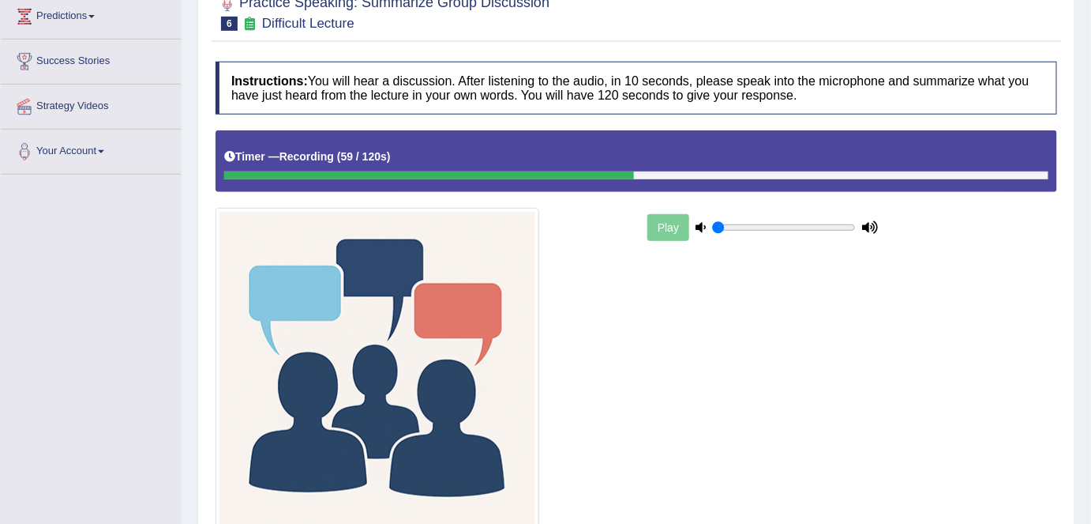
scroll to position [345, 0]
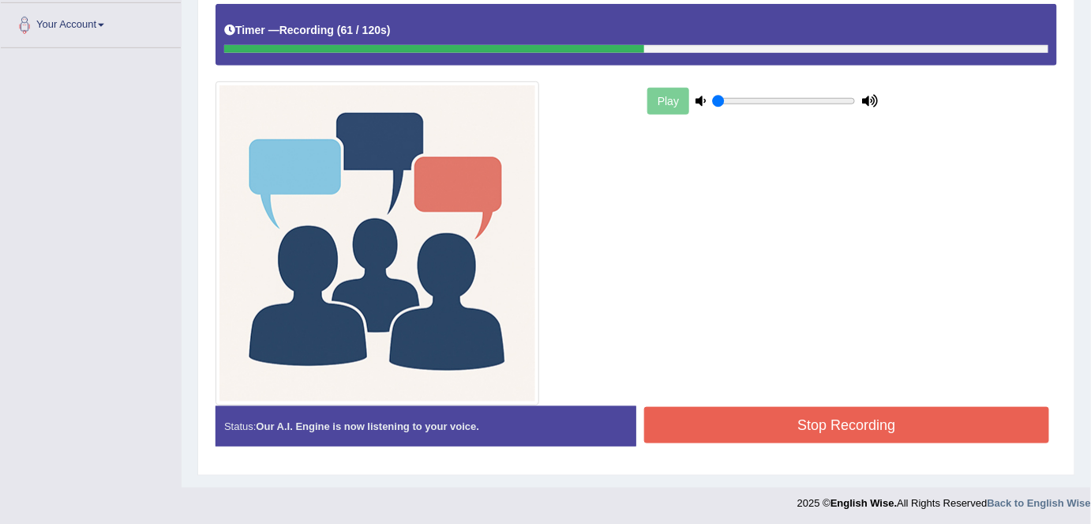
click at [768, 405] on div "Created with Highcharts 7.1.2 Great Too slow Too fast Time Speech pace meter: 0…" at bounding box center [851, 405] width 429 height 1
click at [768, 410] on button "Stop Recording" at bounding box center [846, 425] width 405 height 36
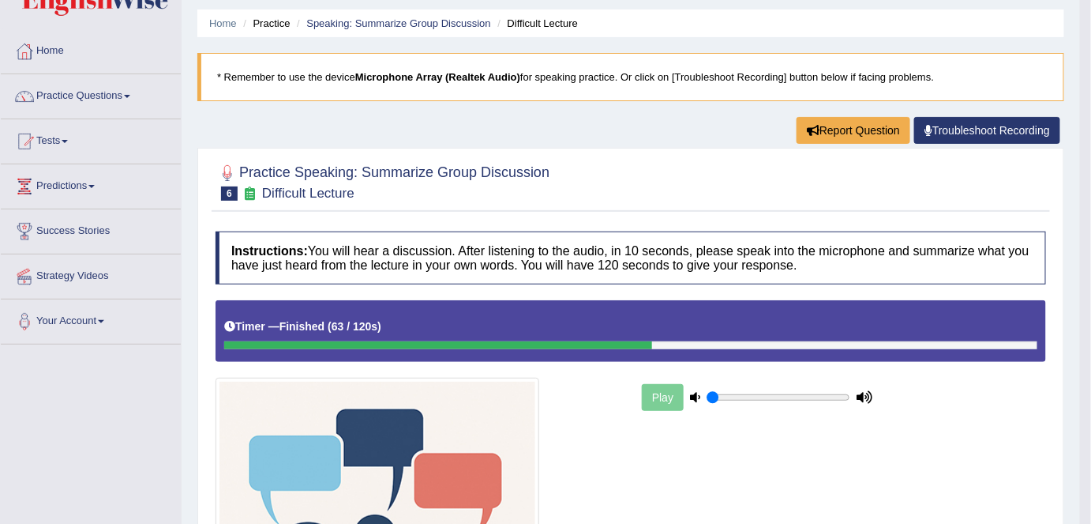
scroll to position [0, 0]
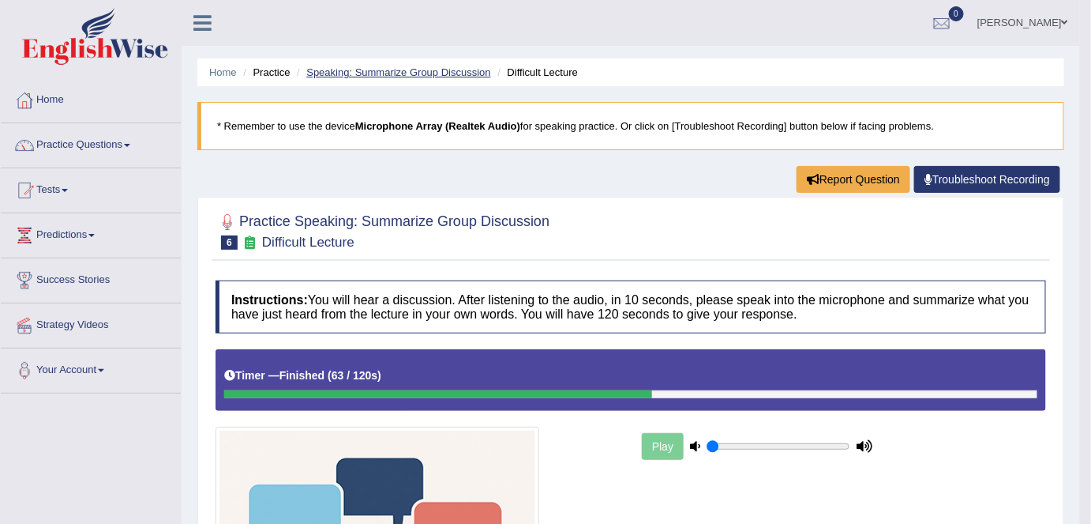
click at [450, 68] on link "Speaking: Summarize Group Discussion" at bounding box center [398, 72] width 184 height 12
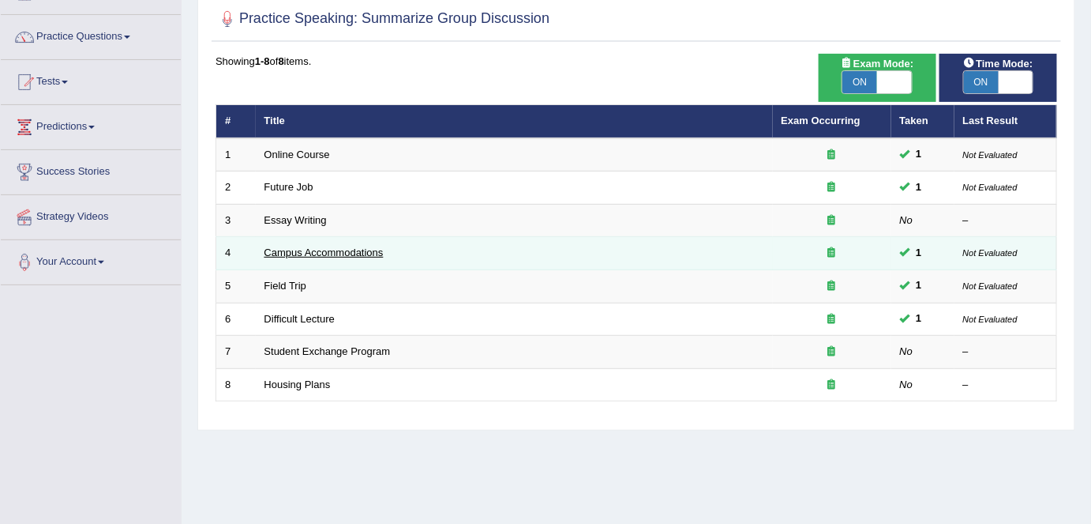
scroll to position [107, 0]
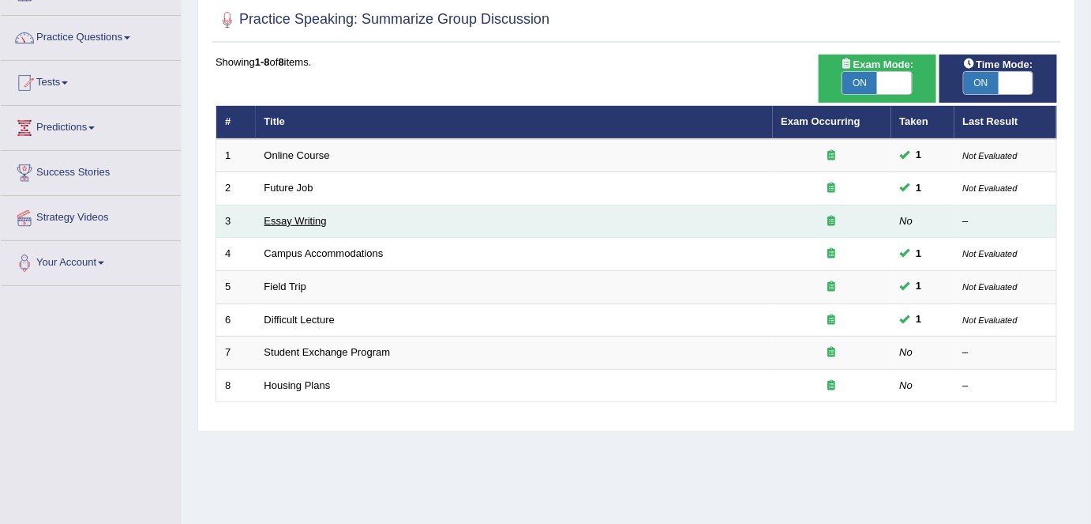
click at [292, 218] on link "Essay Writing" at bounding box center [296, 221] width 62 height 12
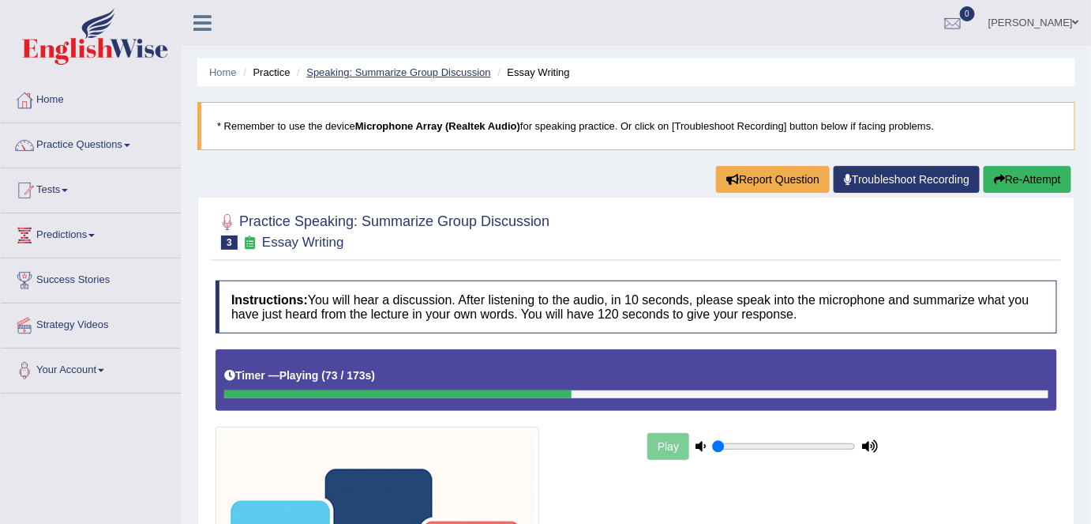
click at [420, 77] on link "Speaking: Summarize Group Discussion" at bounding box center [398, 72] width 184 height 12
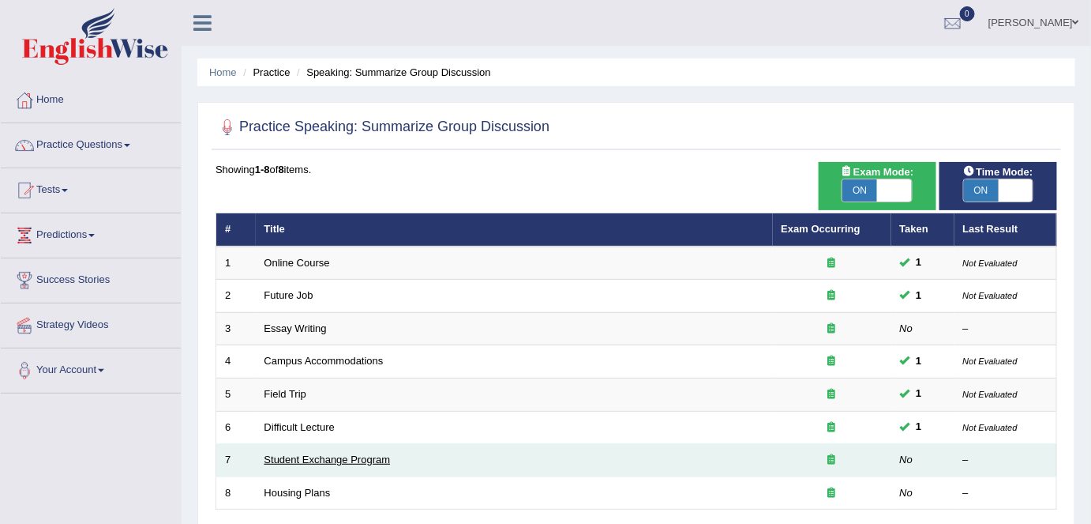
click at [321, 460] on link "Student Exchange Program" at bounding box center [328, 459] width 126 height 12
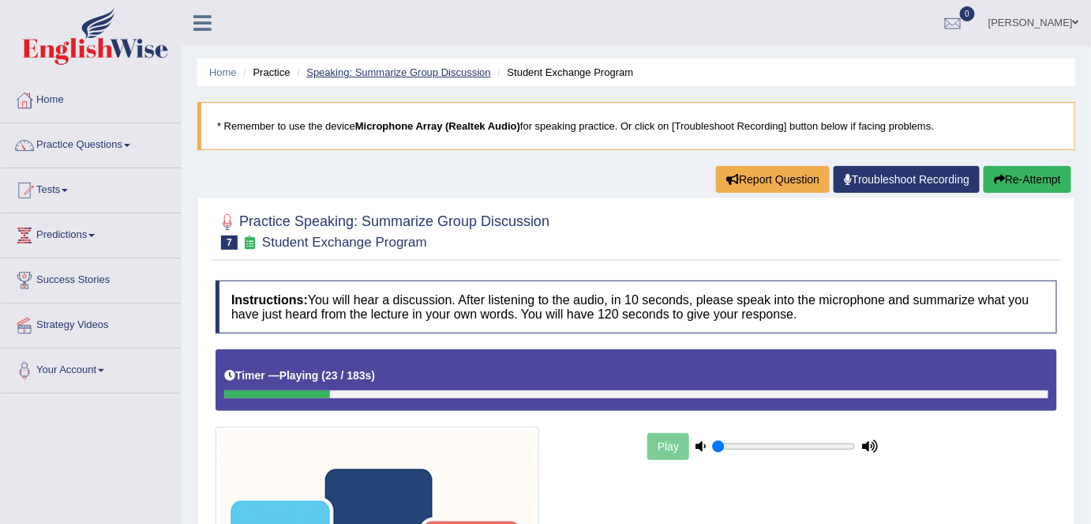
click at [400, 71] on link "Speaking: Summarize Group Discussion" at bounding box center [398, 72] width 184 height 12
